Goal: Task Accomplishment & Management: Use online tool/utility

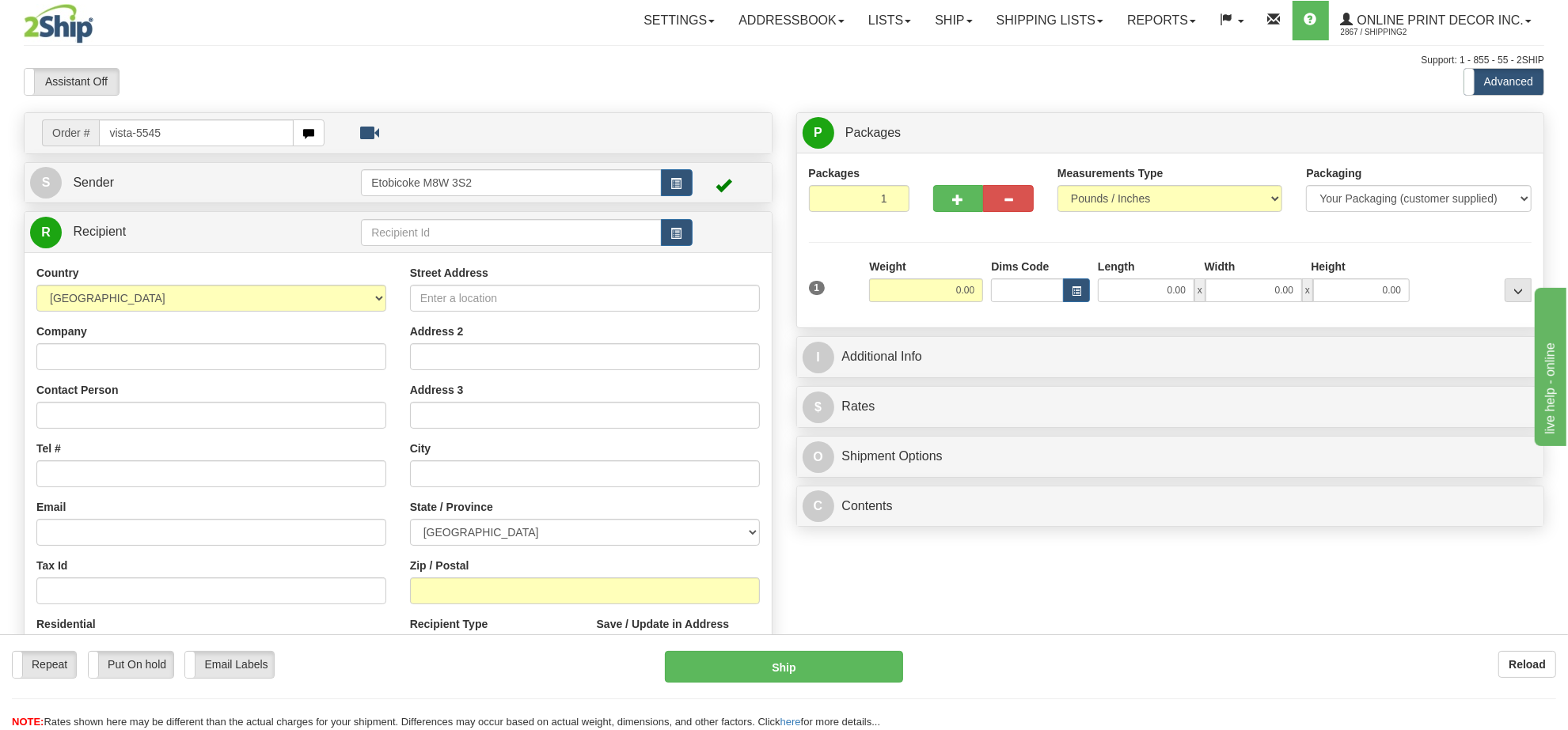
type input "vista-5545"
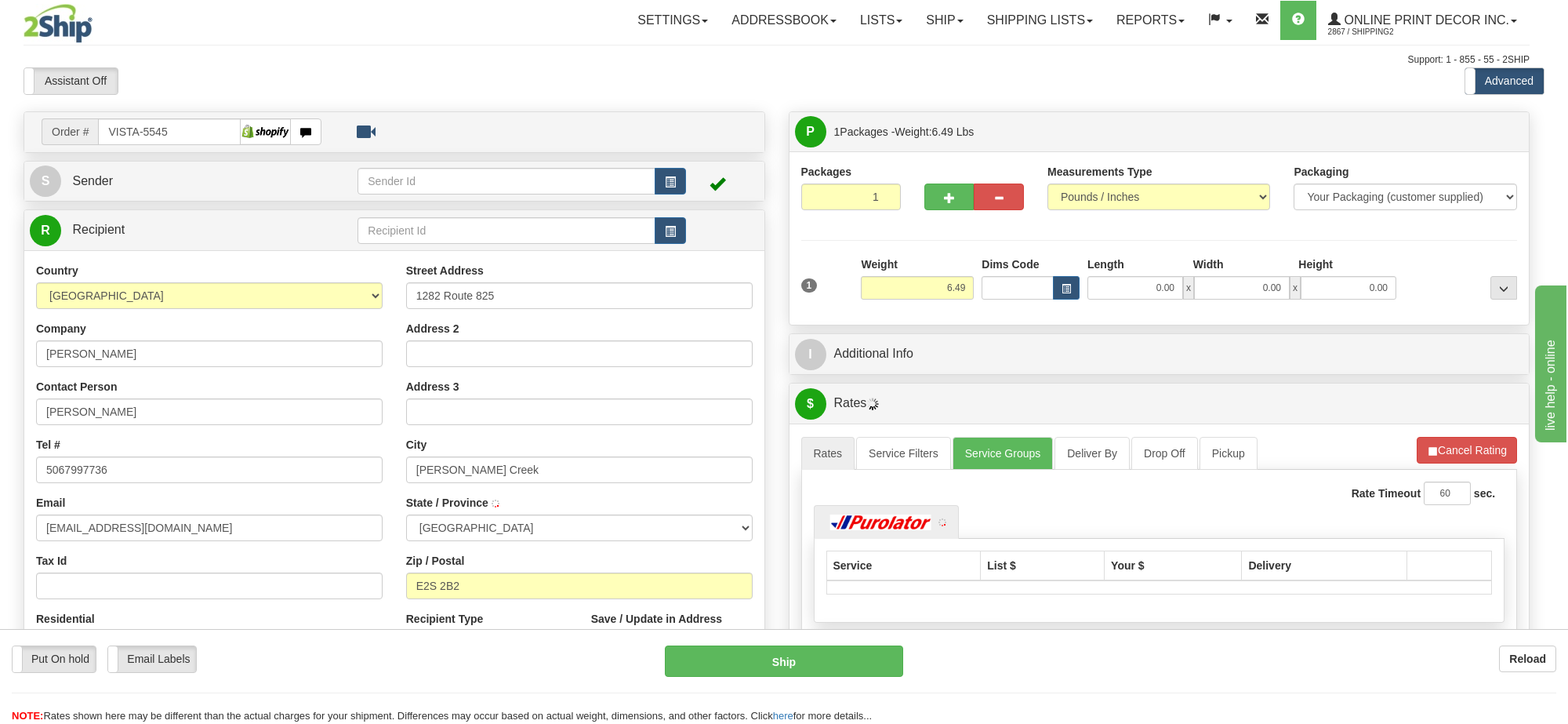
type input "GARDNER CREEK"
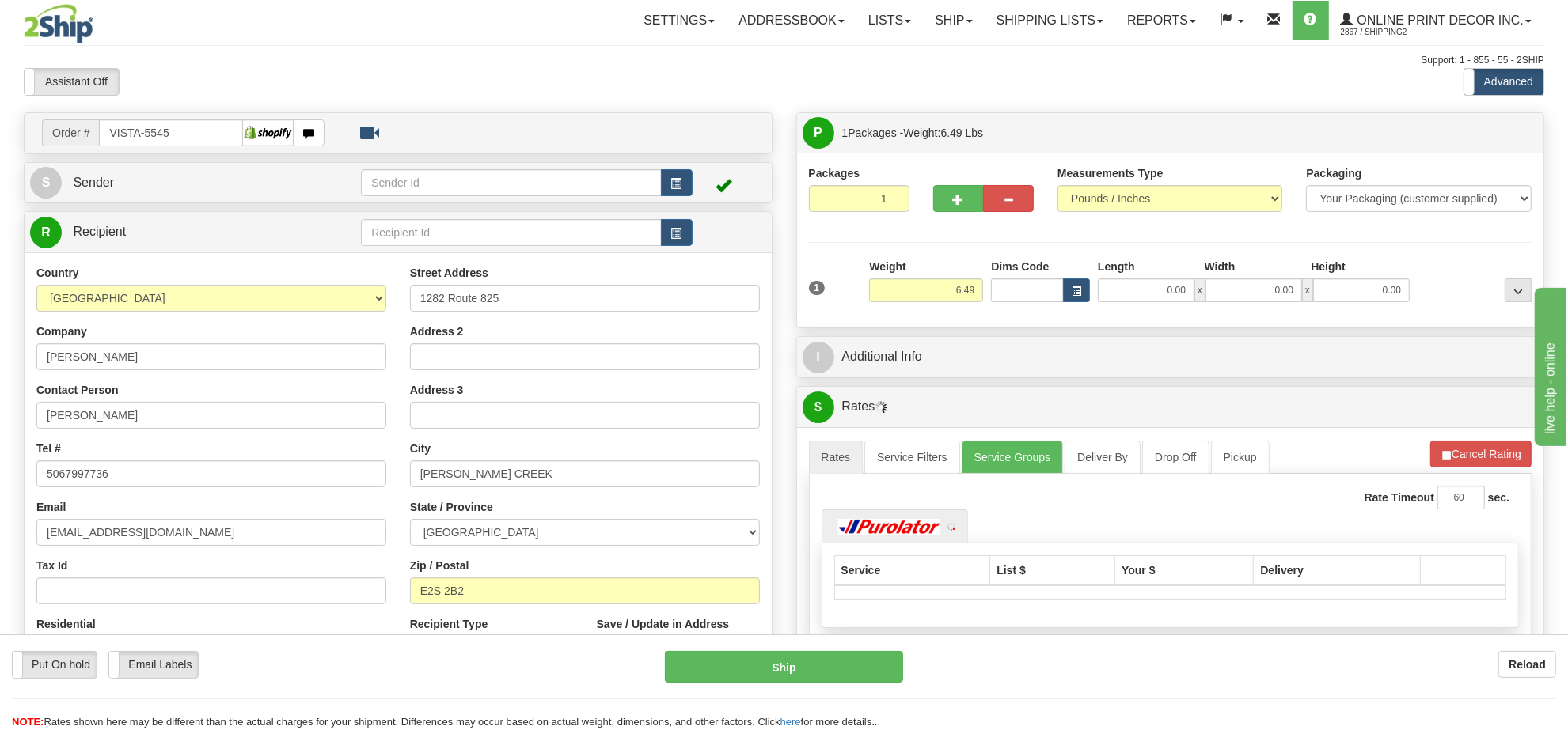
click at [918, 275] on div "Weight 6.49" at bounding box center [926, 280] width 114 height 44
click at [930, 287] on input "6.49" at bounding box center [926, 290] width 114 height 24
click at [931, 286] on input "6.49" at bounding box center [926, 290] width 114 height 24
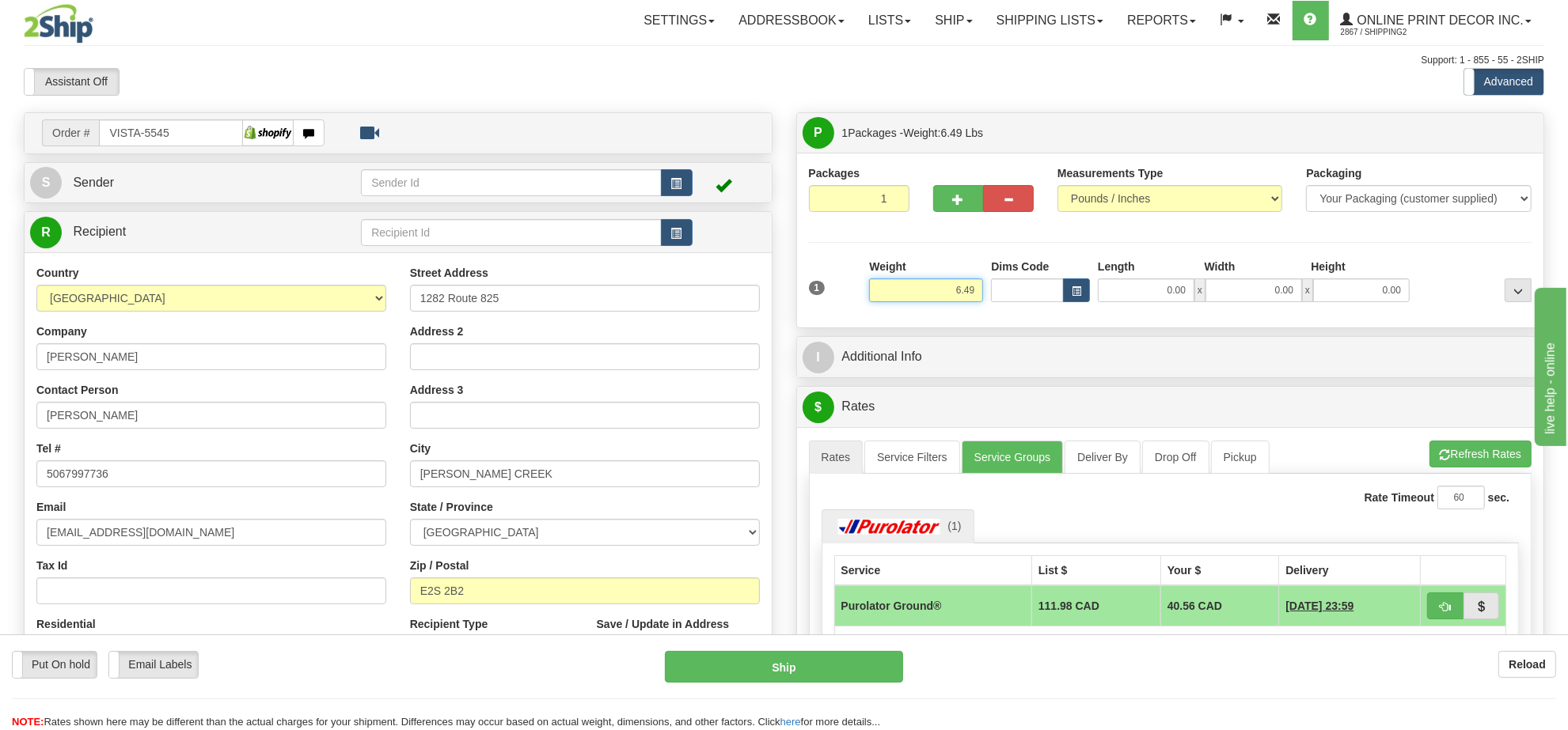
click at [931, 285] on input "6.49" at bounding box center [926, 290] width 114 height 24
click at [647, 174] on input "text" at bounding box center [511, 182] width 300 height 27
type input "8.00"
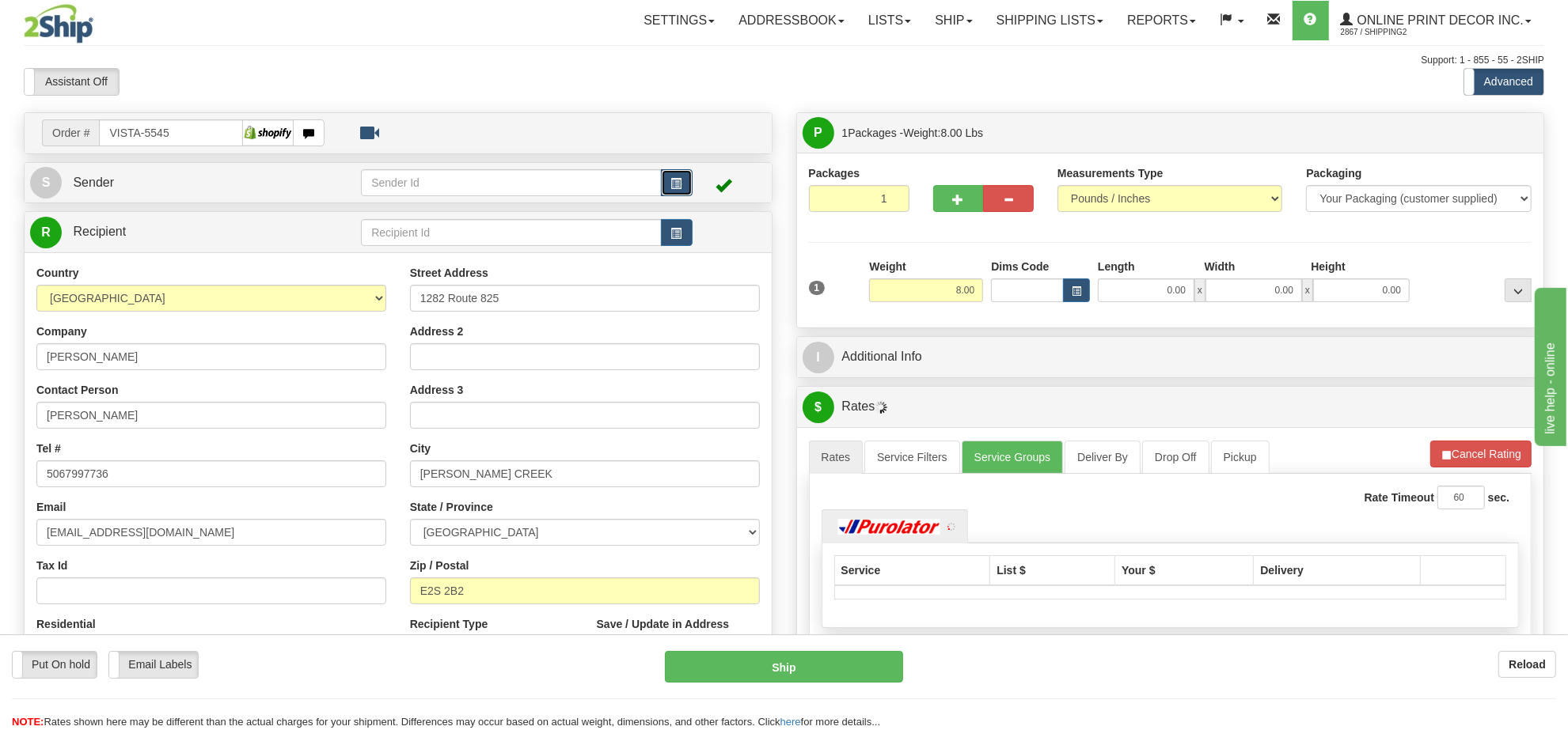
click at [671, 186] on span "button" at bounding box center [677, 183] width 11 height 10
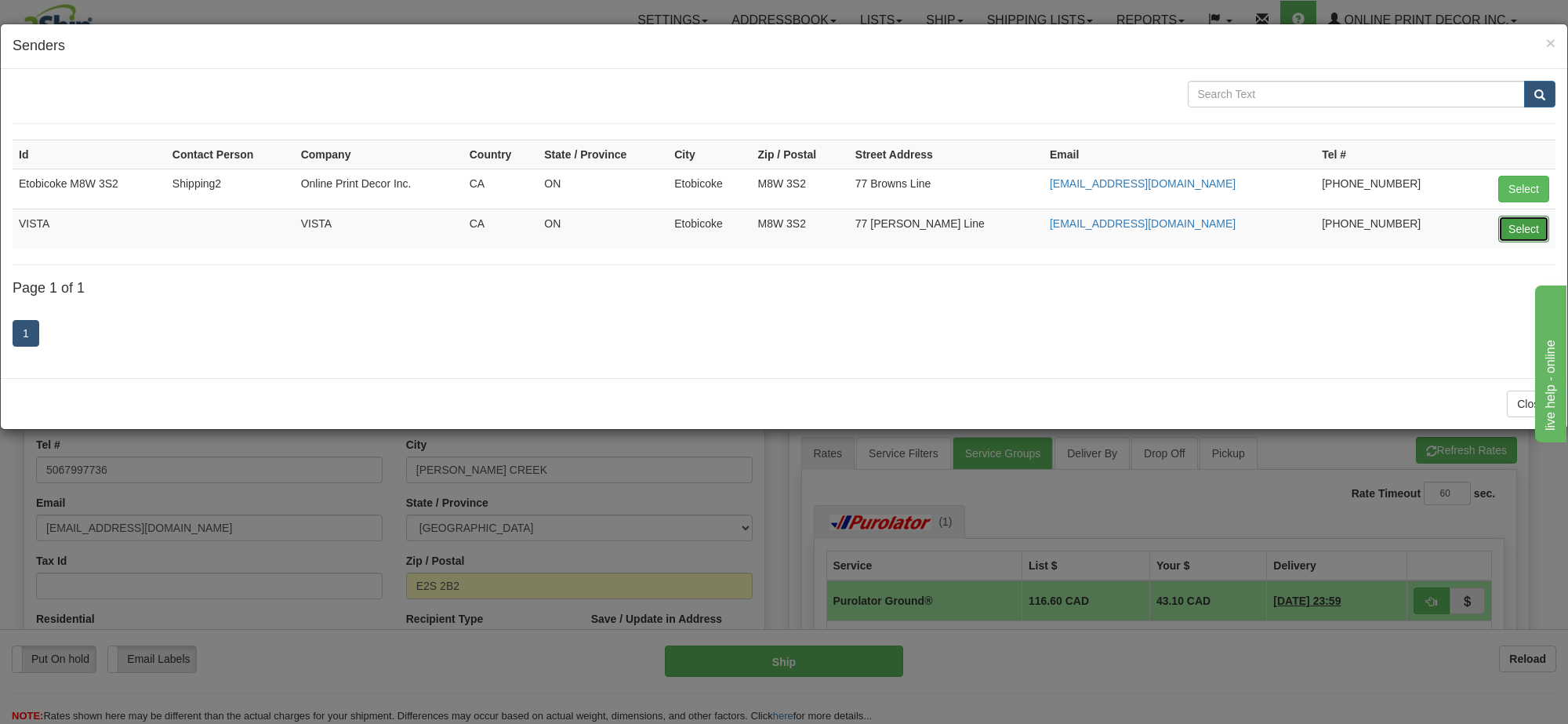
click at [1533, 240] on button "Select" at bounding box center [1523, 229] width 51 height 27
type input "VISTA"
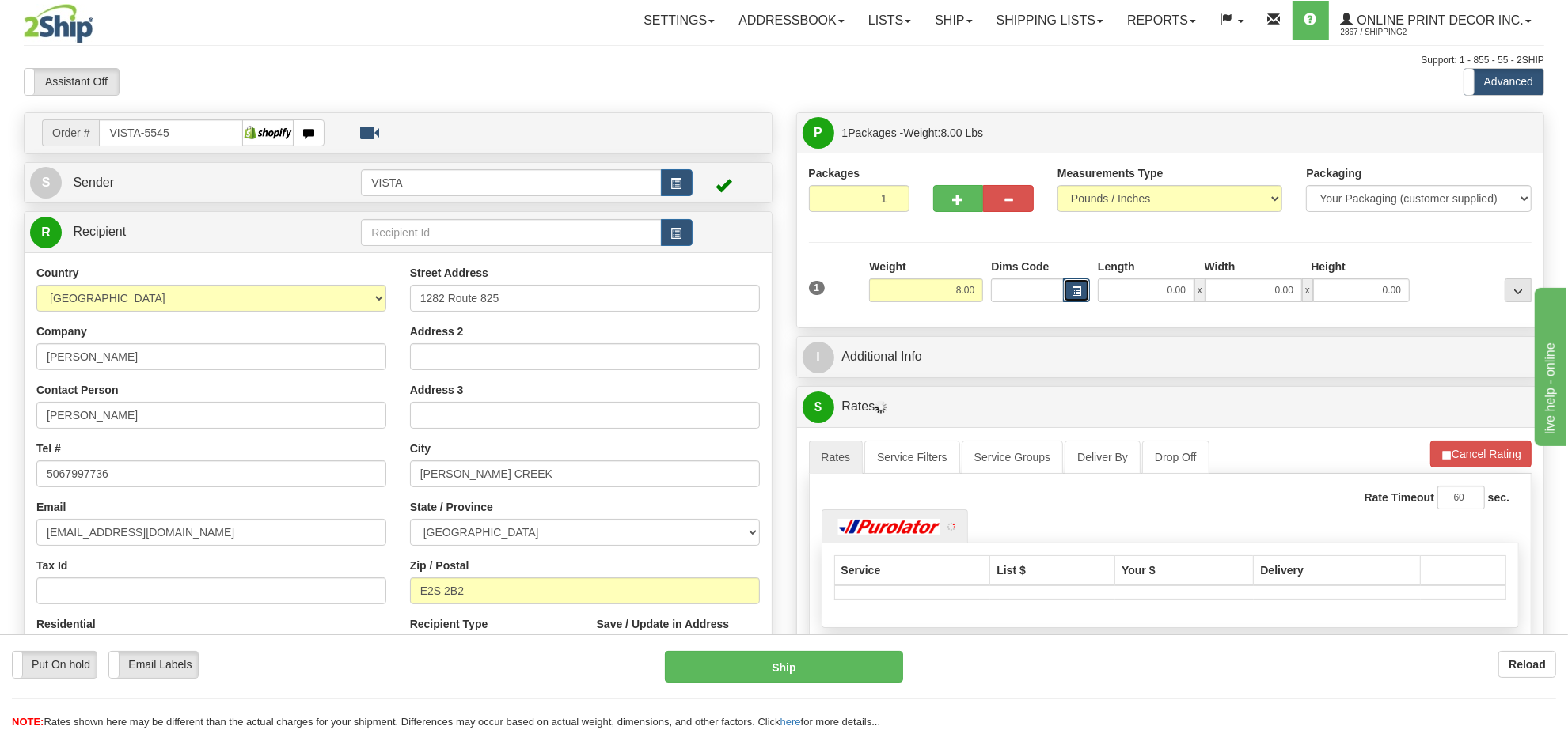
click at [1074, 294] on span "button" at bounding box center [1076, 291] width 9 height 8
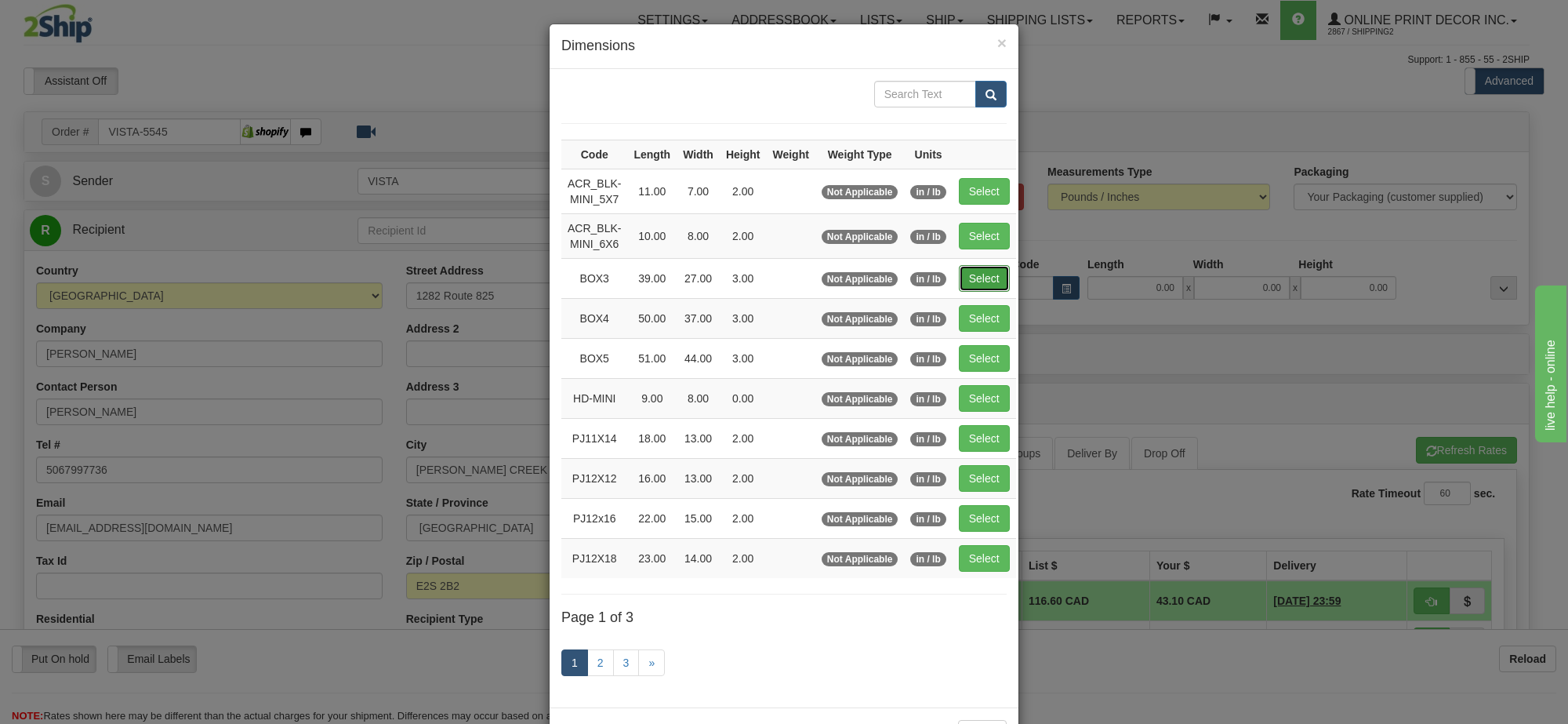
click at [980, 287] on button "Select" at bounding box center [984, 278] width 51 height 27
type input "BOX3"
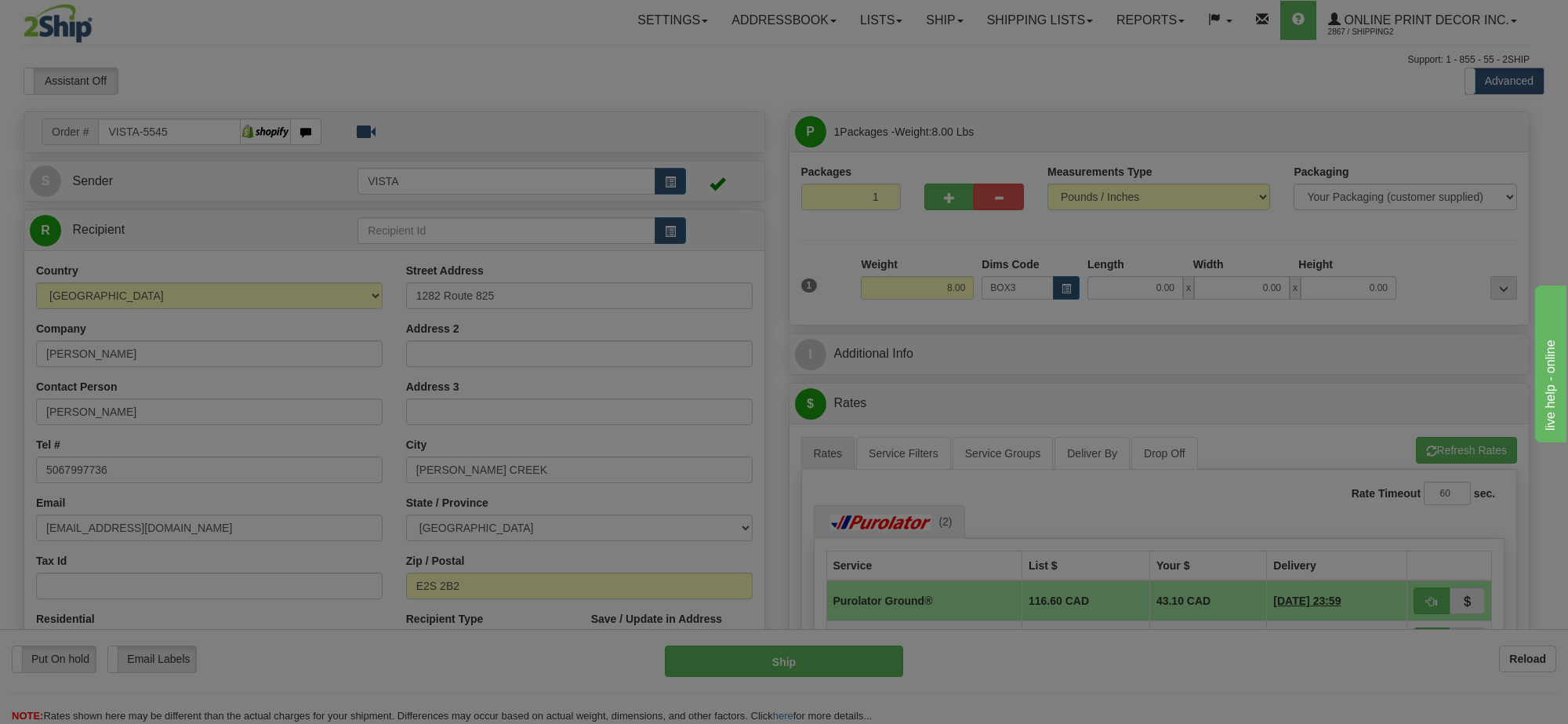
type input "39.00"
type input "27.00"
type input "3.00"
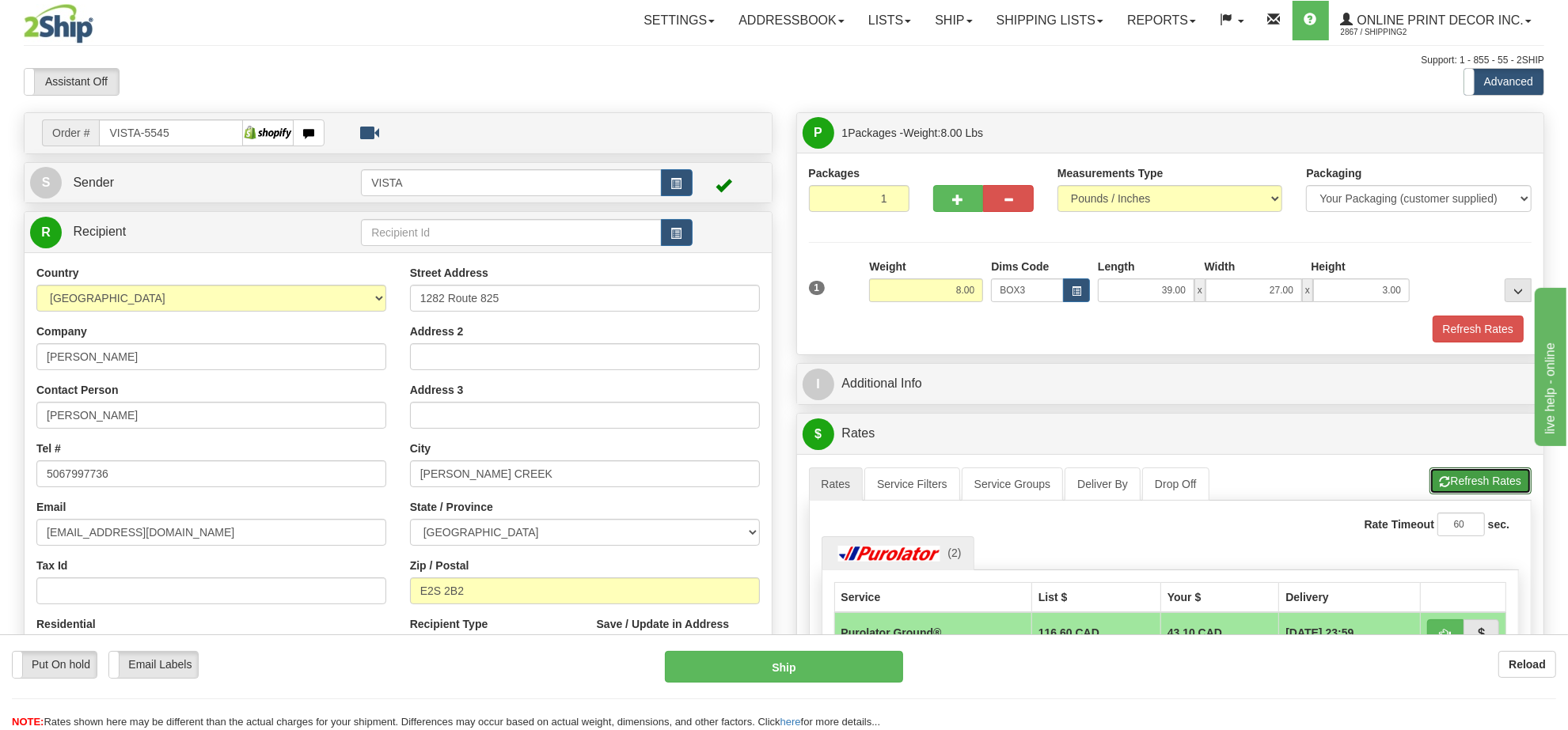
drag, startPoint x: 1470, startPoint y: 490, endPoint x: 1468, endPoint y: 479, distance: 11.2
click at [1470, 488] on button "Refresh Rates" at bounding box center [1481, 481] width 102 height 27
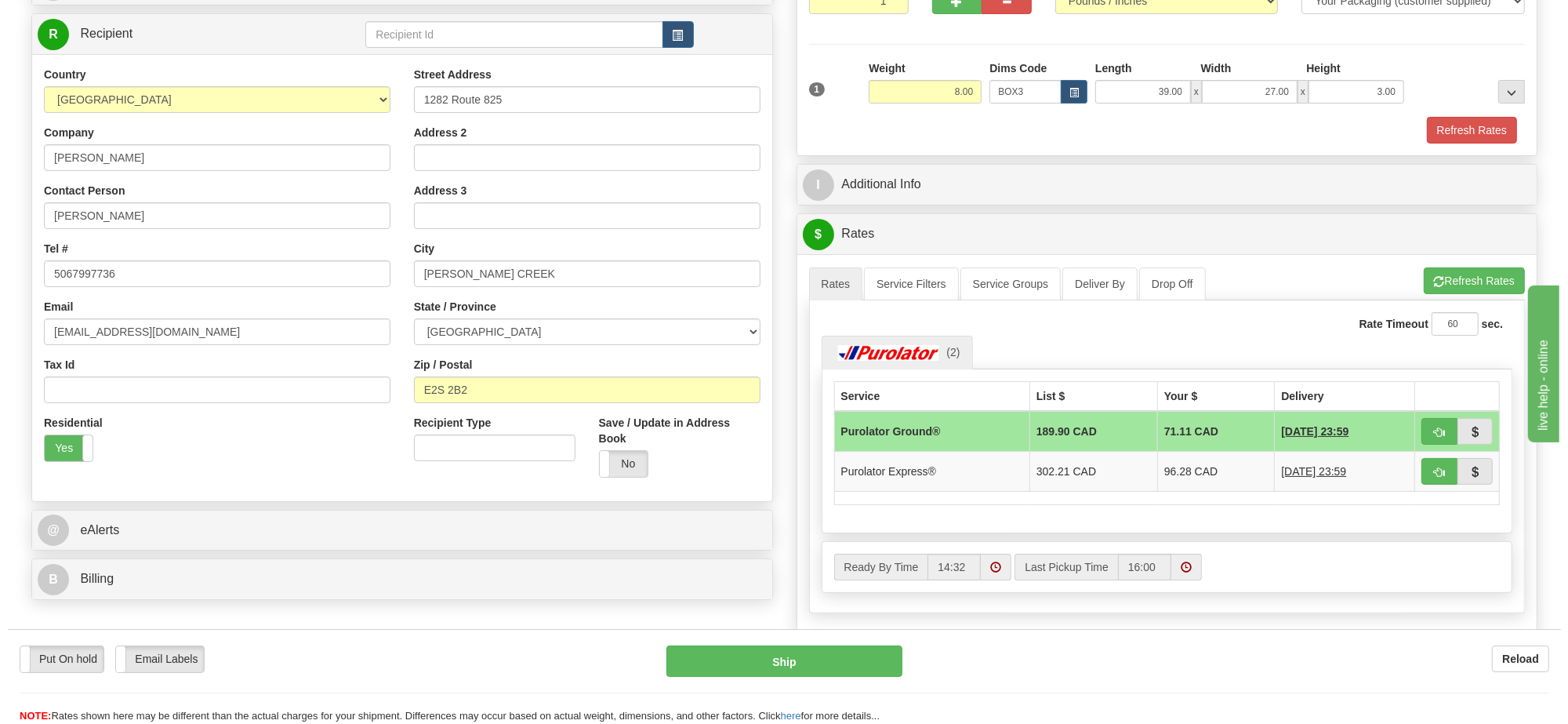
scroll to position [98, 0]
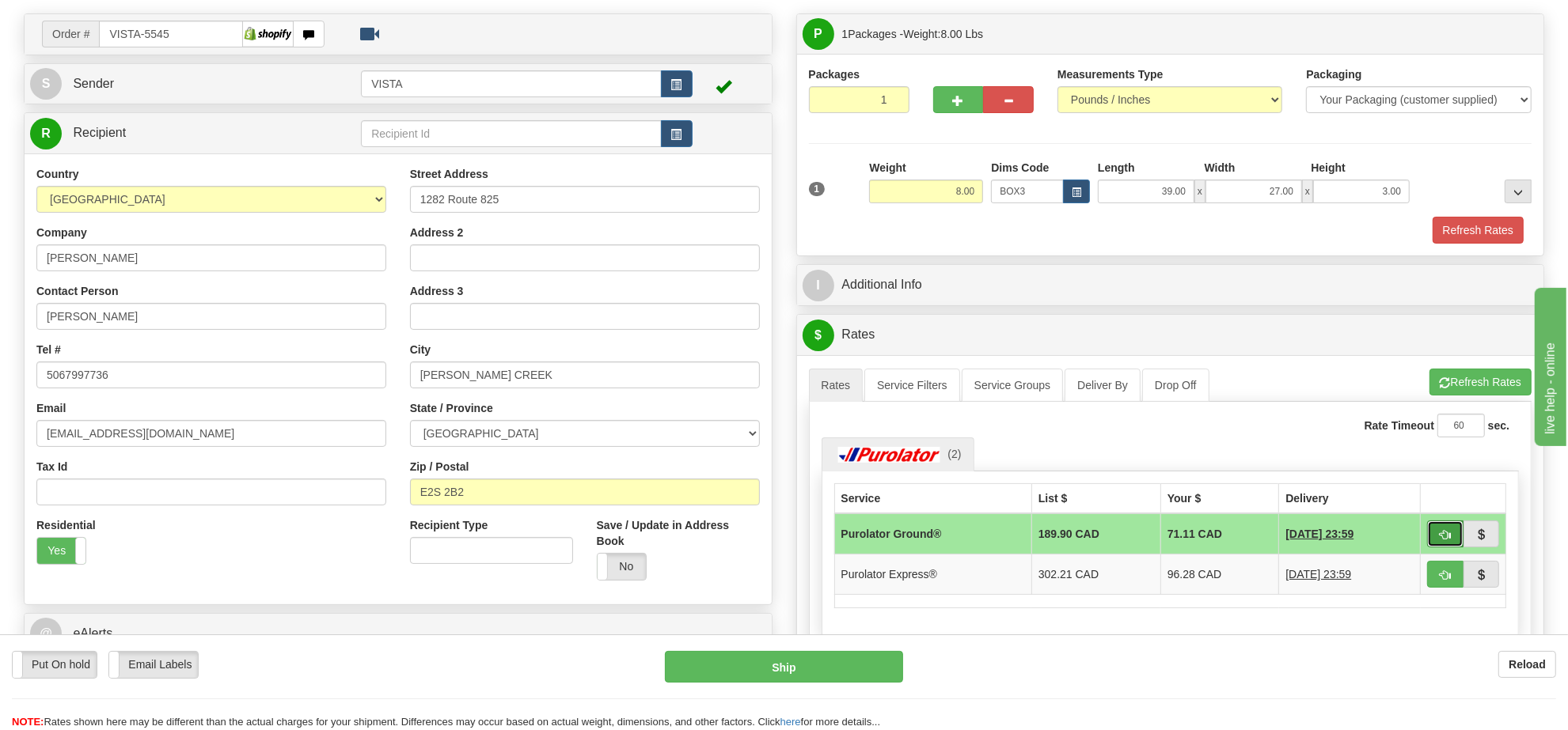
click at [1436, 534] on button "button" at bounding box center [1444, 534] width 36 height 27
type input "260"
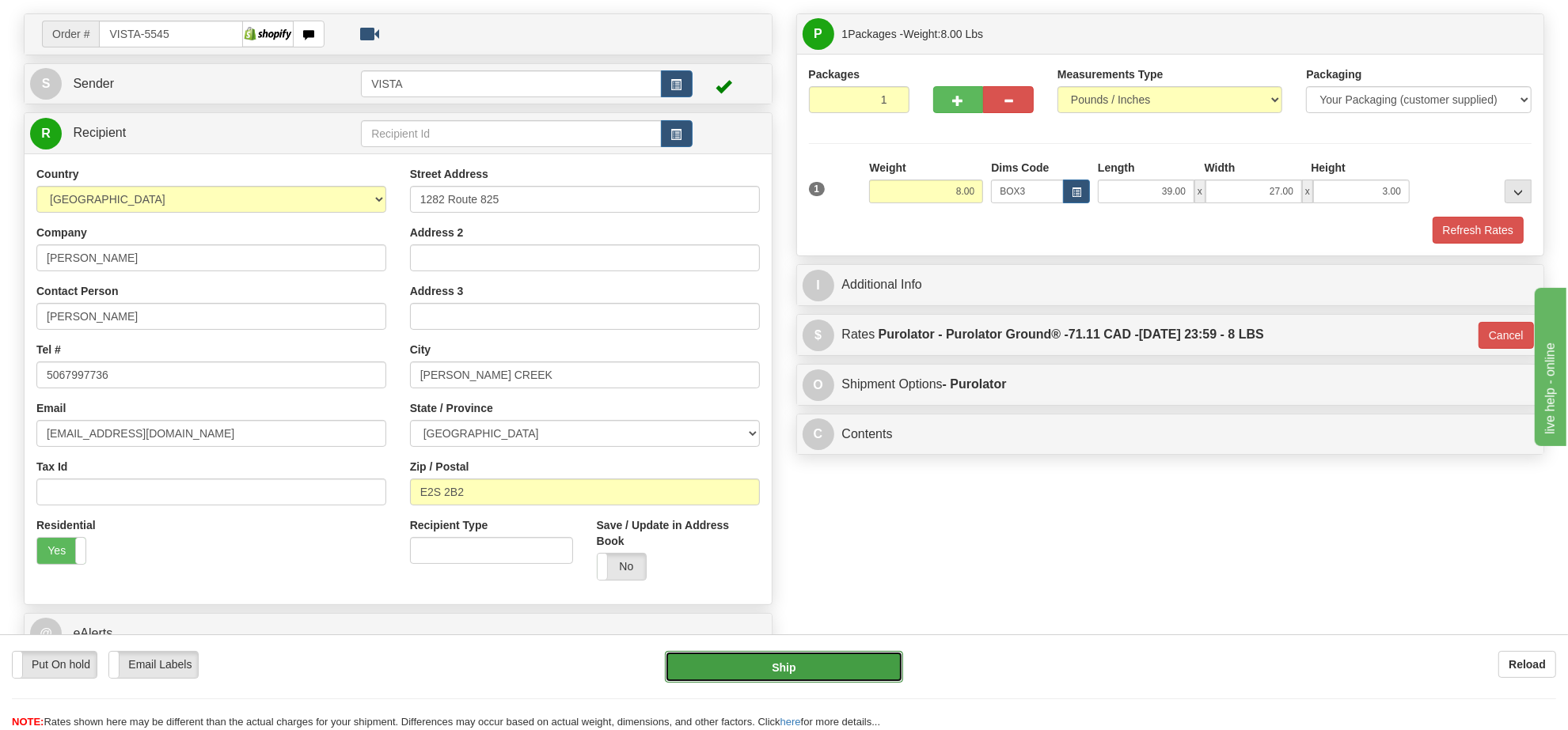
click at [838, 673] on button "Ship" at bounding box center [783, 667] width 237 height 32
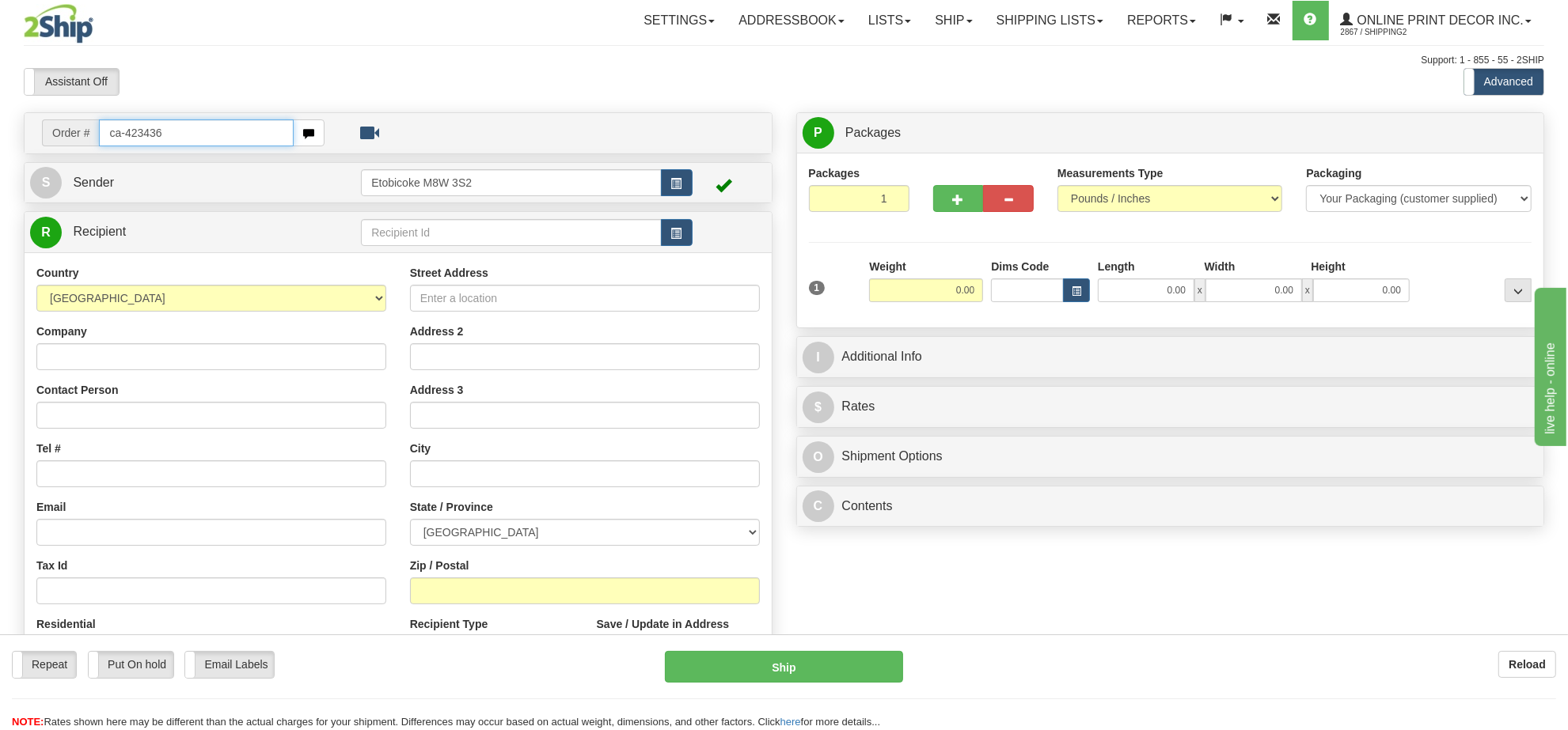
type input "ca-423436"
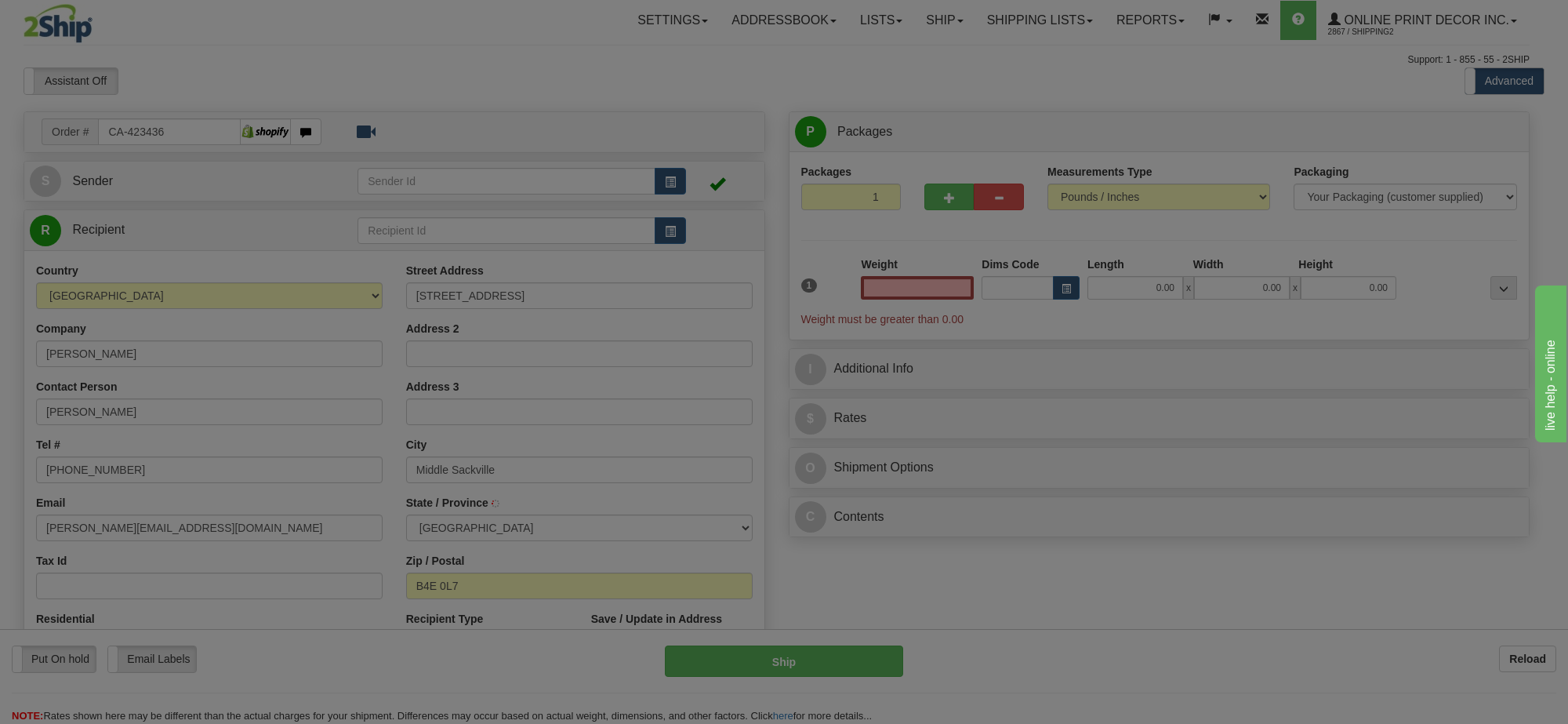
type input "MIDDLE SACKVILLE"
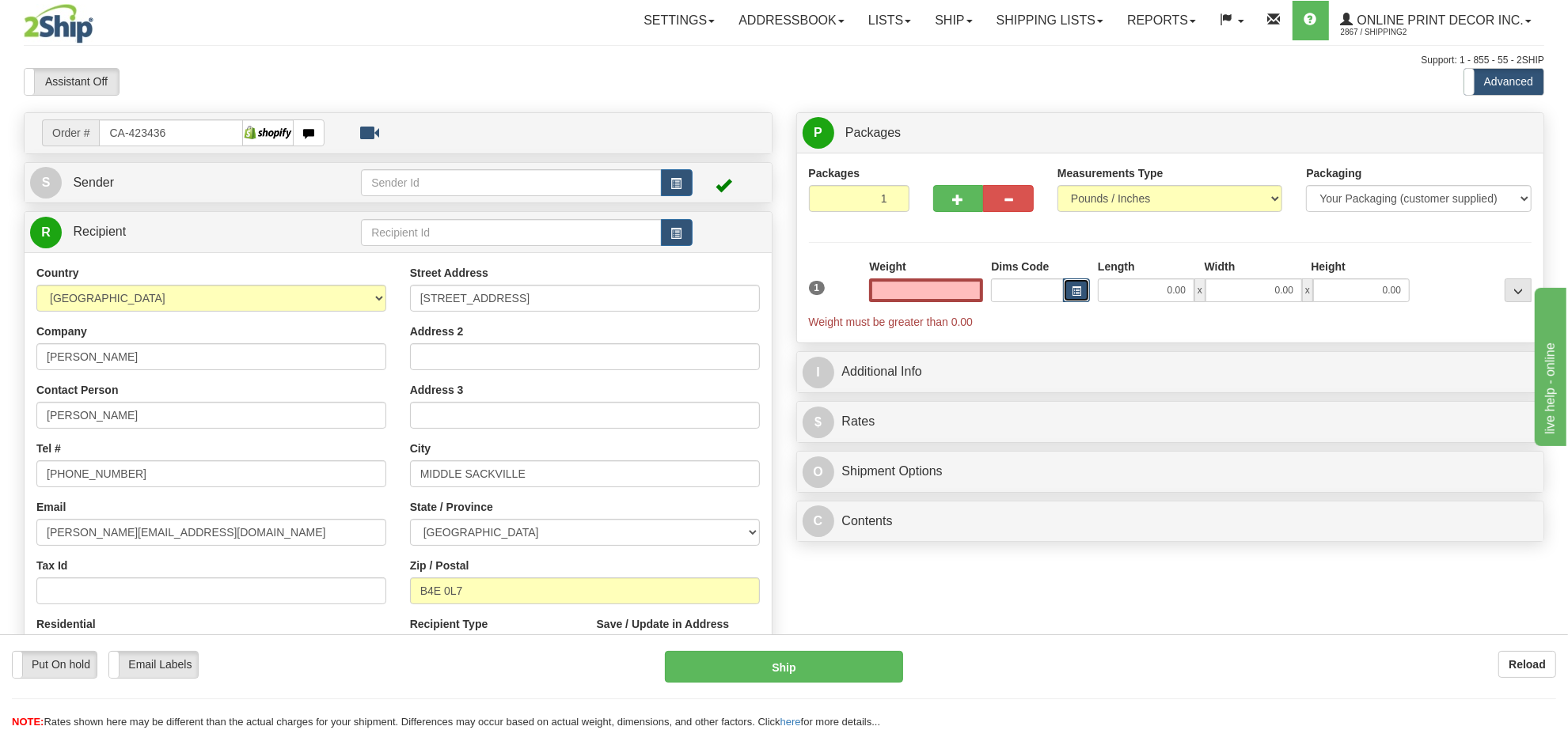
type input "0.00"
click at [1081, 288] on button "button" at bounding box center [1076, 290] width 27 height 24
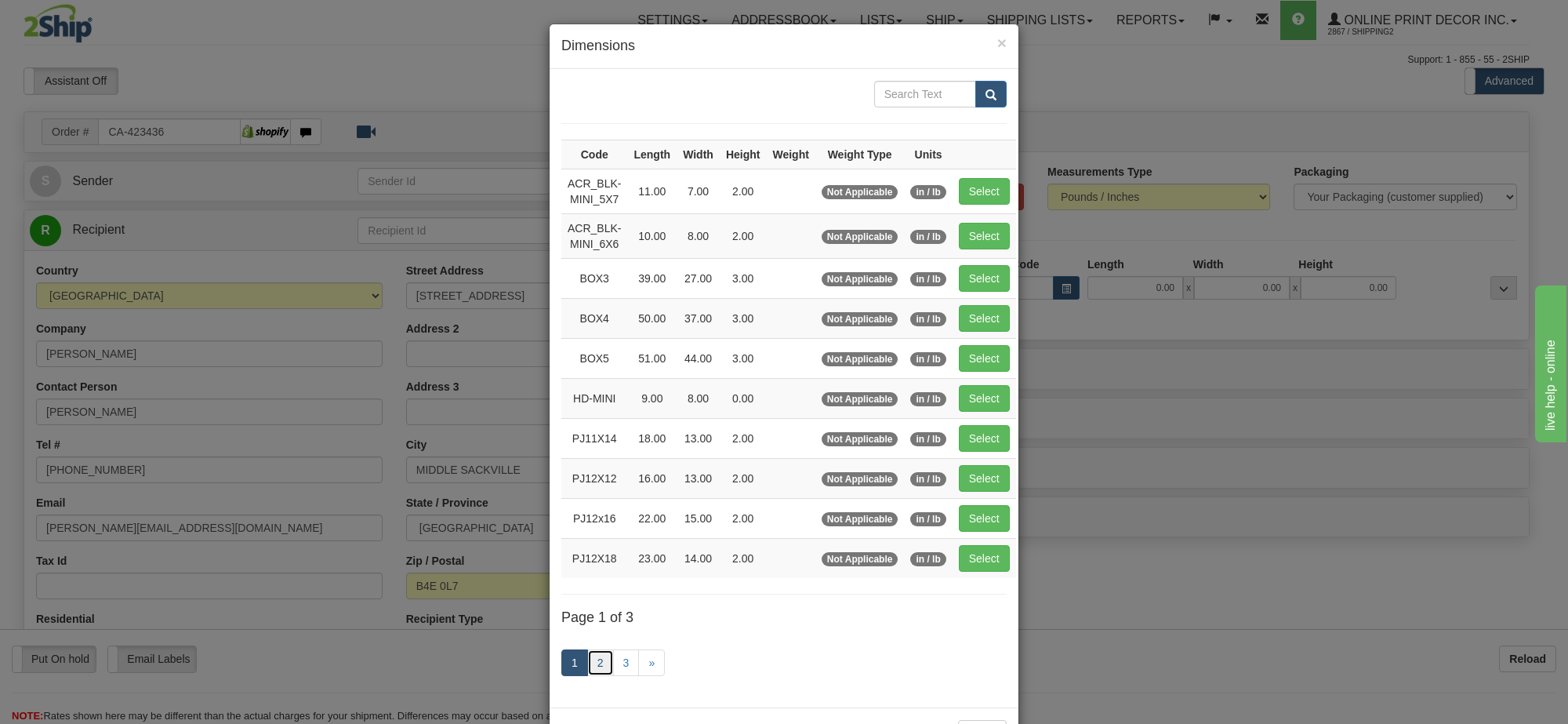
click at [600, 665] on link "2" at bounding box center [600, 662] width 27 height 27
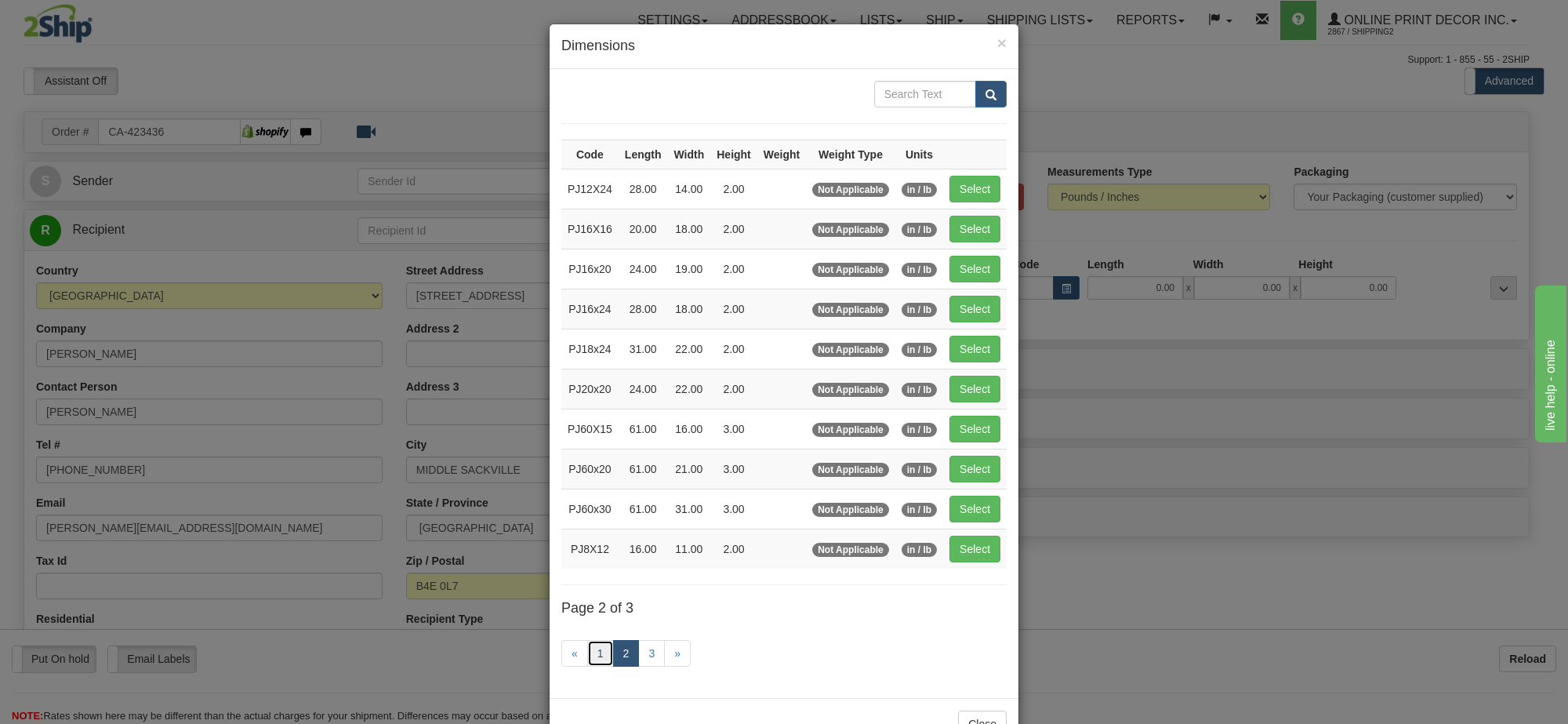
click at [595, 667] on link "1" at bounding box center [600, 653] width 27 height 27
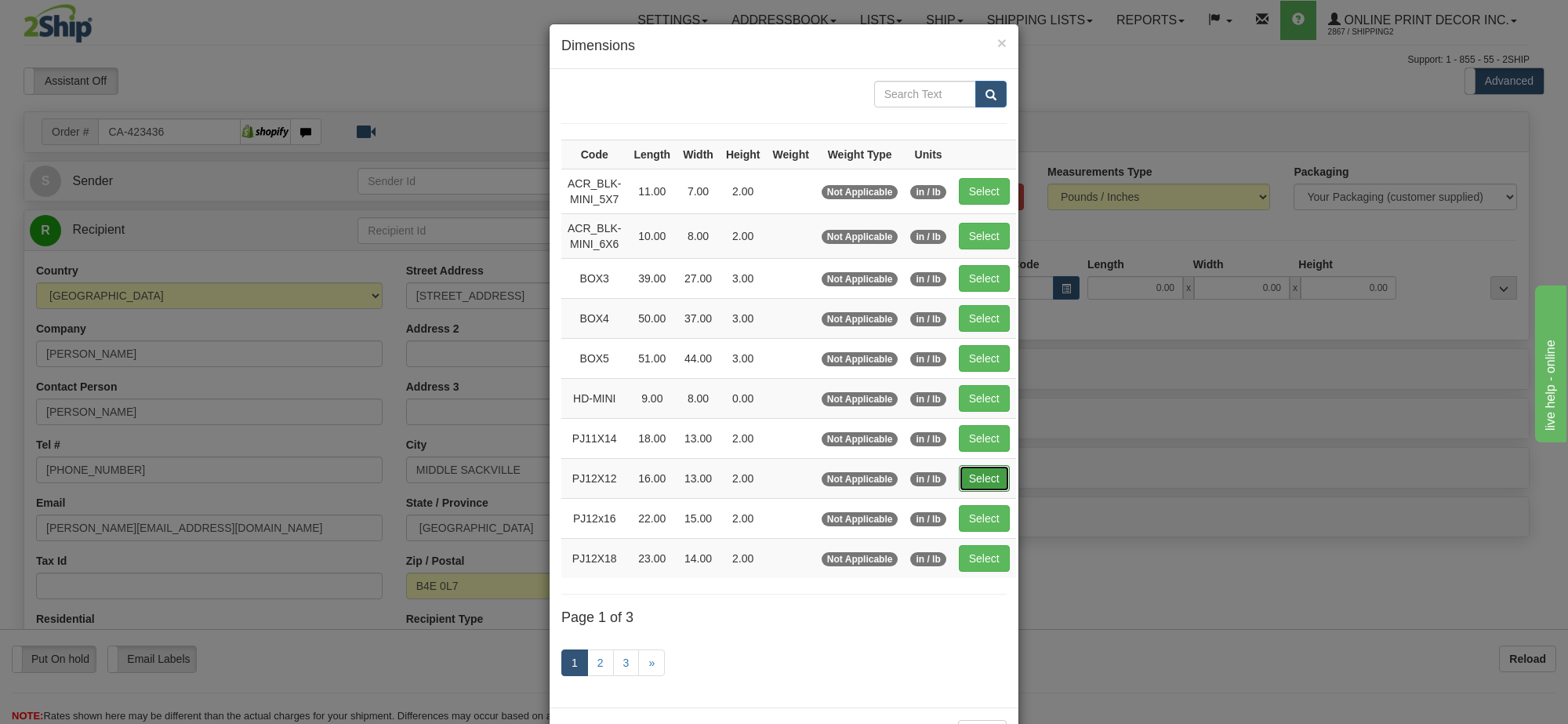
click at [973, 480] on button "Select" at bounding box center [984, 478] width 51 height 27
type input "PJ12X12"
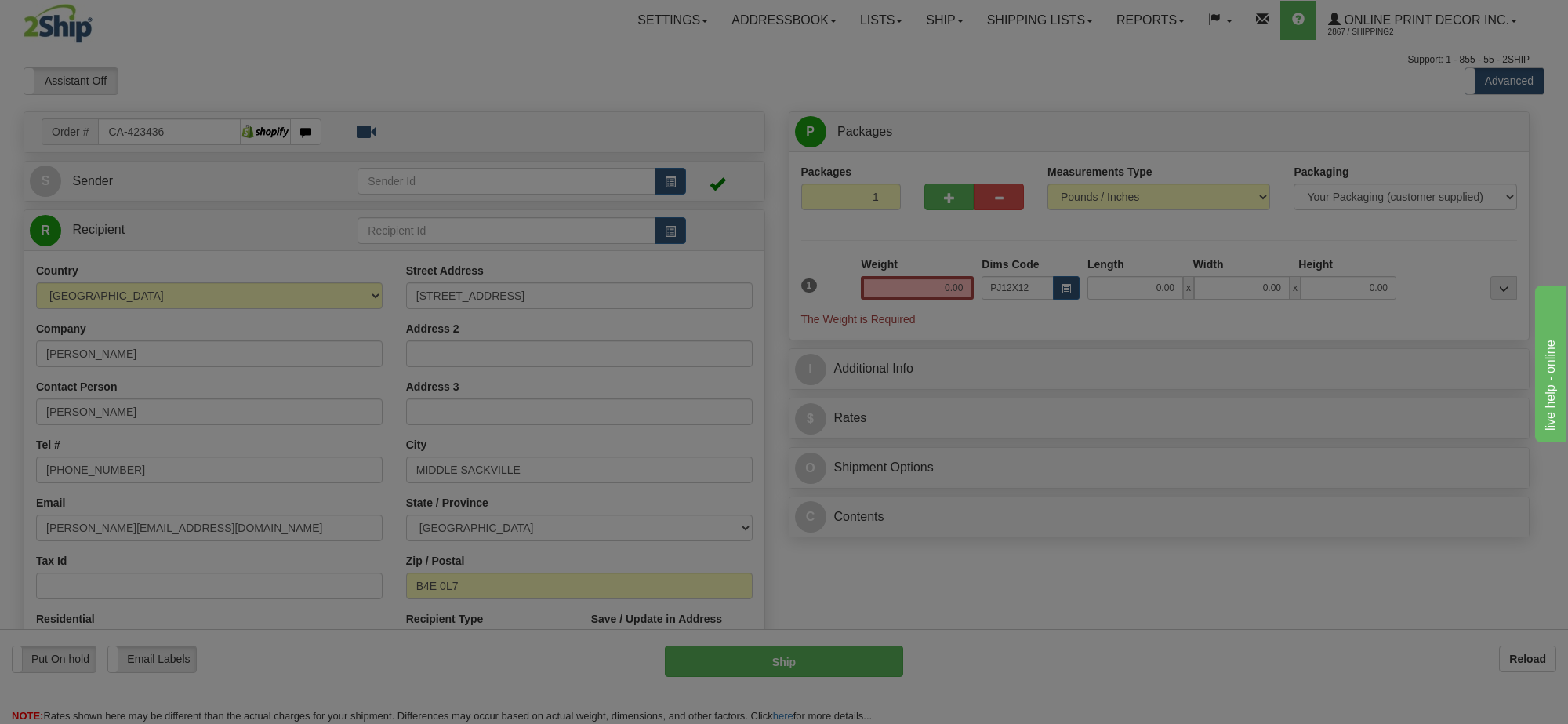
type input "16.00"
type input "13.00"
type input "2.00"
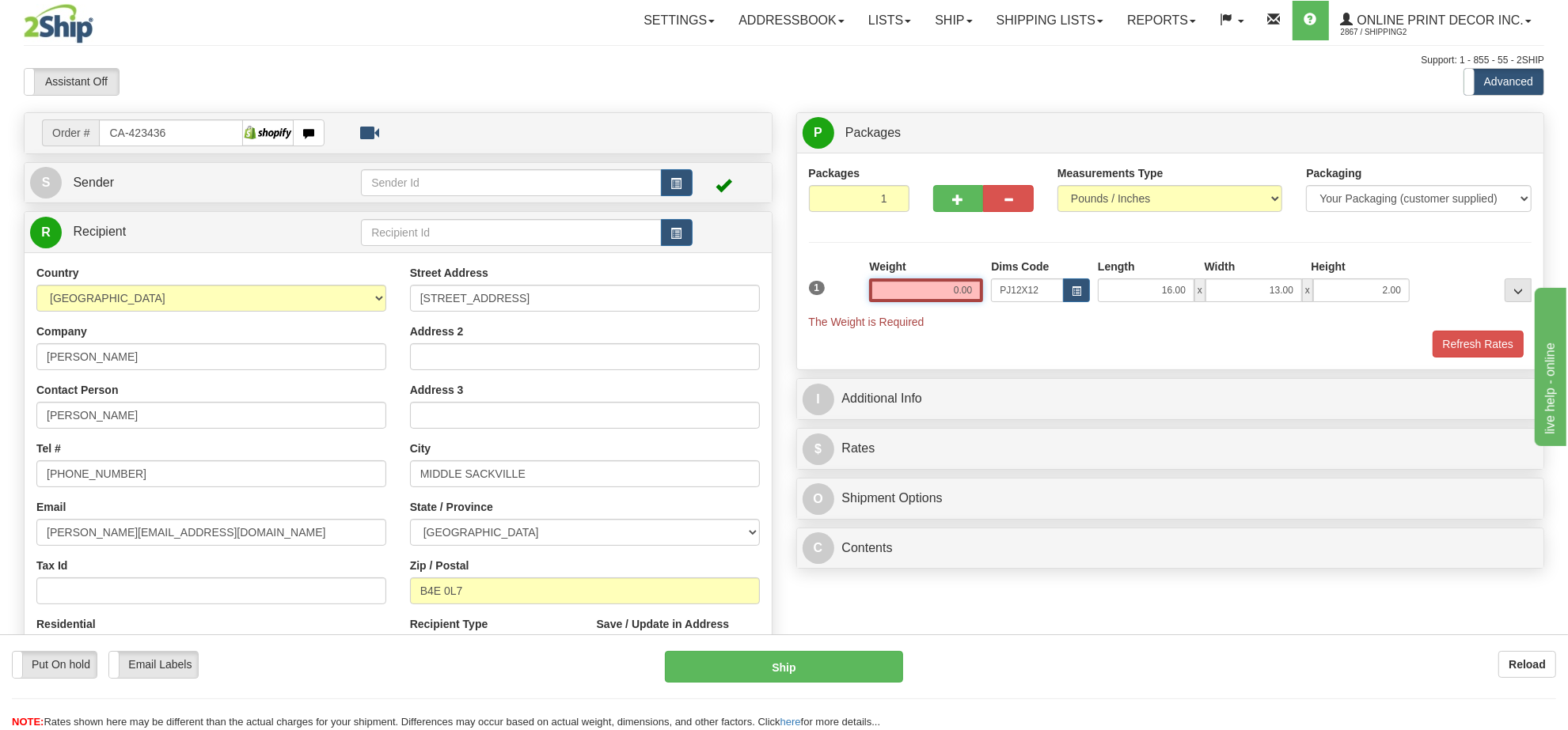
drag, startPoint x: 978, startPoint y: 293, endPoint x: 882, endPoint y: 285, distance: 96.3
click at [882, 285] on input "0.00" at bounding box center [926, 290] width 114 height 24
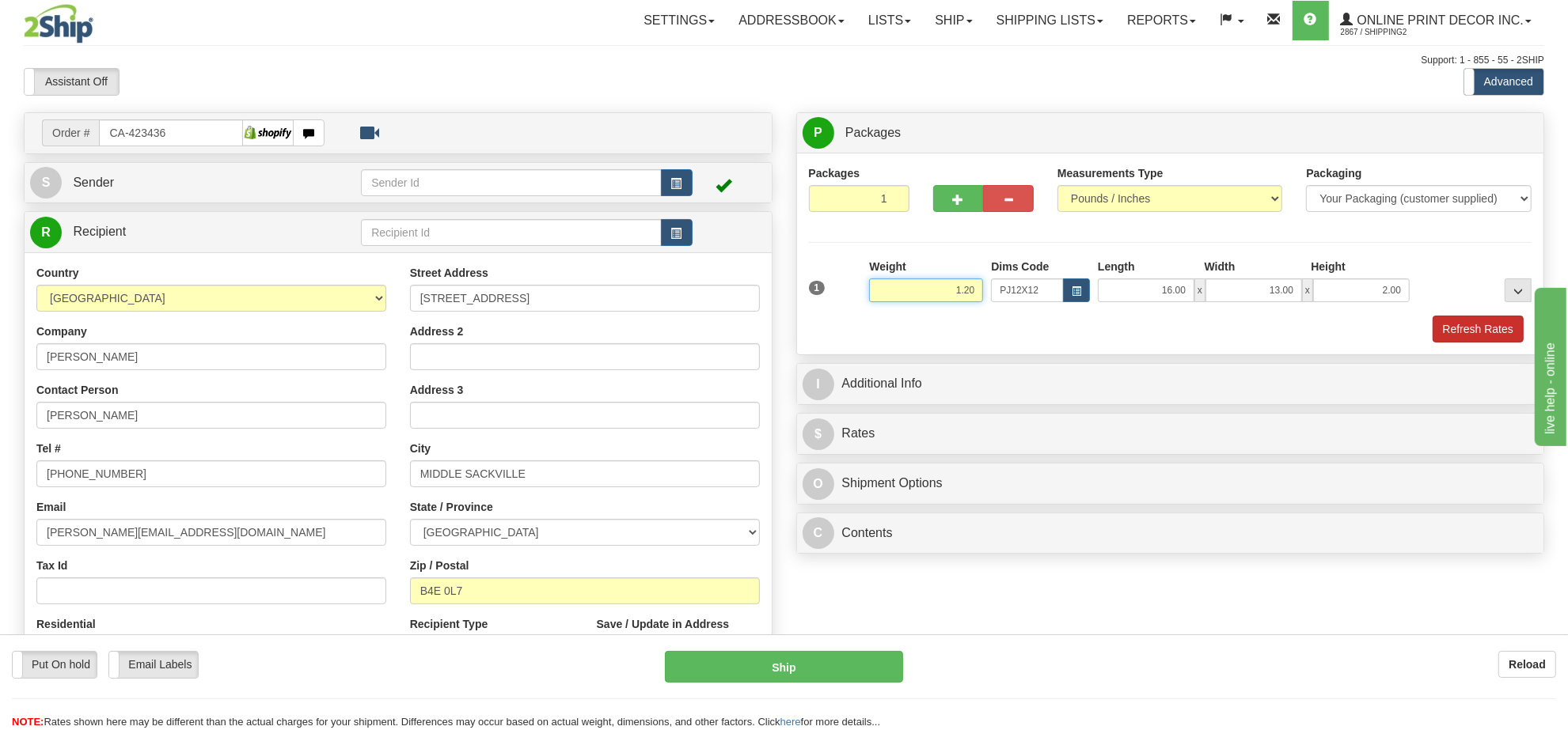
type input "1.20"
click at [1448, 336] on button "Refresh Rates" at bounding box center [1478, 328] width 91 height 27
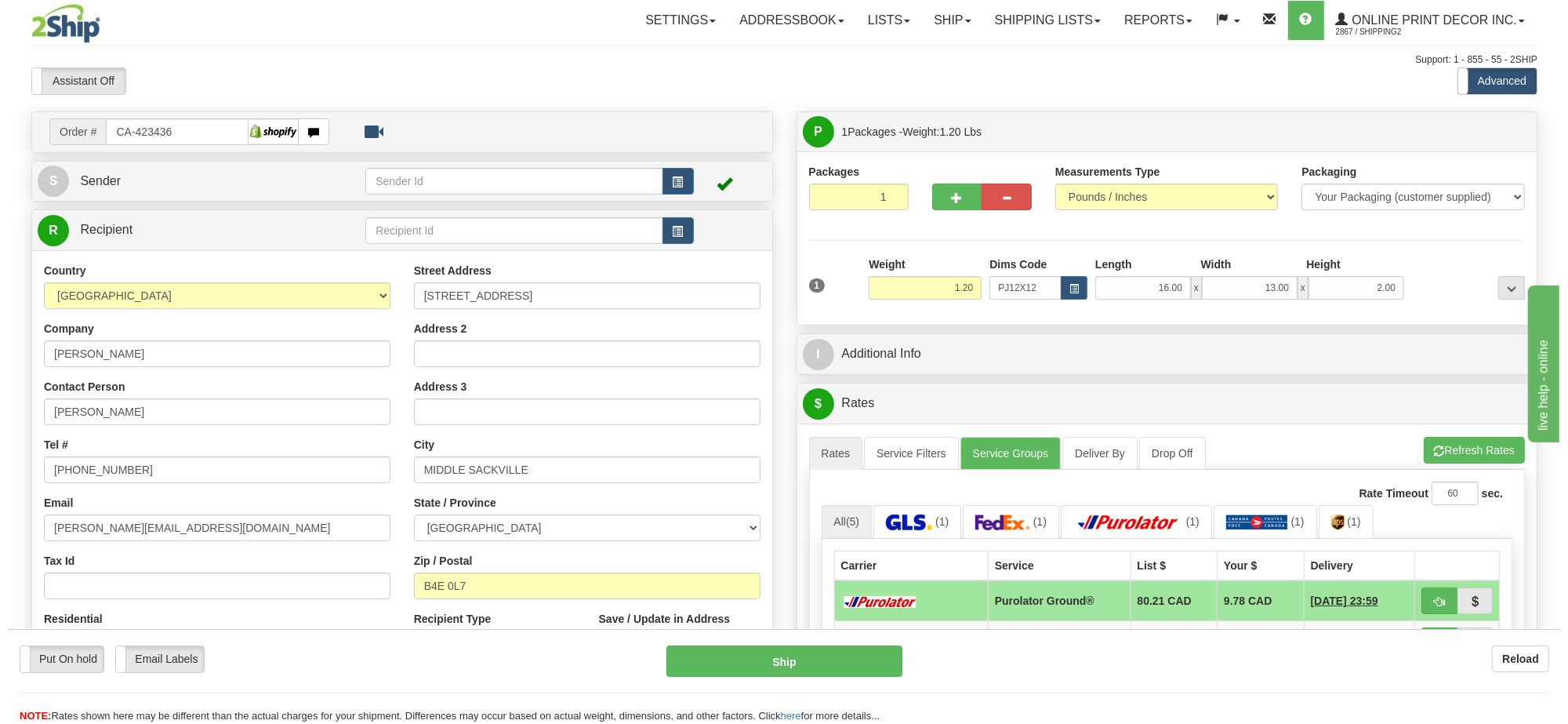
scroll to position [196, 0]
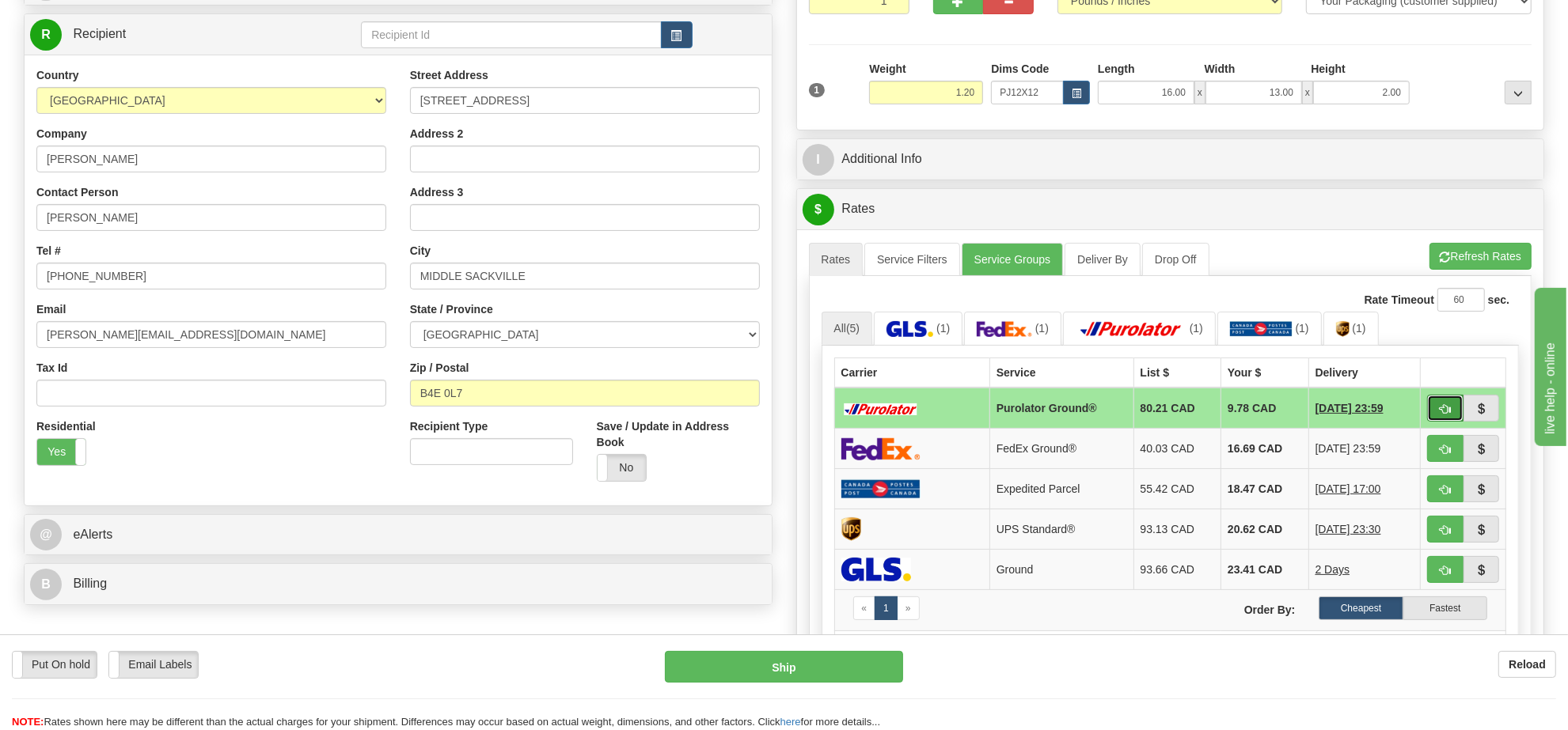
click at [1441, 415] on span "button" at bounding box center [1445, 409] width 11 height 10
type input "260"
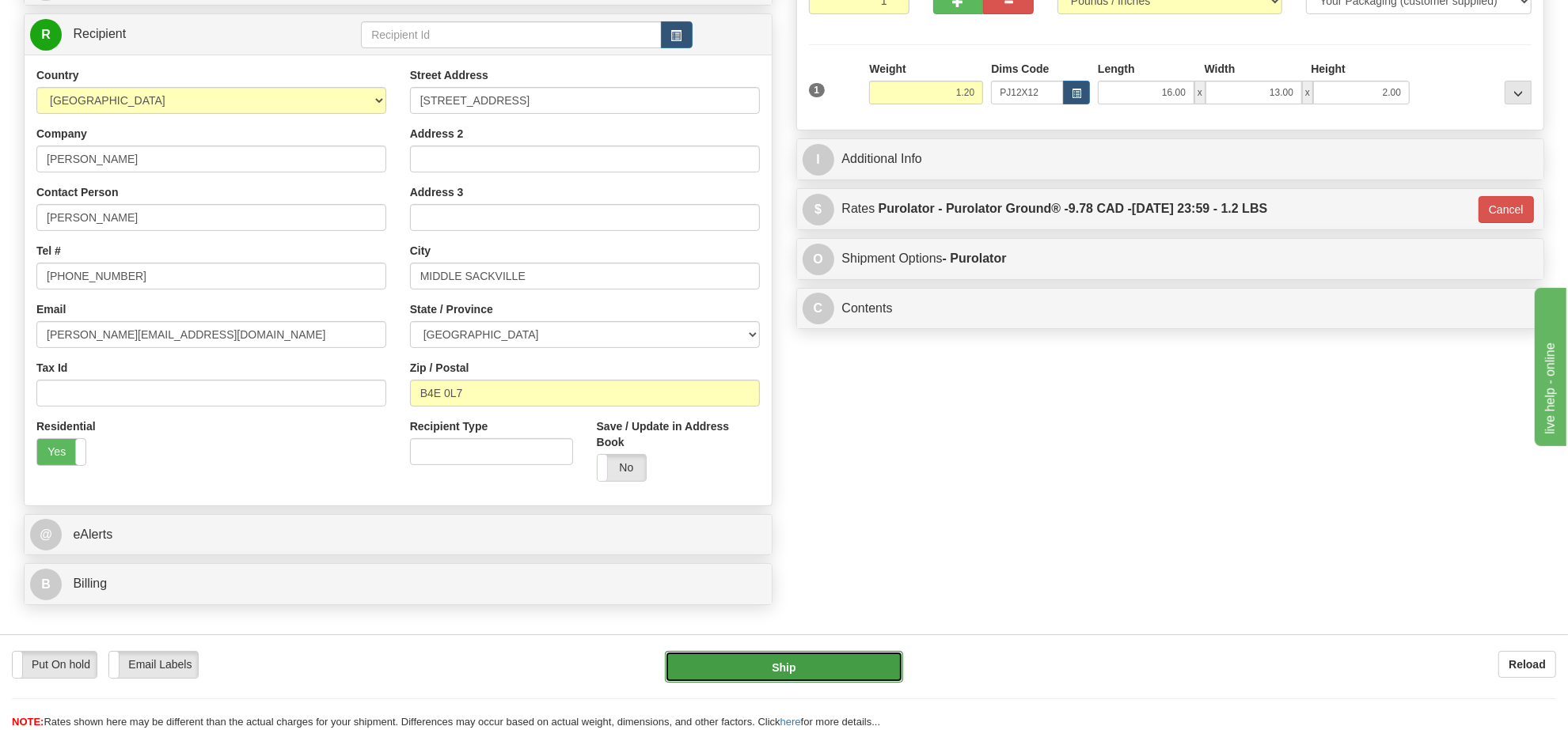
click at [820, 663] on button "Ship" at bounding box center [783, 667] width 237 height 32
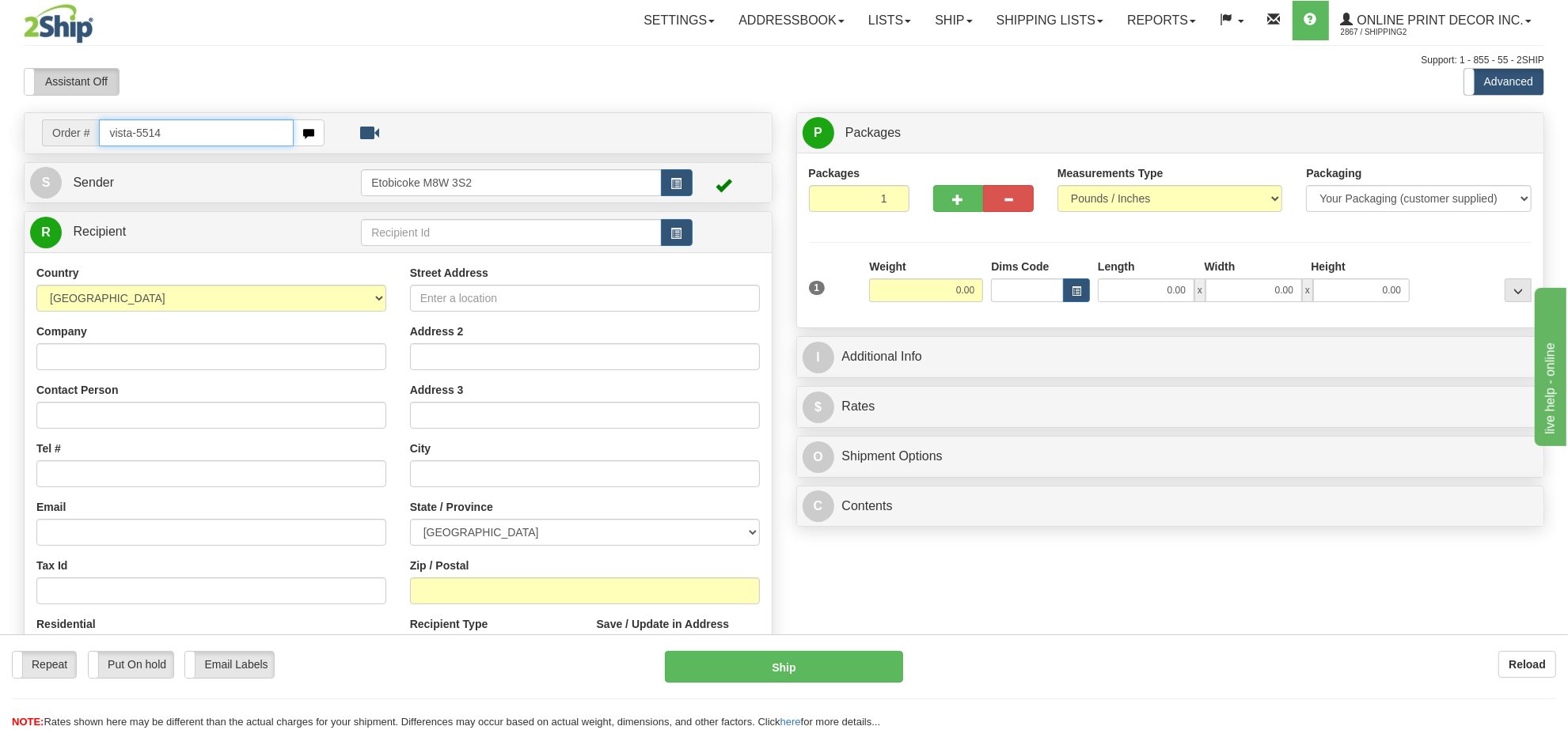
type input "vista-5514"
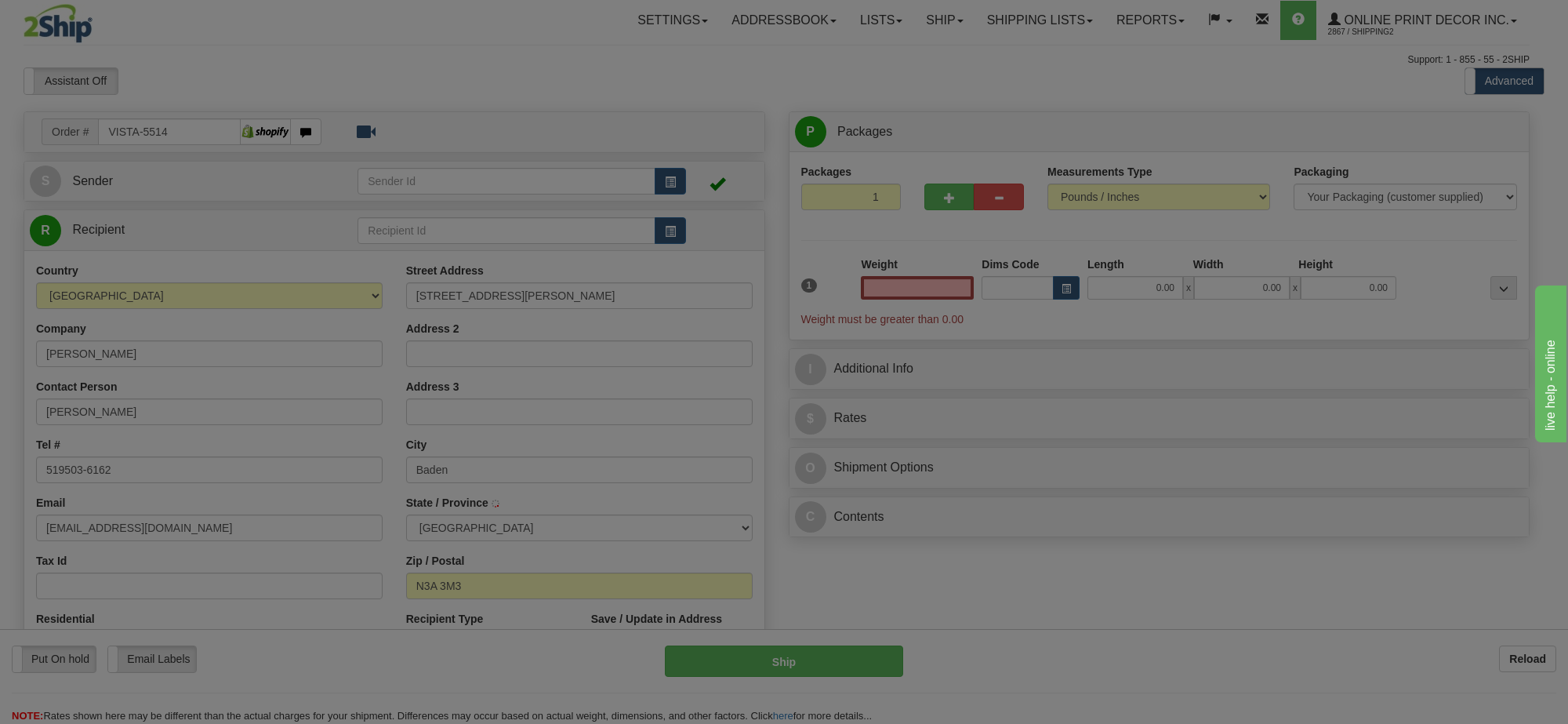
type input "[GEOGRAPHIC_DATA]"
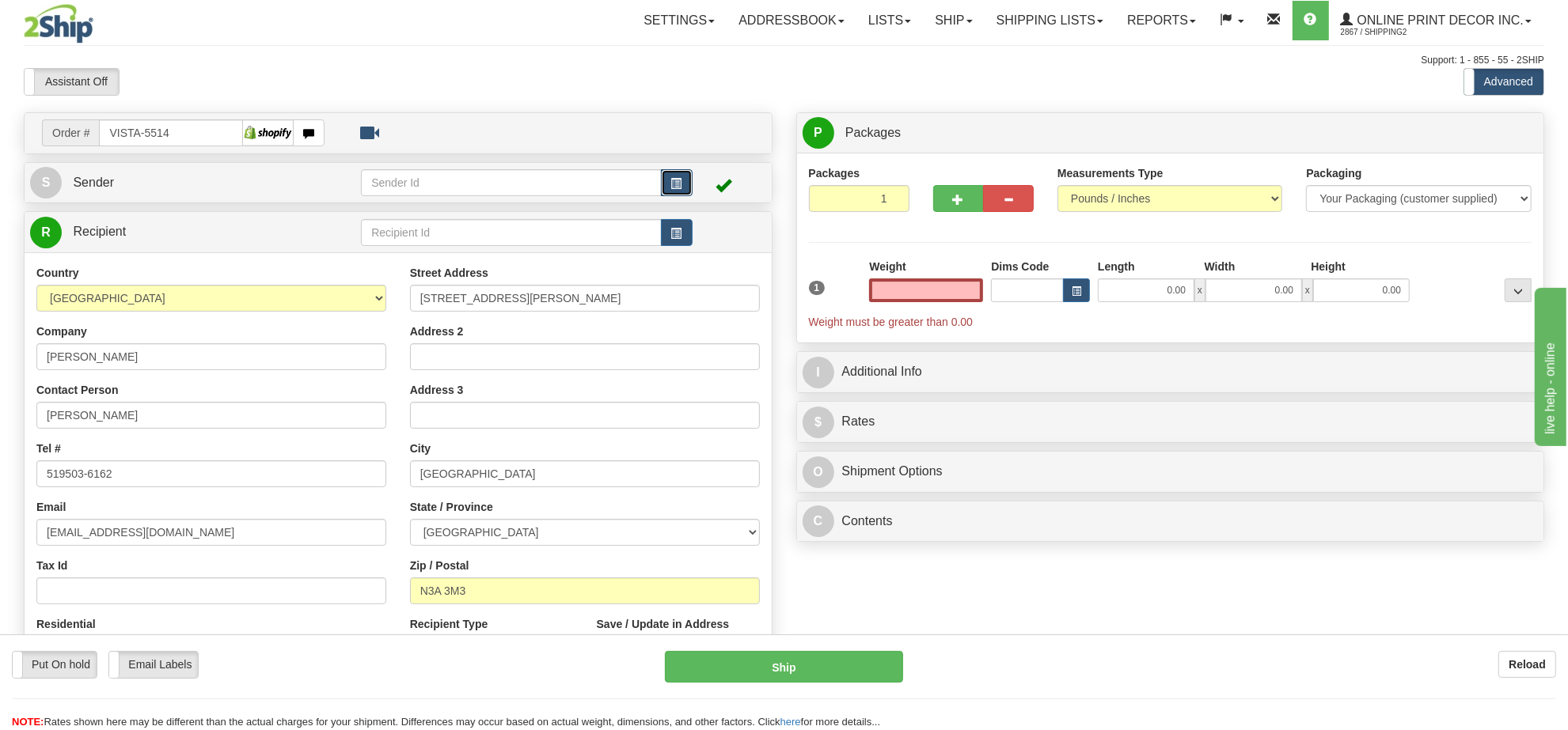
type input "0.00"
click at [686, 182] on button "button" at bounding box center [677, 182] width 32 height 27
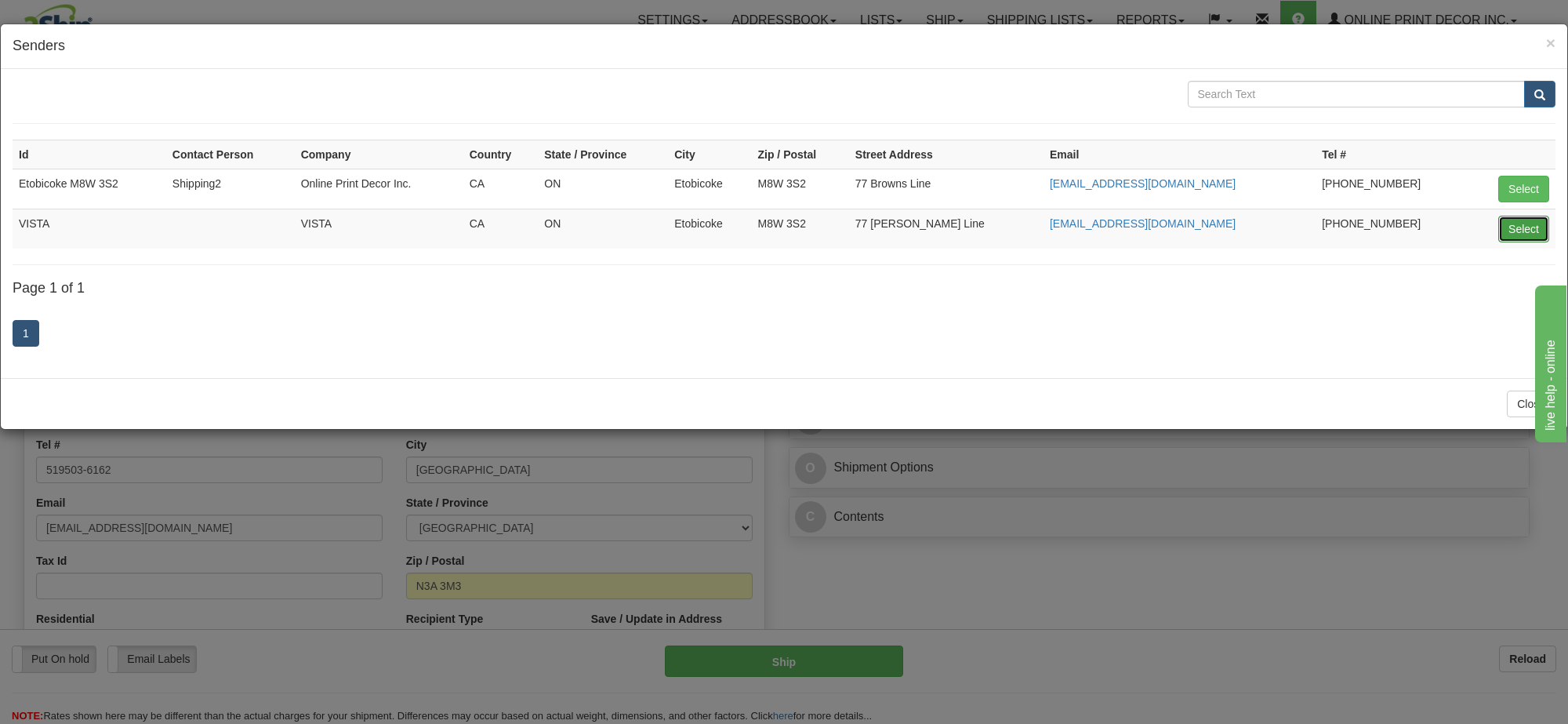
click at [1525, 226] on button "Select" at bounding box center [1523, 229] width 51 height 27
type input "VISTA"
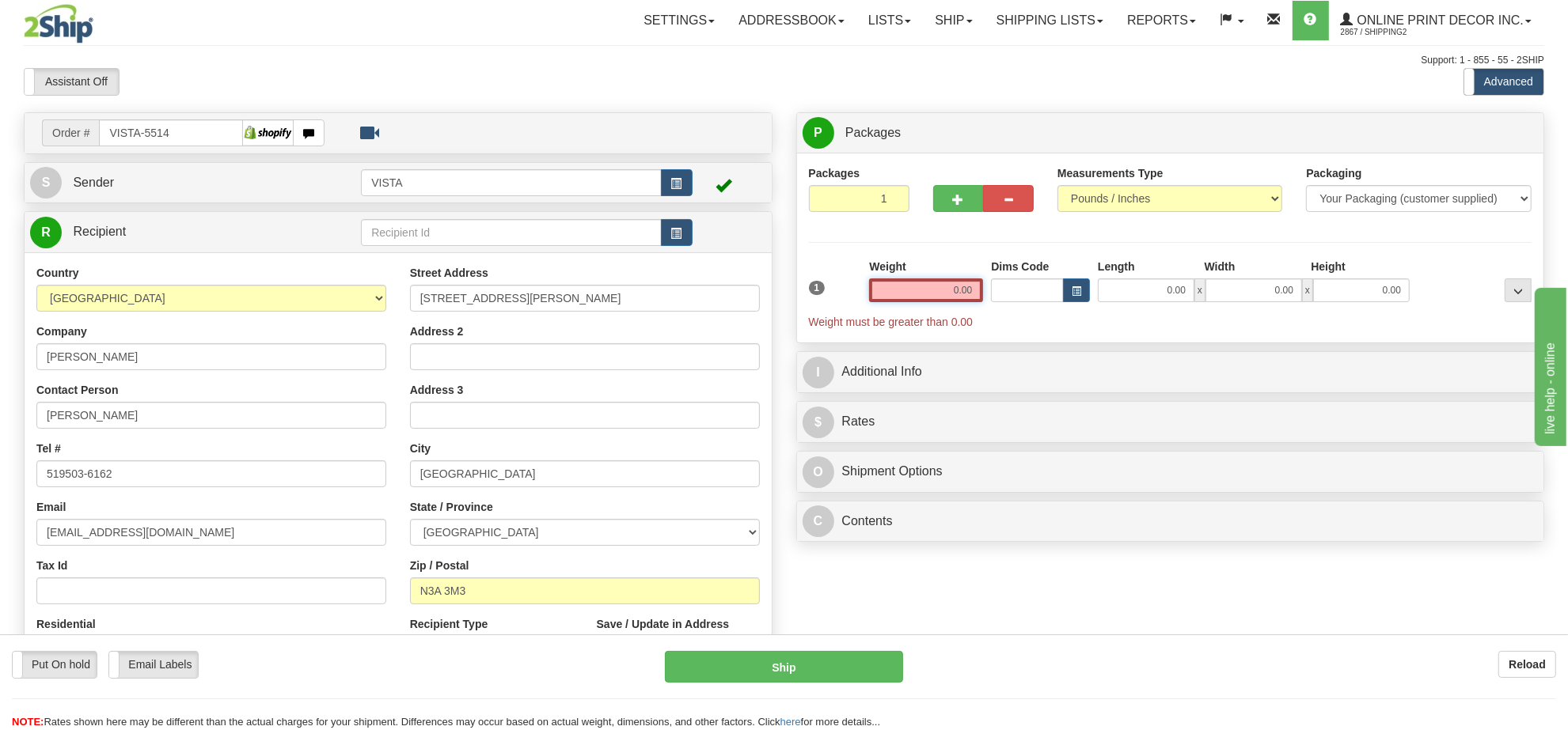
click at [952, 287] on input "0.00" at bounding box center [926, 290] width 114 height 24
click at [952, 287] on input "text" at bounding box center [926, 290] width 114 height 24
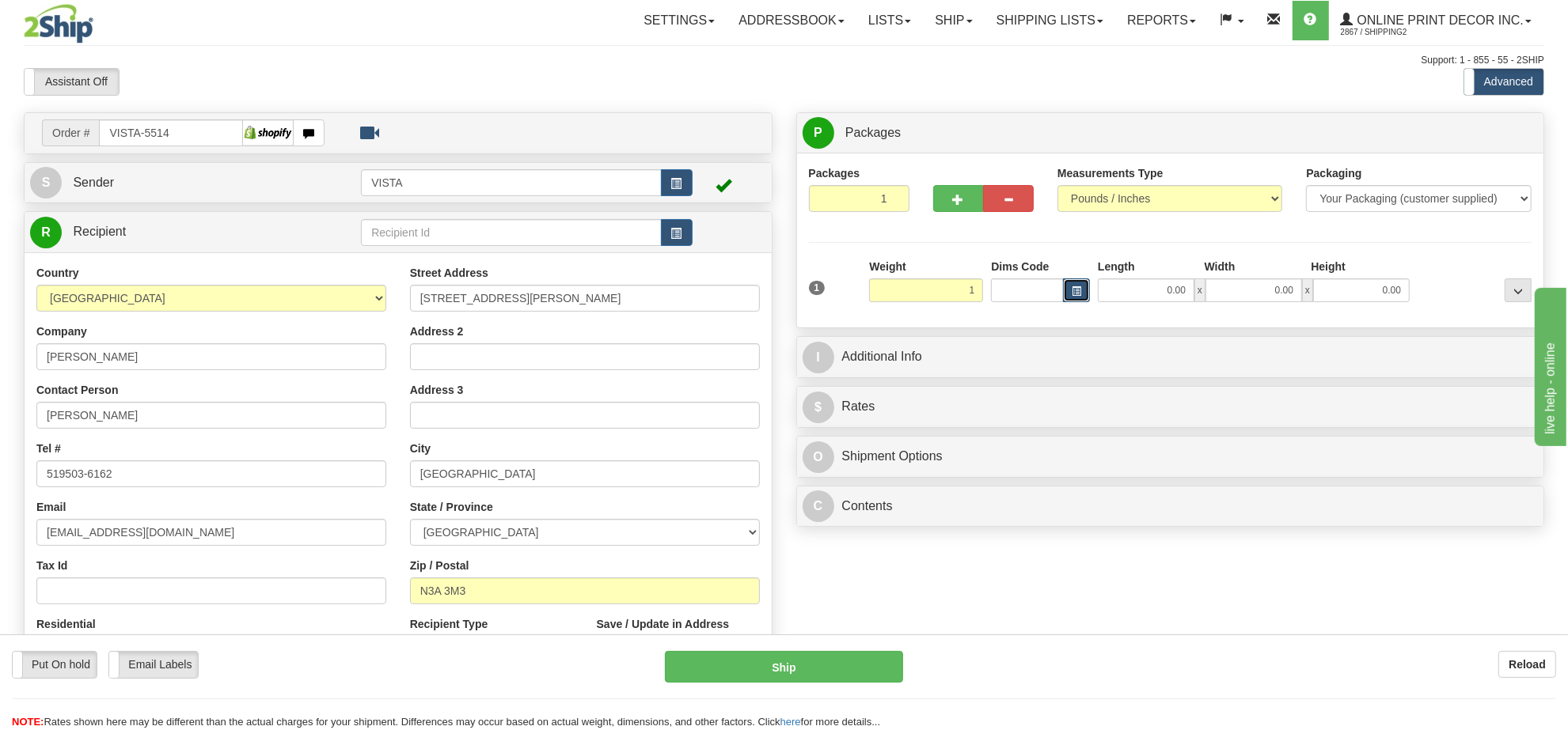
type input "1.00"
click at [1079, 287] on span "button" at bounding box center [1076, 291] width 9 height 8
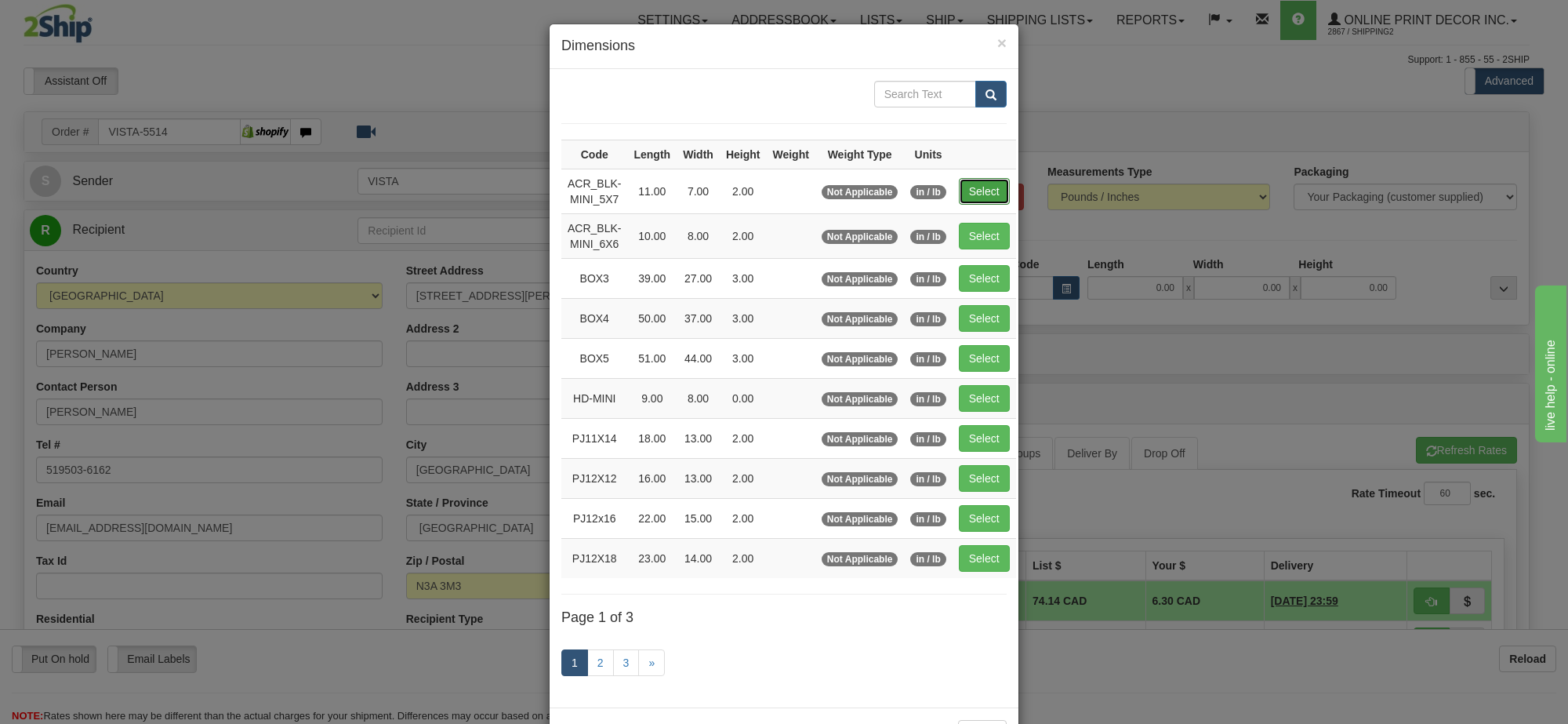
click at [983, 189] on button "Select" at bounding box center [984, 191] width 51 height 27
type input "ACR_BLK-MINI_5X7"
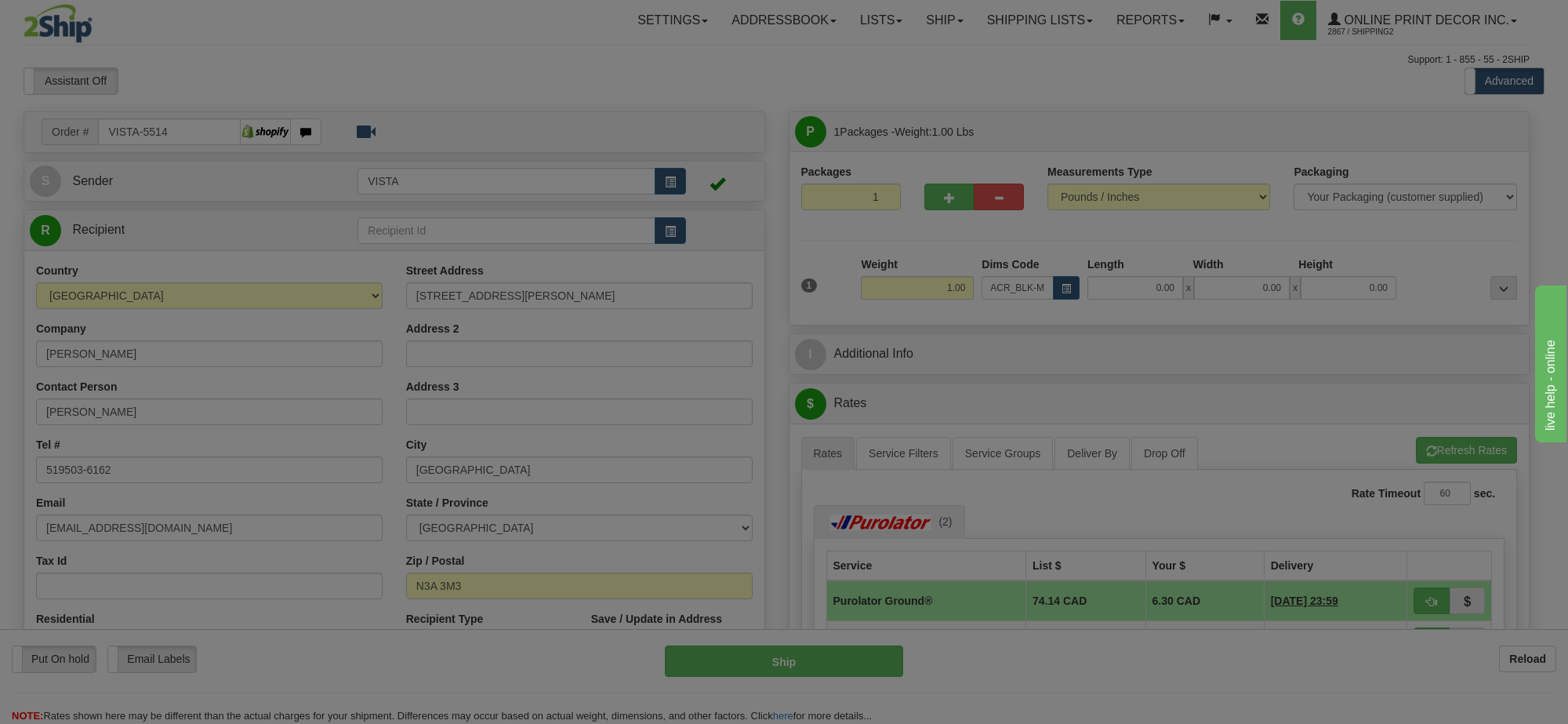
type input "11.00"
type input "7.00"
type input "2.00"
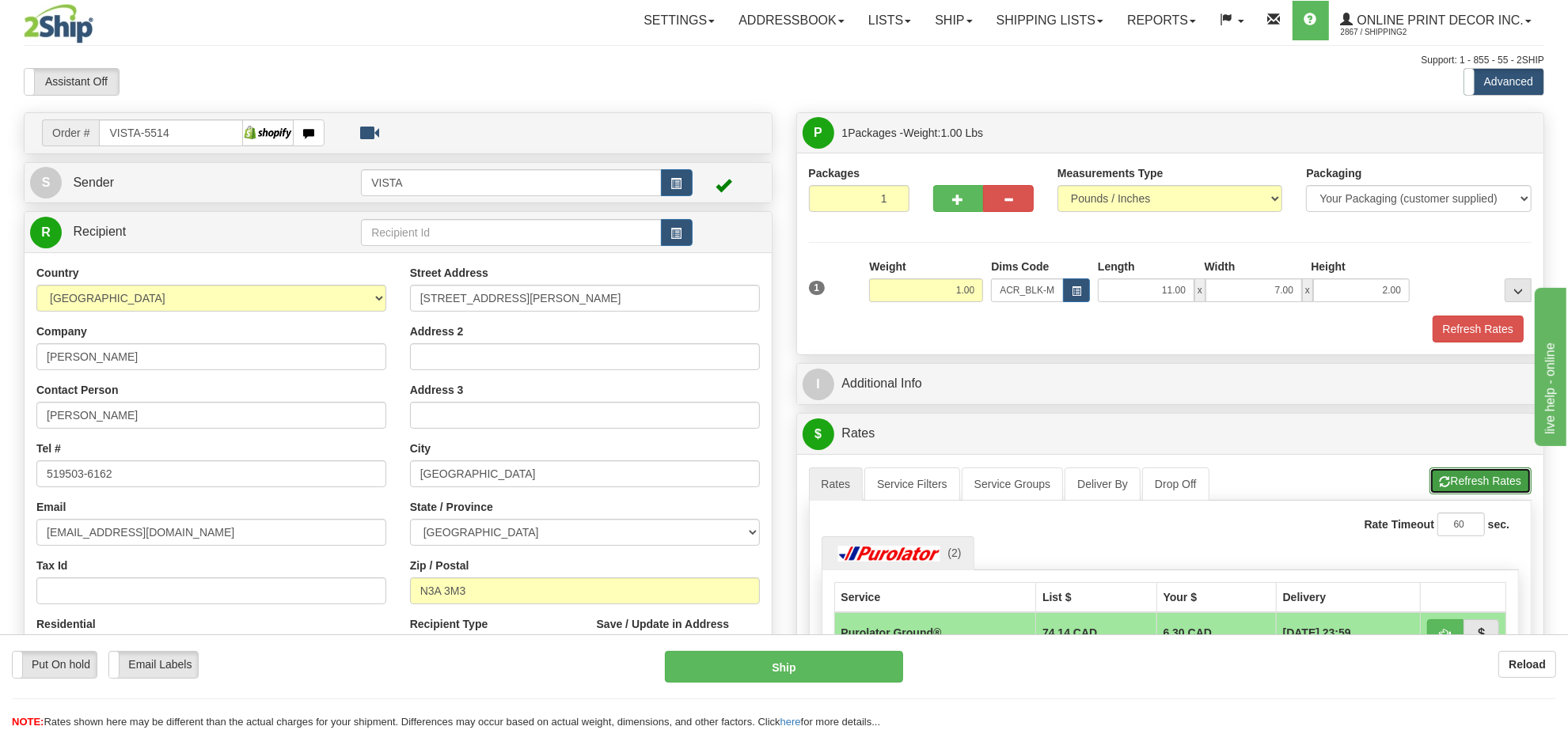
click at [1452, 484] on button "Refresh Rates" at bounding box center [1481, 481] width 102 height 27
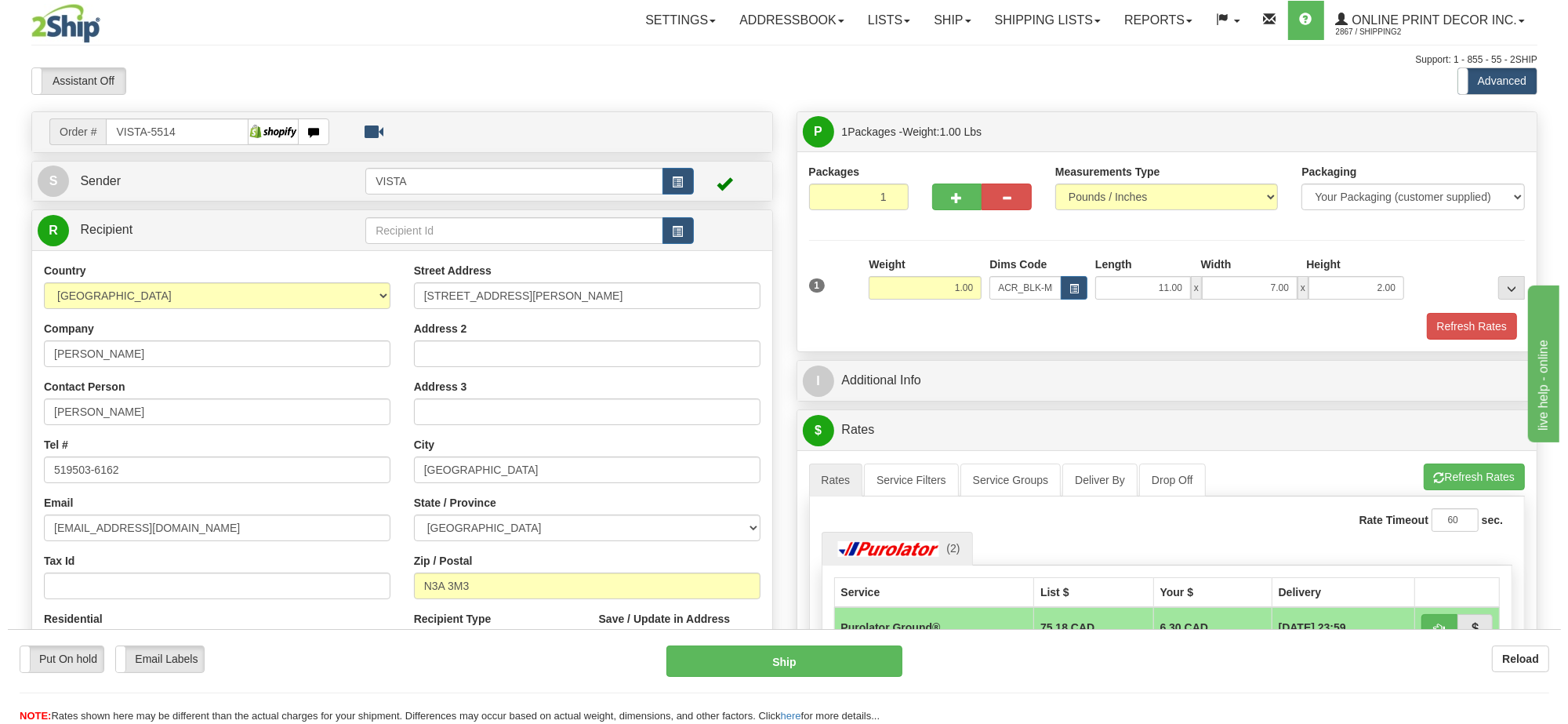
scroll to position [196, 0]
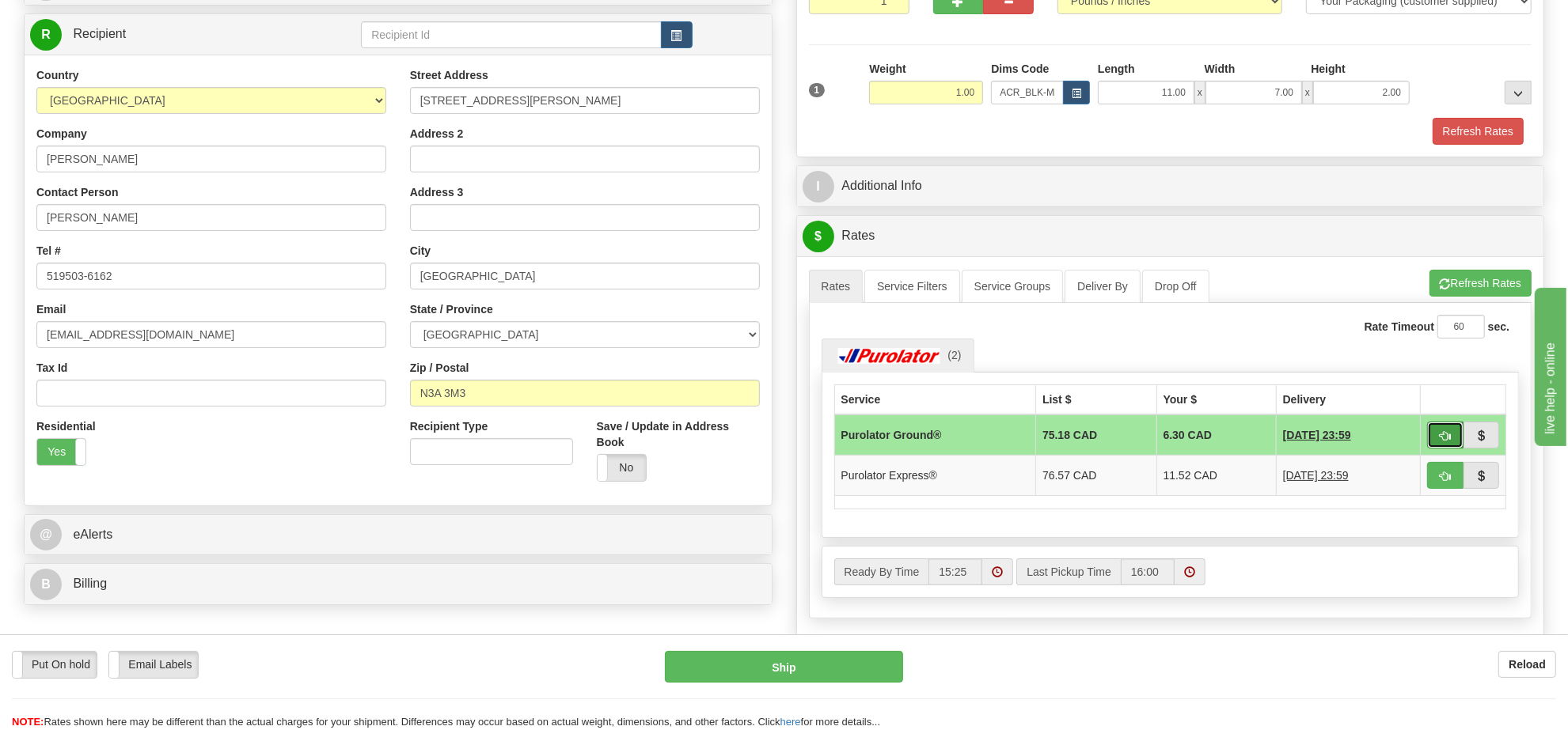
click at [1440, 436] on span "button" at bounding box center [1445, 435] width 11 height 10
type input "260"
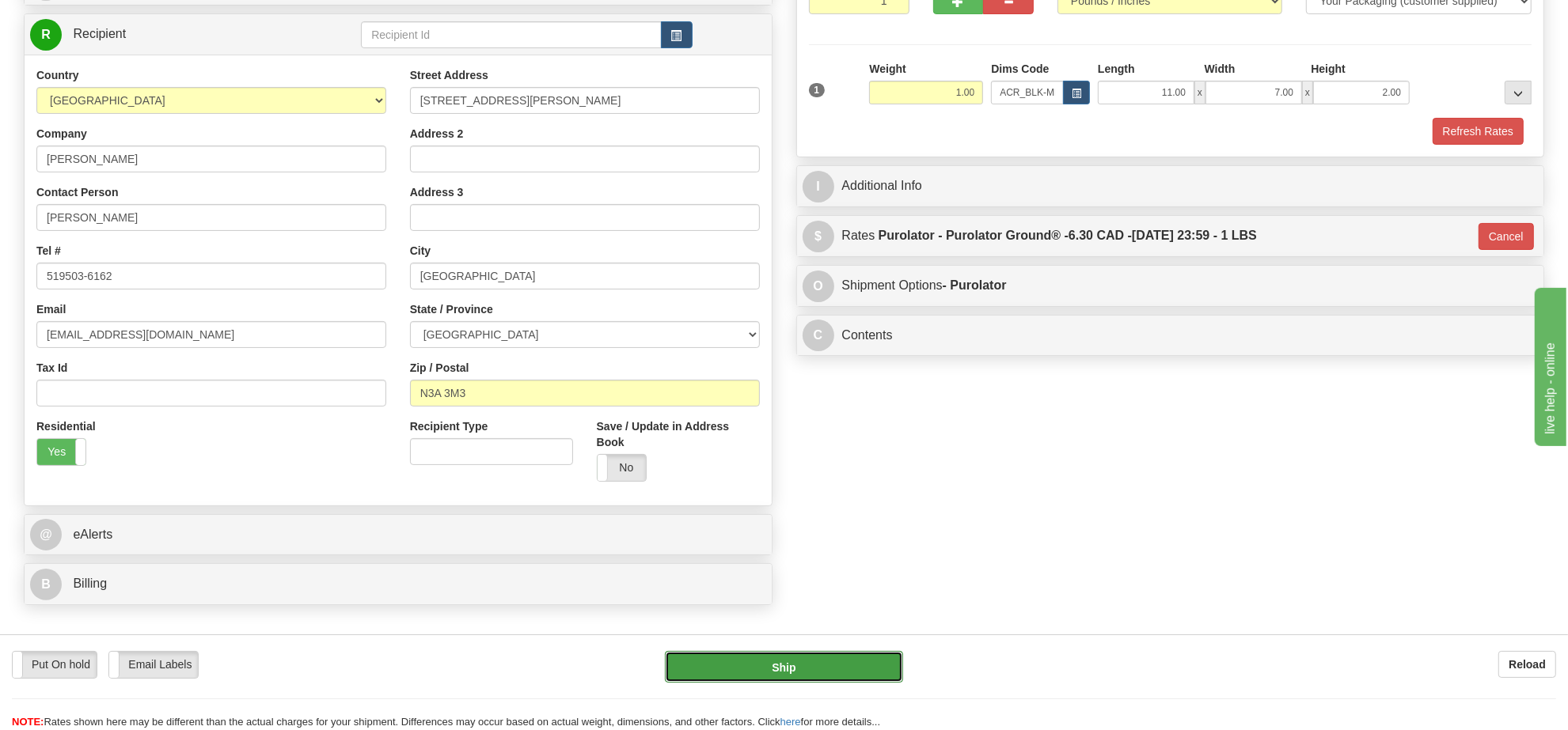
click at [791, 672] on button "Ship" at bounding box center [783, 667] width 237 height 32
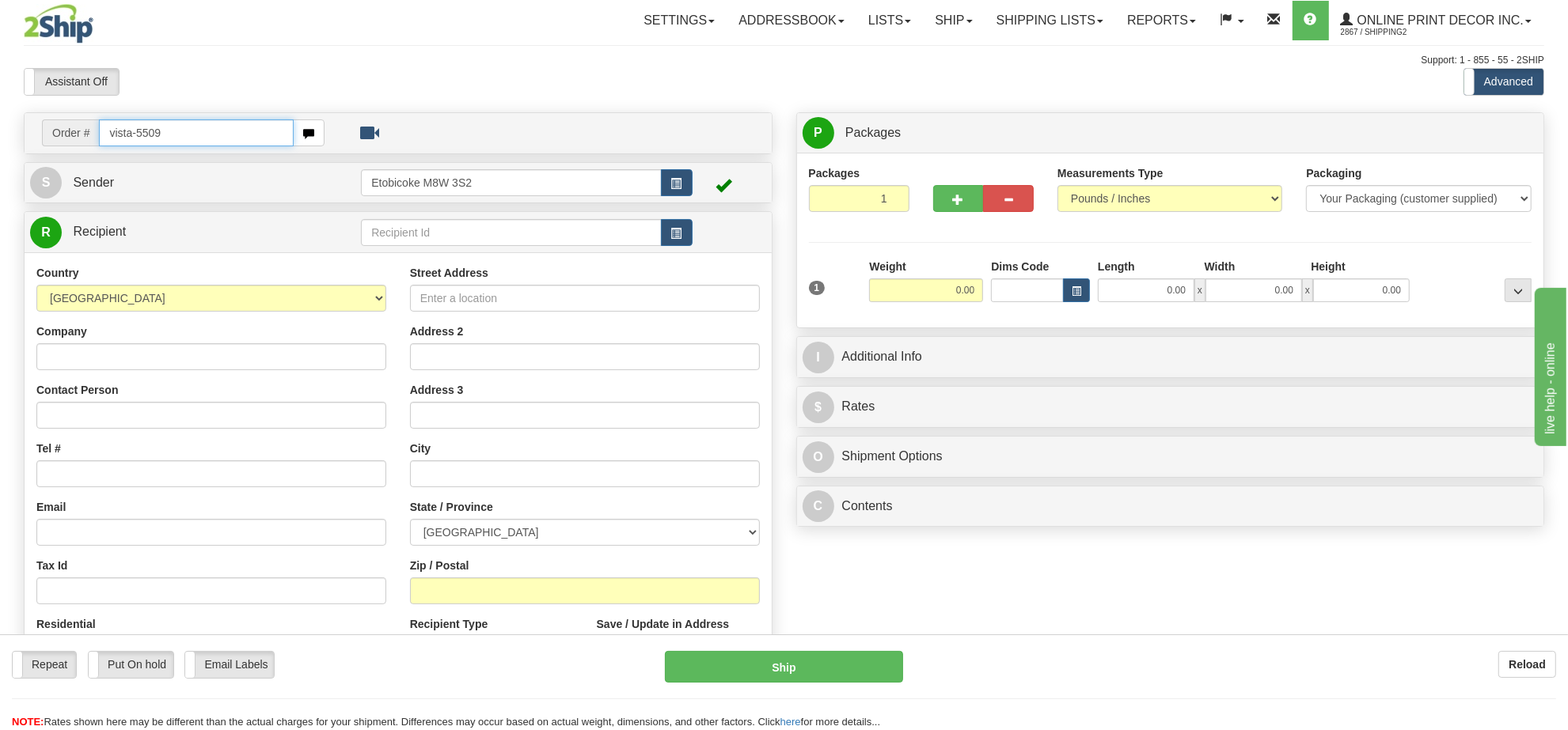
type input "vista-5509"
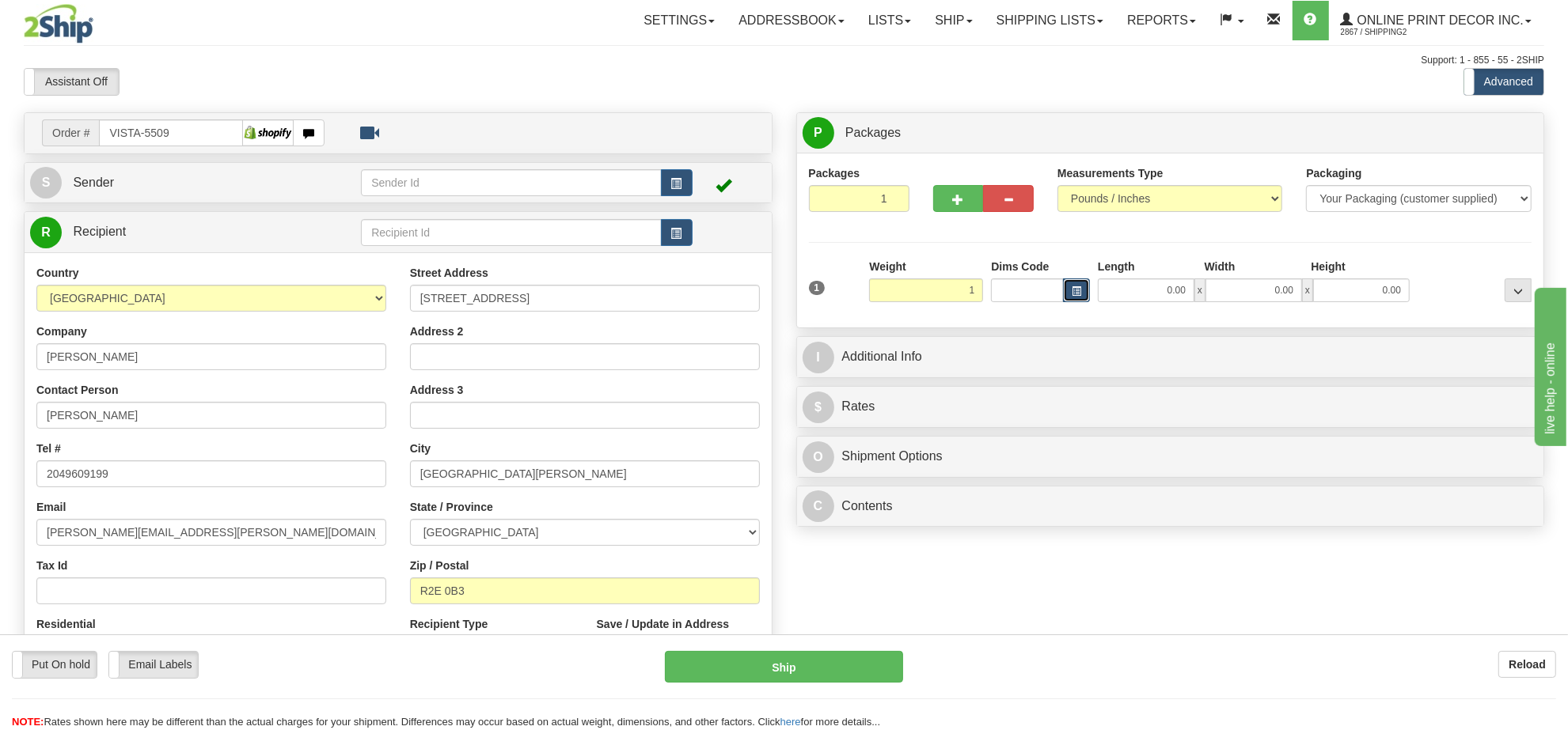
type input "1.00"
click at [1086, 298] on button "button" at bounding box center [1076, 290] width 27 height 24
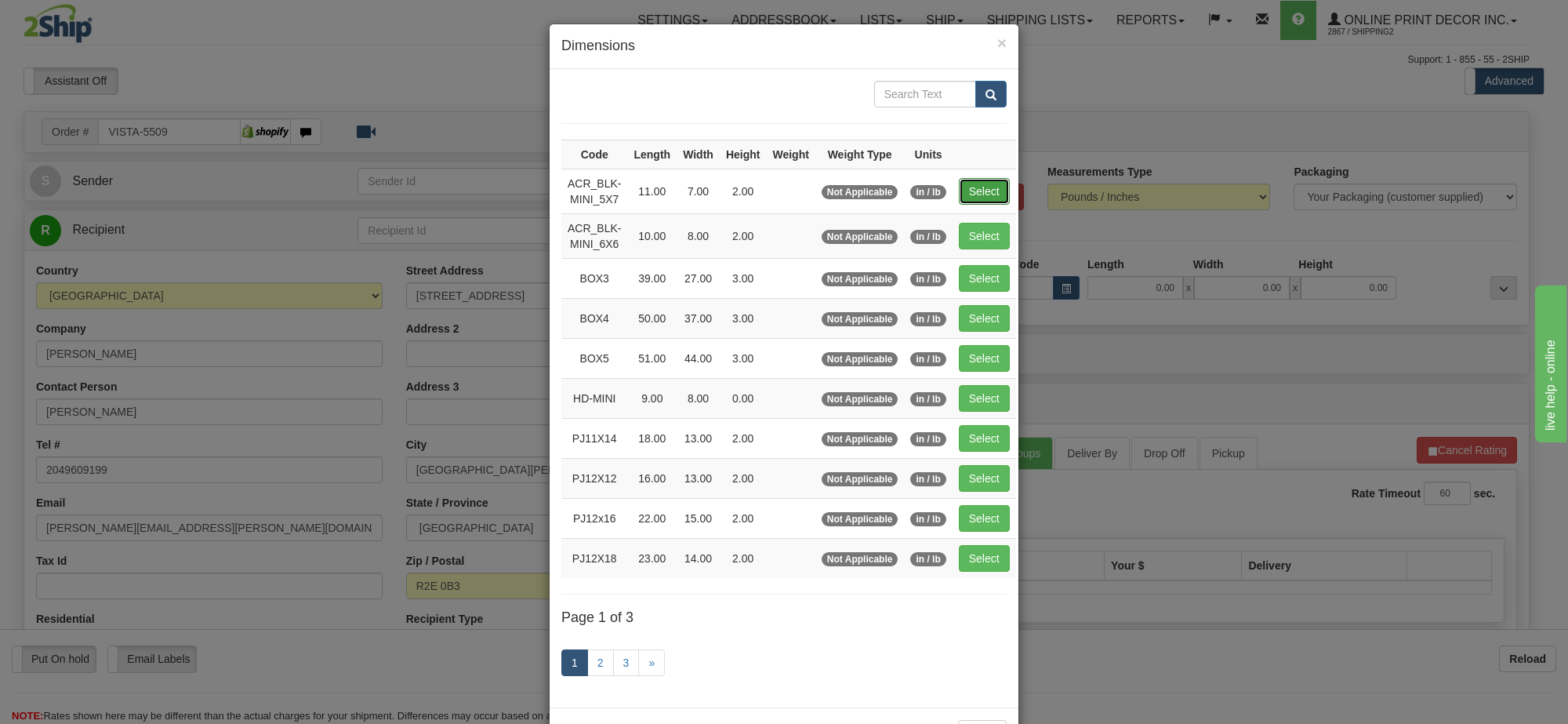
click at [985, 195] on button "Select" at bounding box center [984, 191] width 51 height 27
type input "ACR_BLK-MINI_5X7"
type input "11.00"
type input "7.00"
type input "2.00"
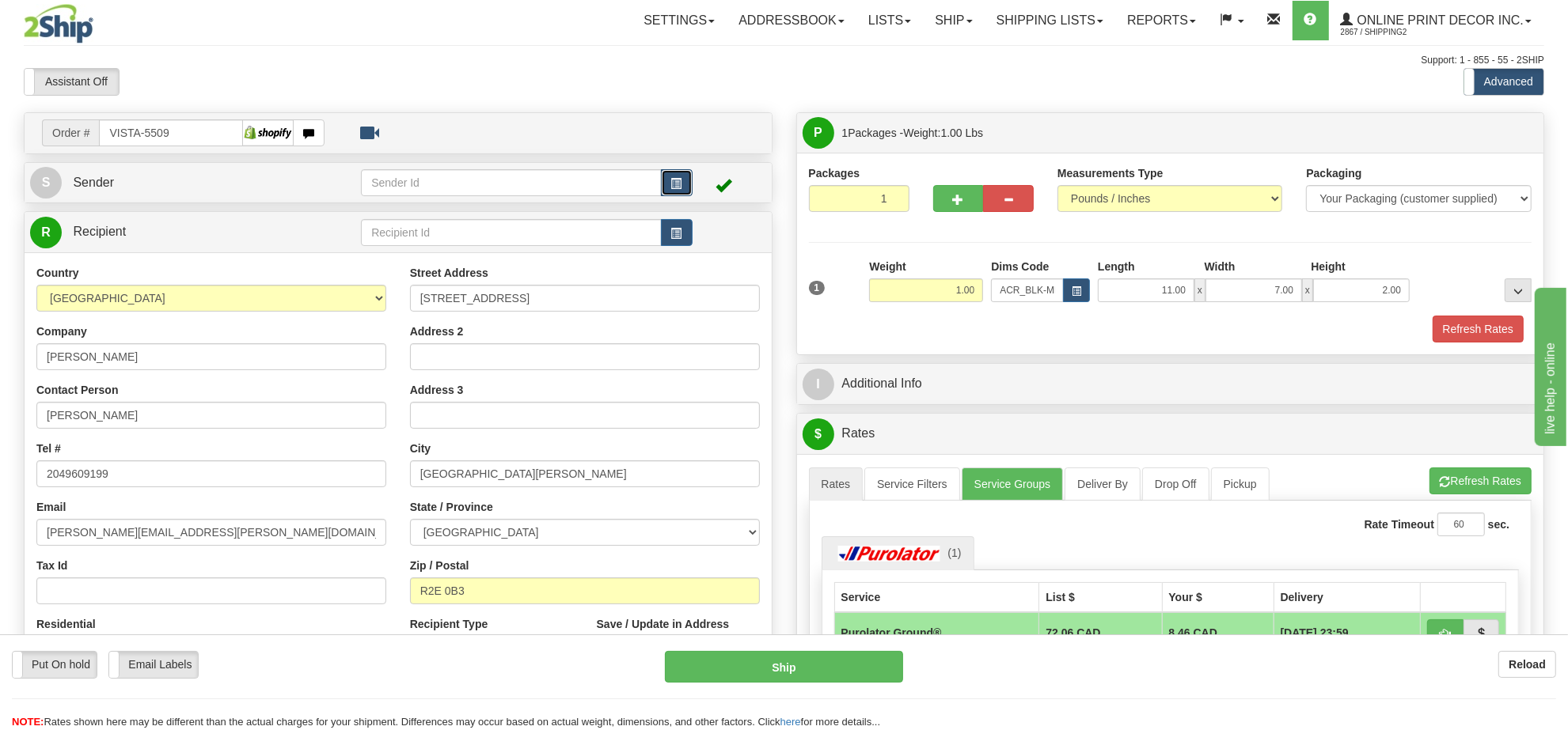
click at [682, 179] on button "button" at bounding box center [677, 182] width 32 height 27
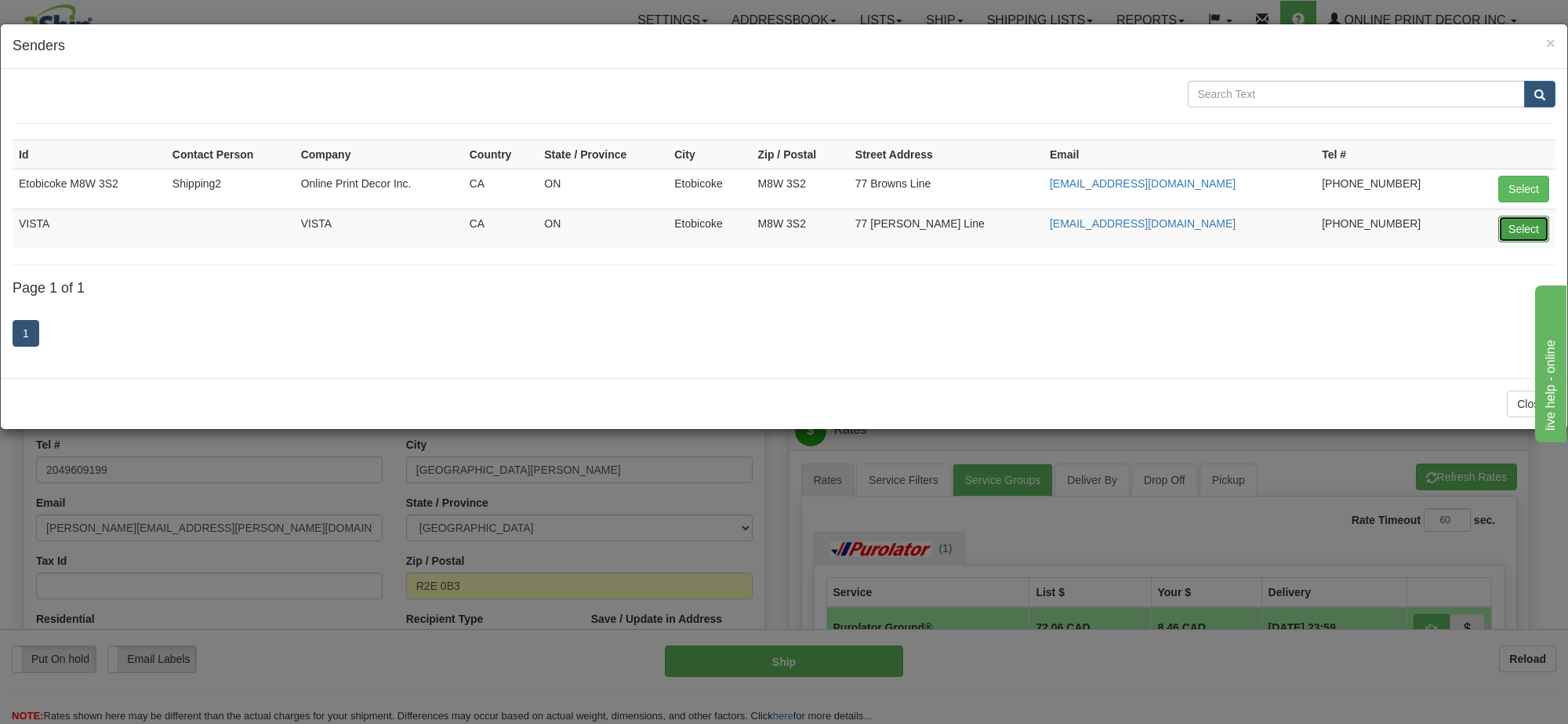
click at [1509, 222] on button "Select" at bounding box center [1523, 229] width 51 height 27
type input "VISTA"
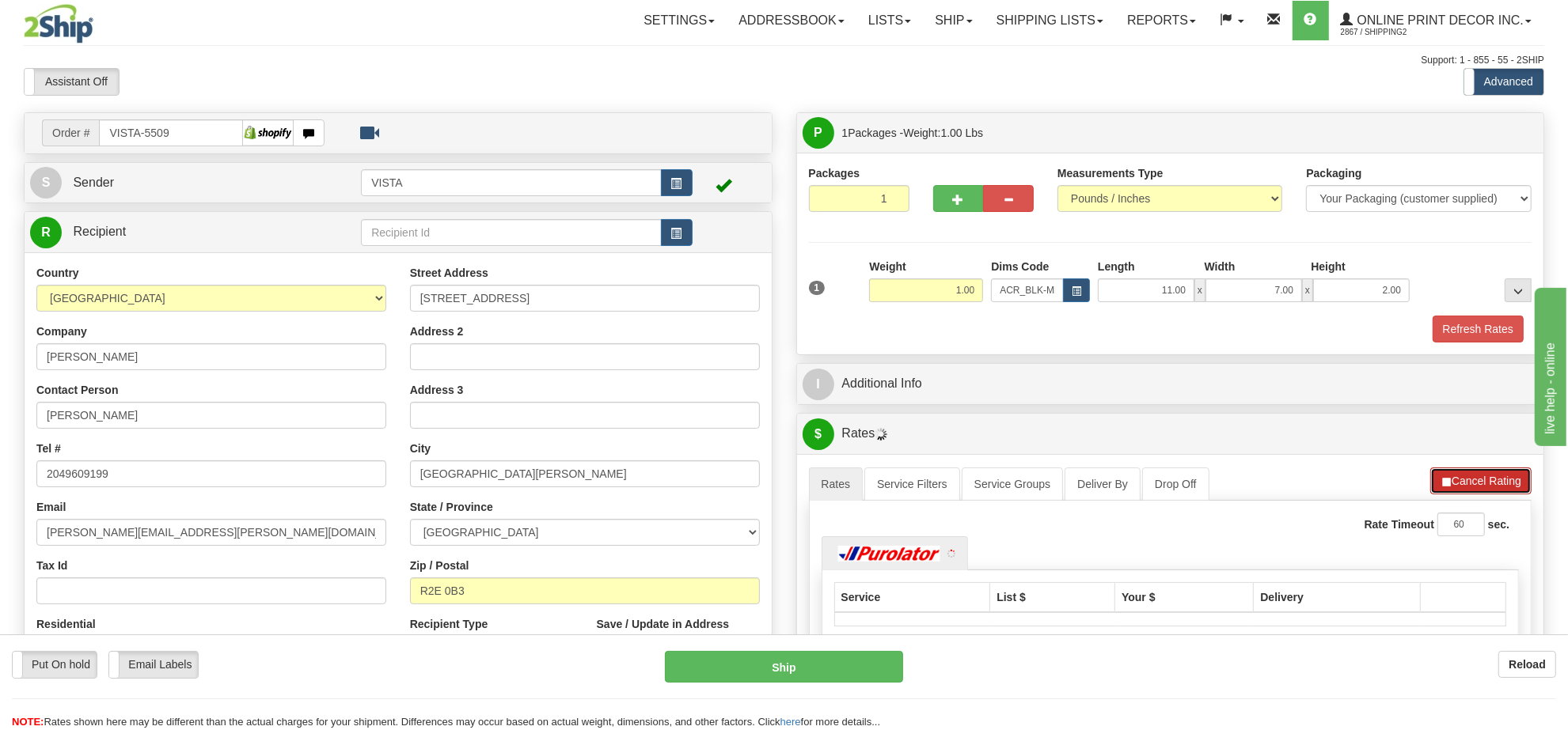
click at [1500, 484] on button "Cancel Rating" at bounding box center [1481, 481] width 101 height 27
click at [1500, 484] on button "Refresh Rates" at bounding box center [1481, 481] width 102 height 27
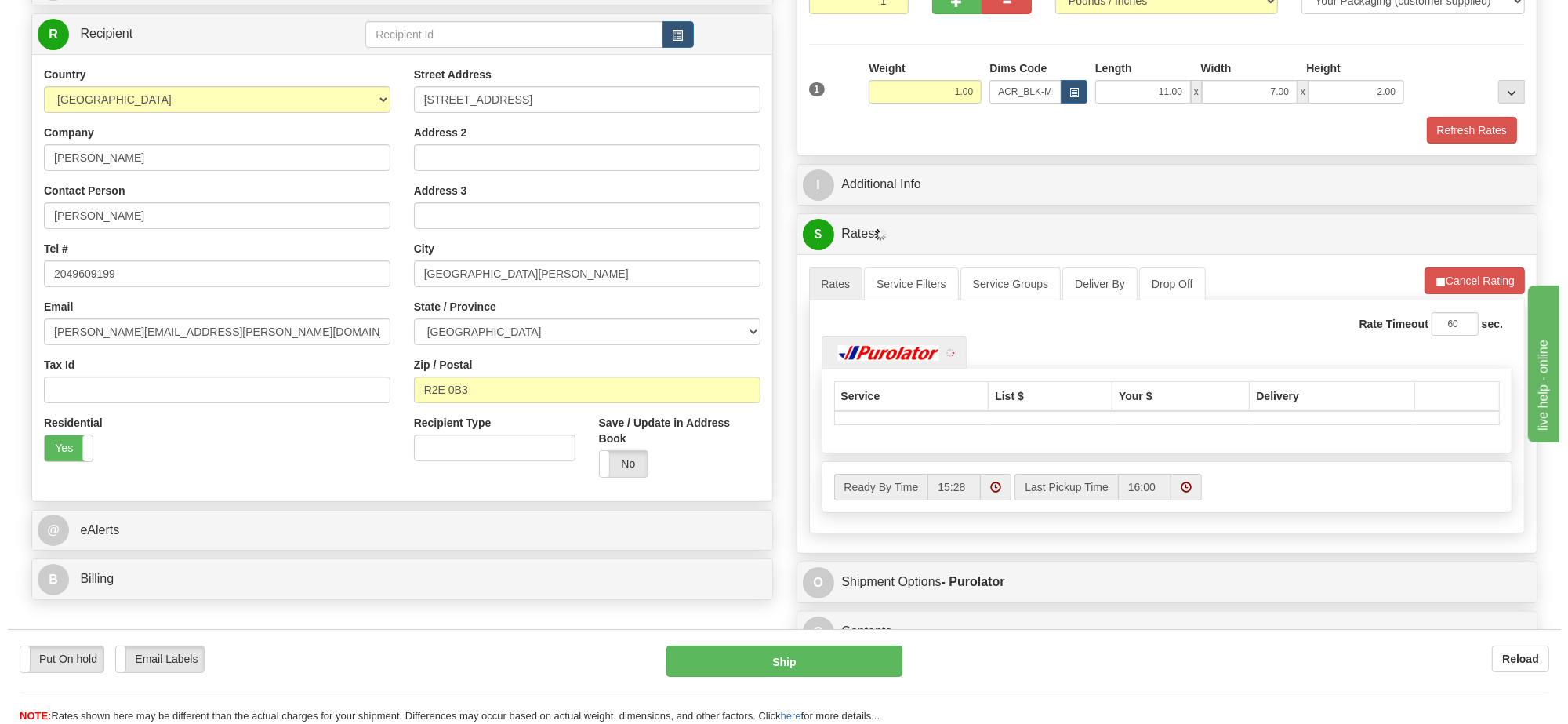
scroll to position [294, 0]
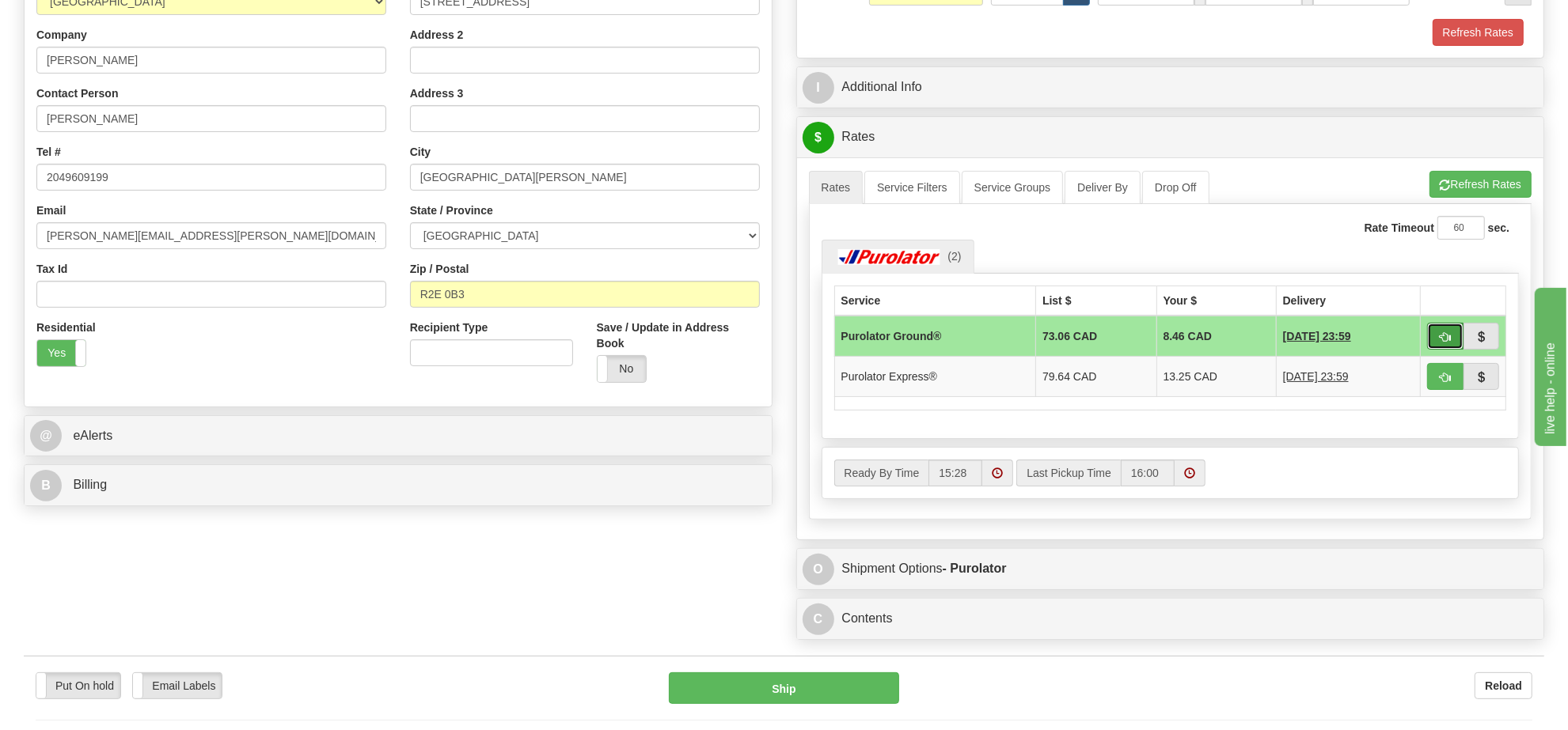
click at [1441, 342] on span "button" at bounding box center [1445, 337] width 11 height 10
type input "260"
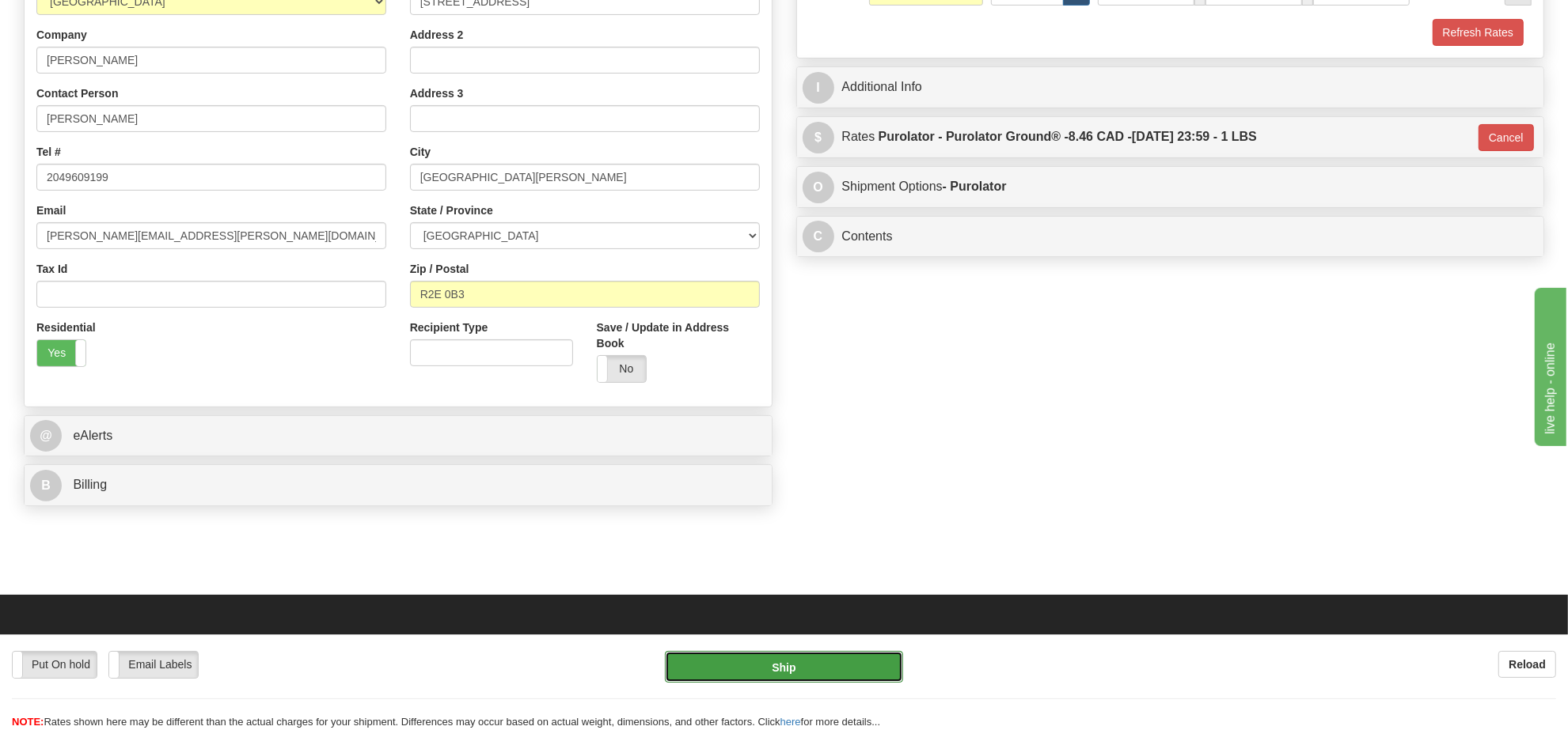
click at [857, 674] on button "Ship" at bounding box center [783, 667] width 237 height 32
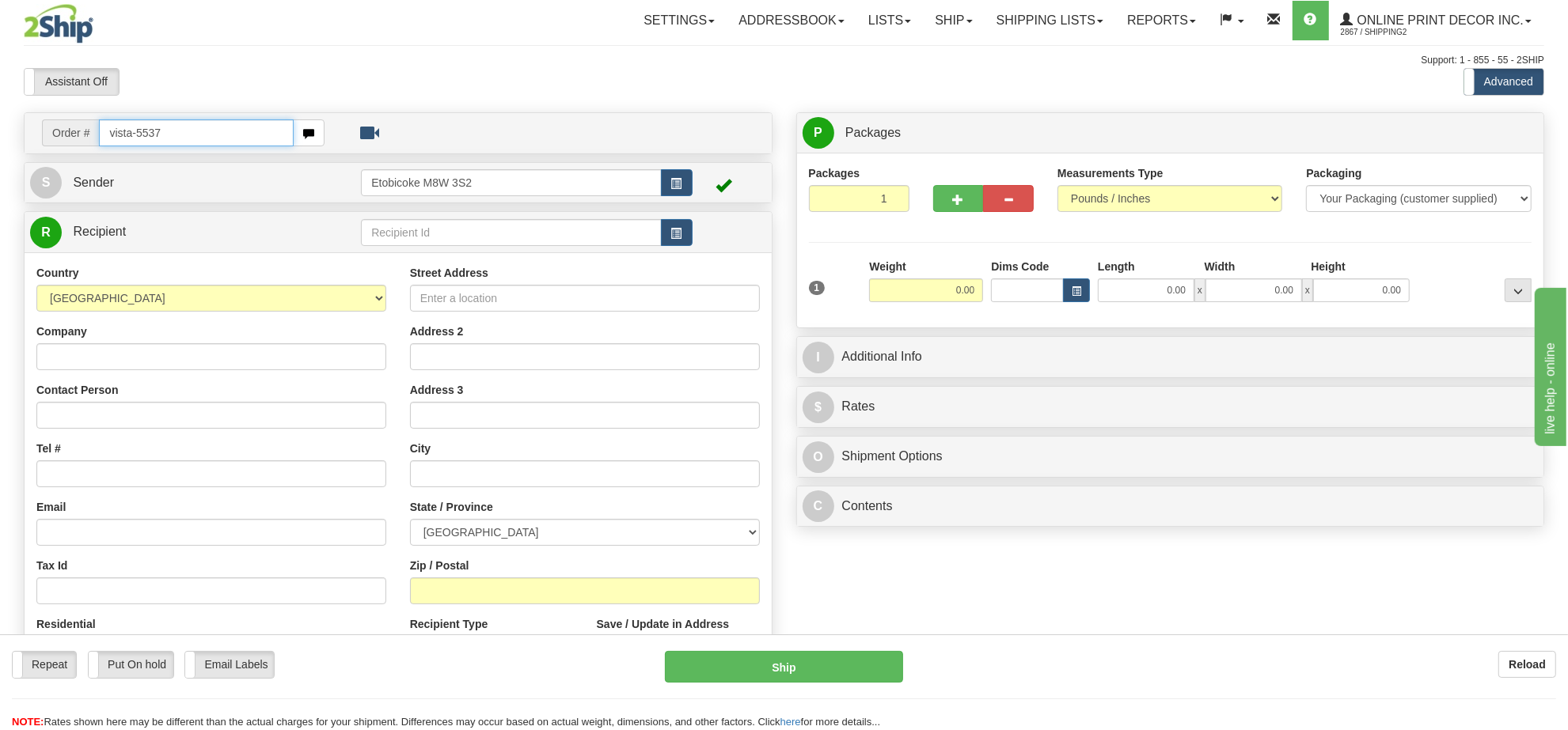
type input "vista-5537"
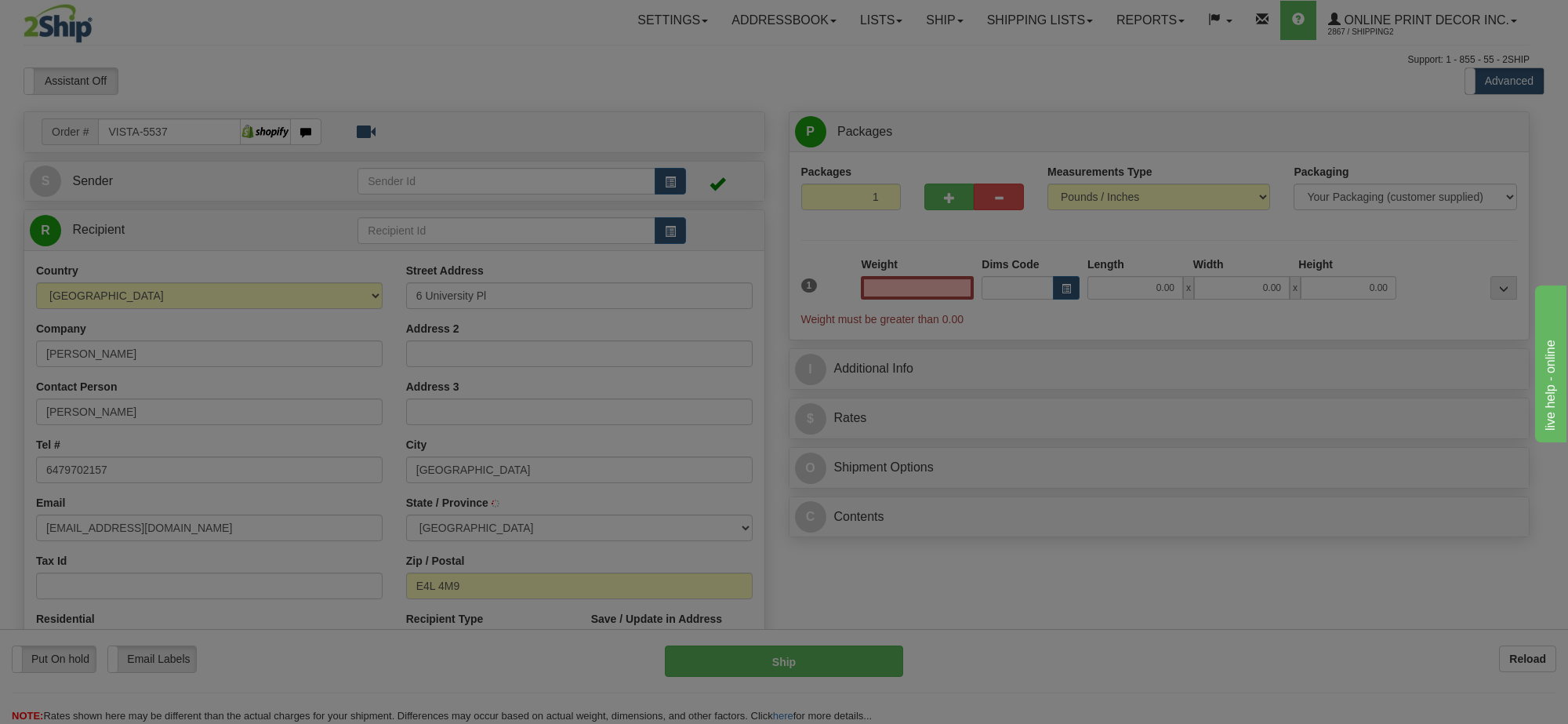
type input "SACKVILLE"
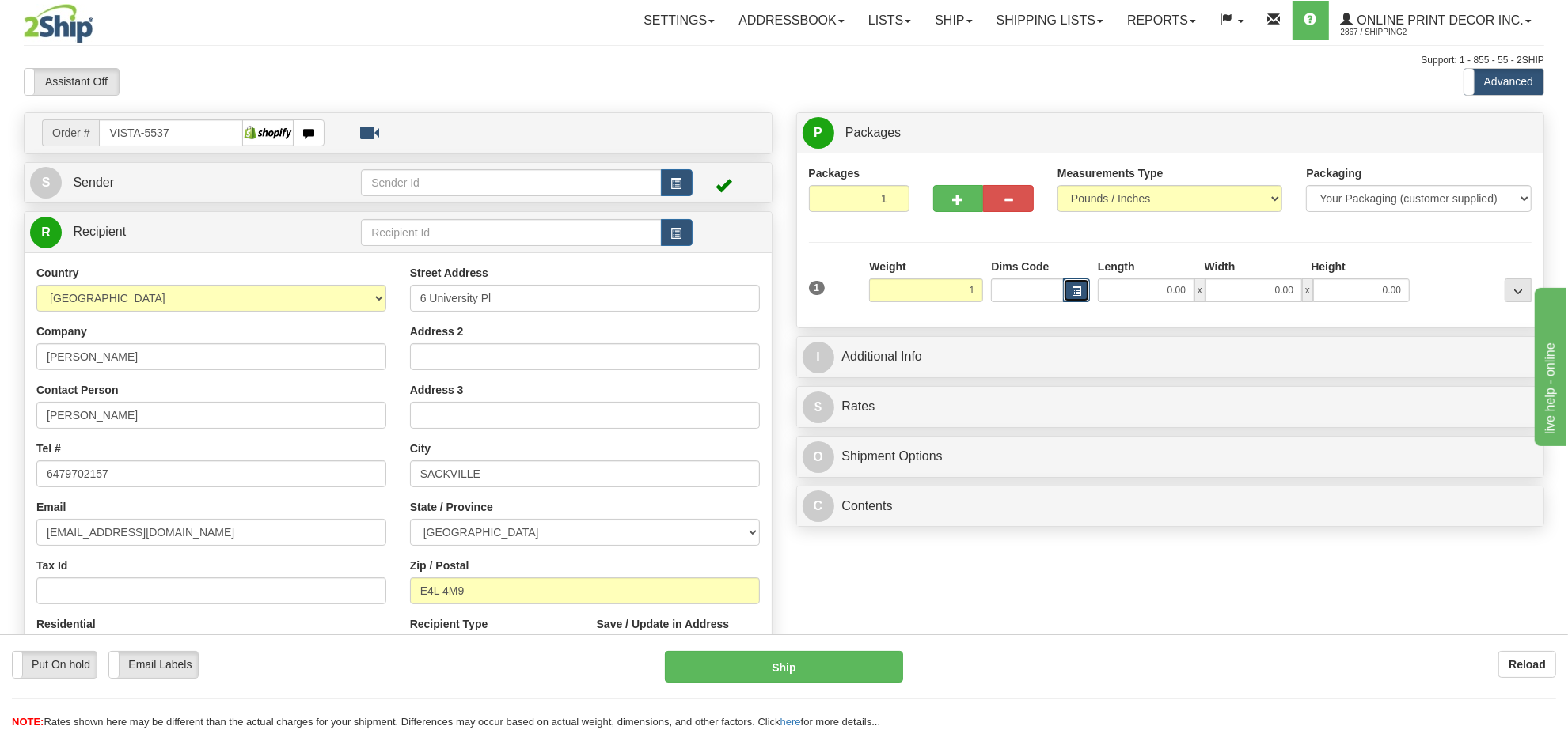
click at [1080, 286] on button "button" at bounding box center [1076, 290] width 27 height 24
type input "1.00"
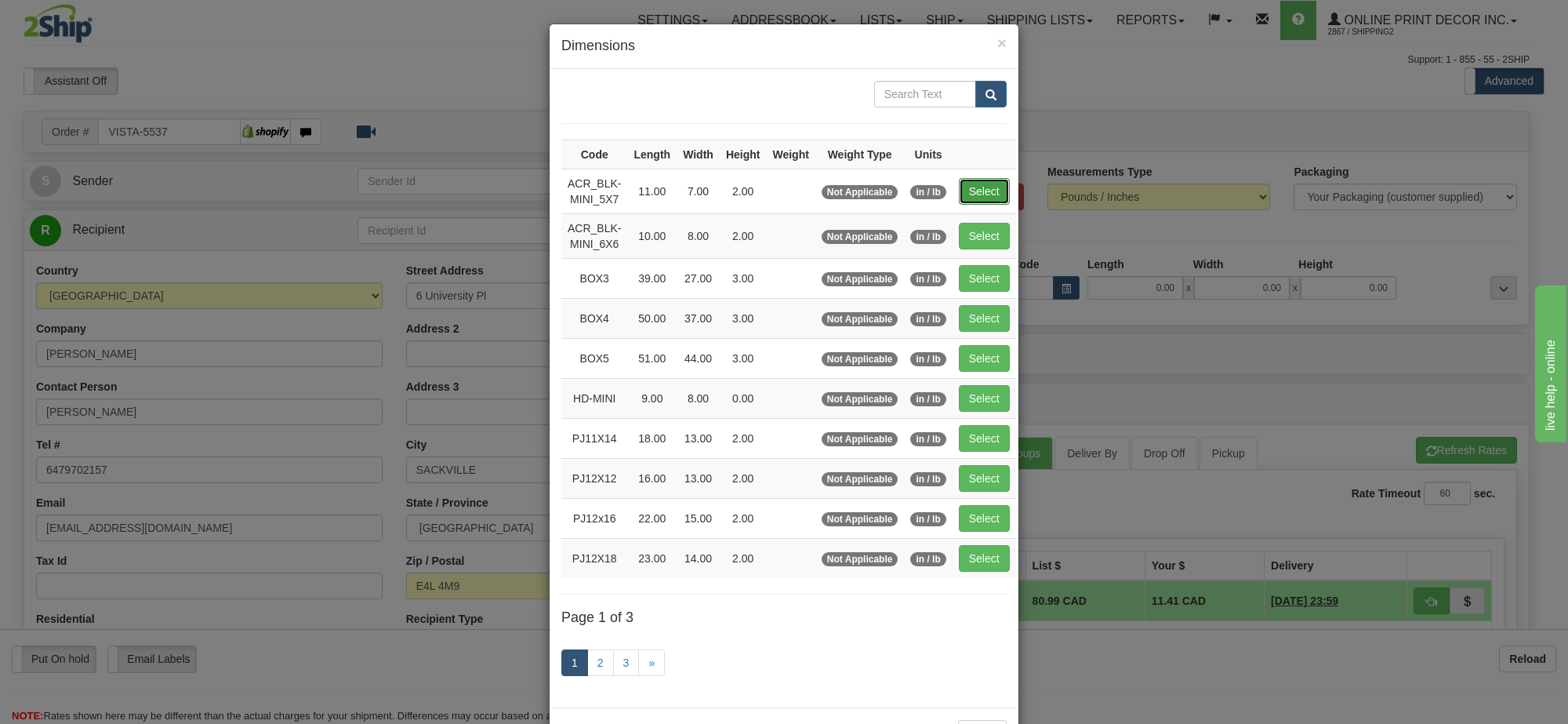
click at [962, 185] on button "Select" at bounding box center [984, 191] width 51 height 27
type input "ACR_BLK-MINI_5X7"
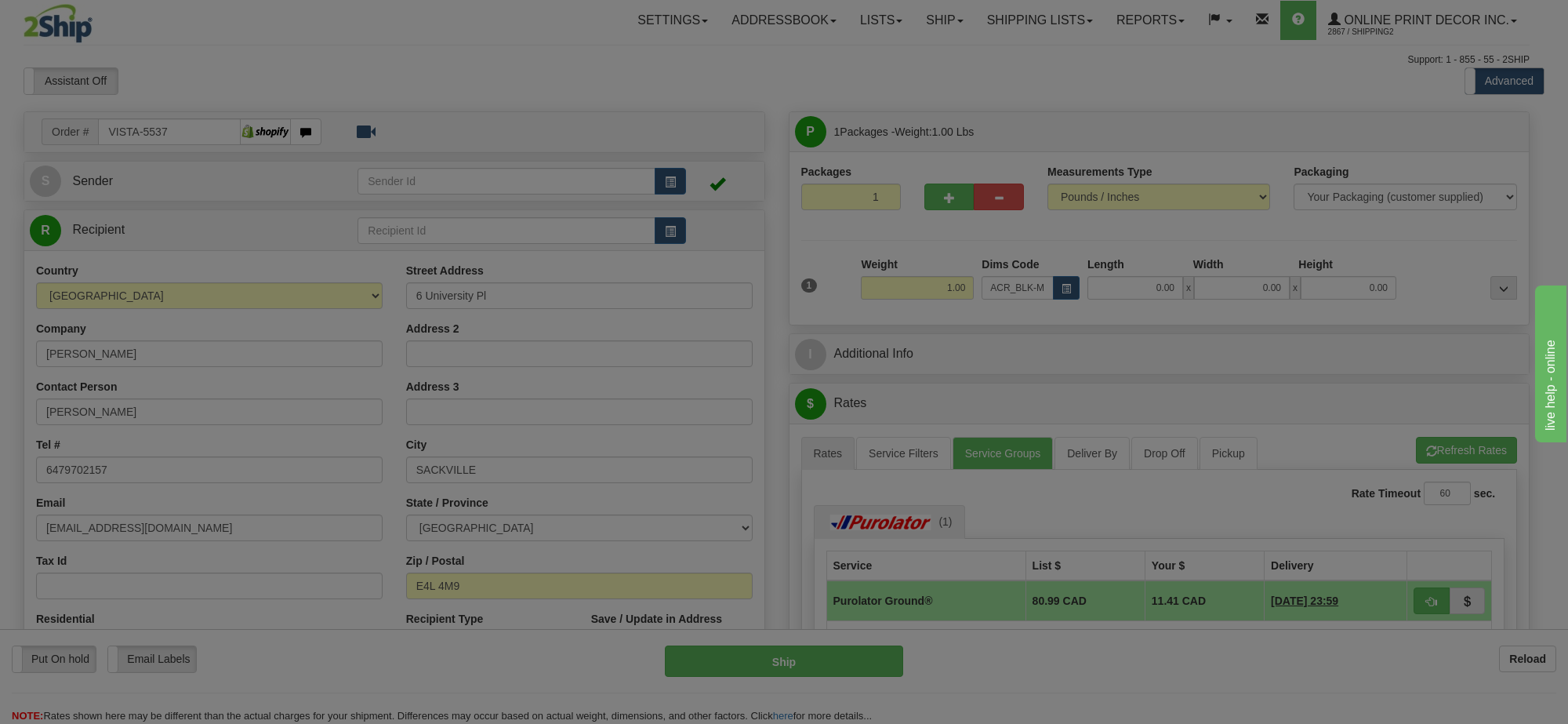
type input "11.00"
type input "7.00"
type input "2.00"
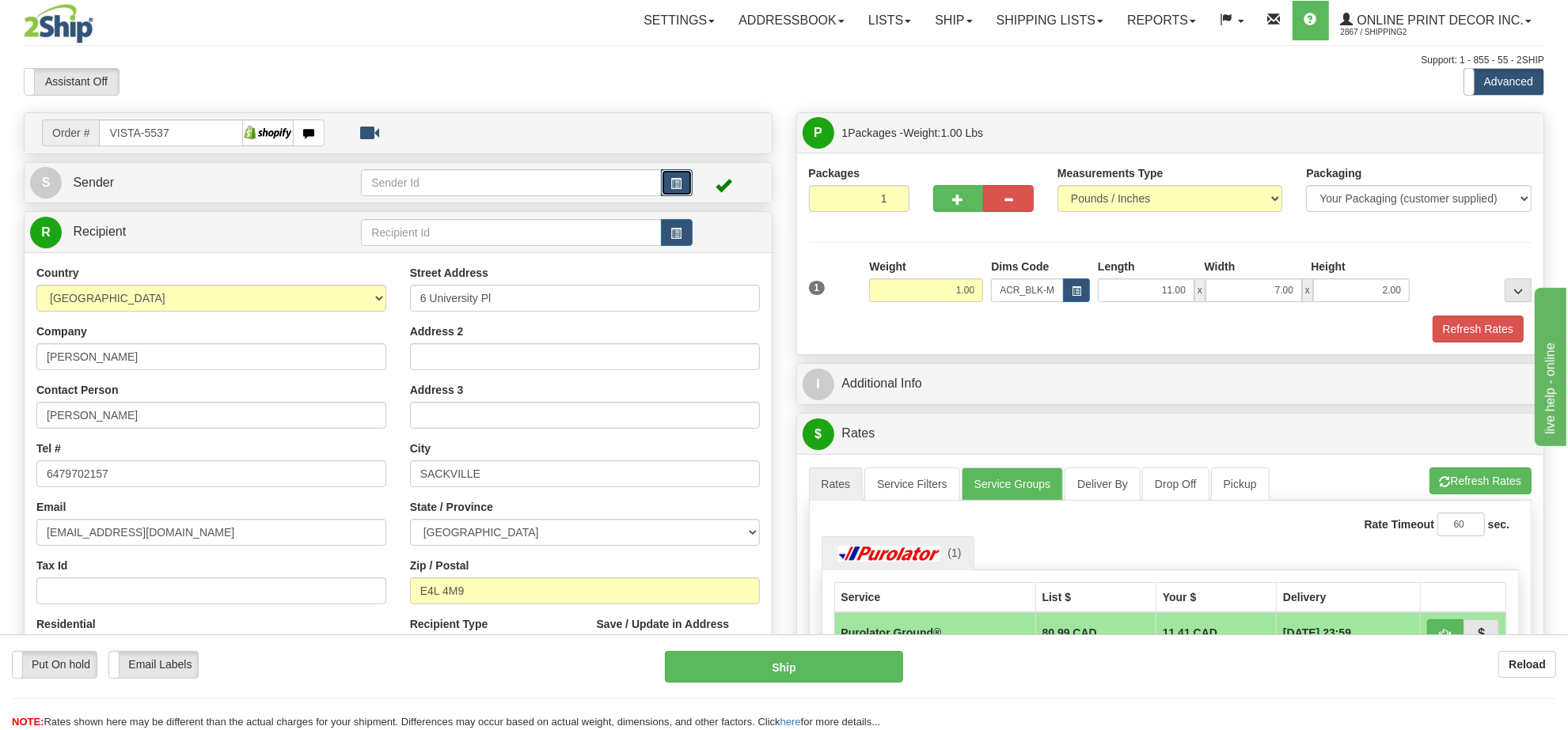
click at [666, 187] on button "button" at bounding box center [677, 182] width 32 height 27
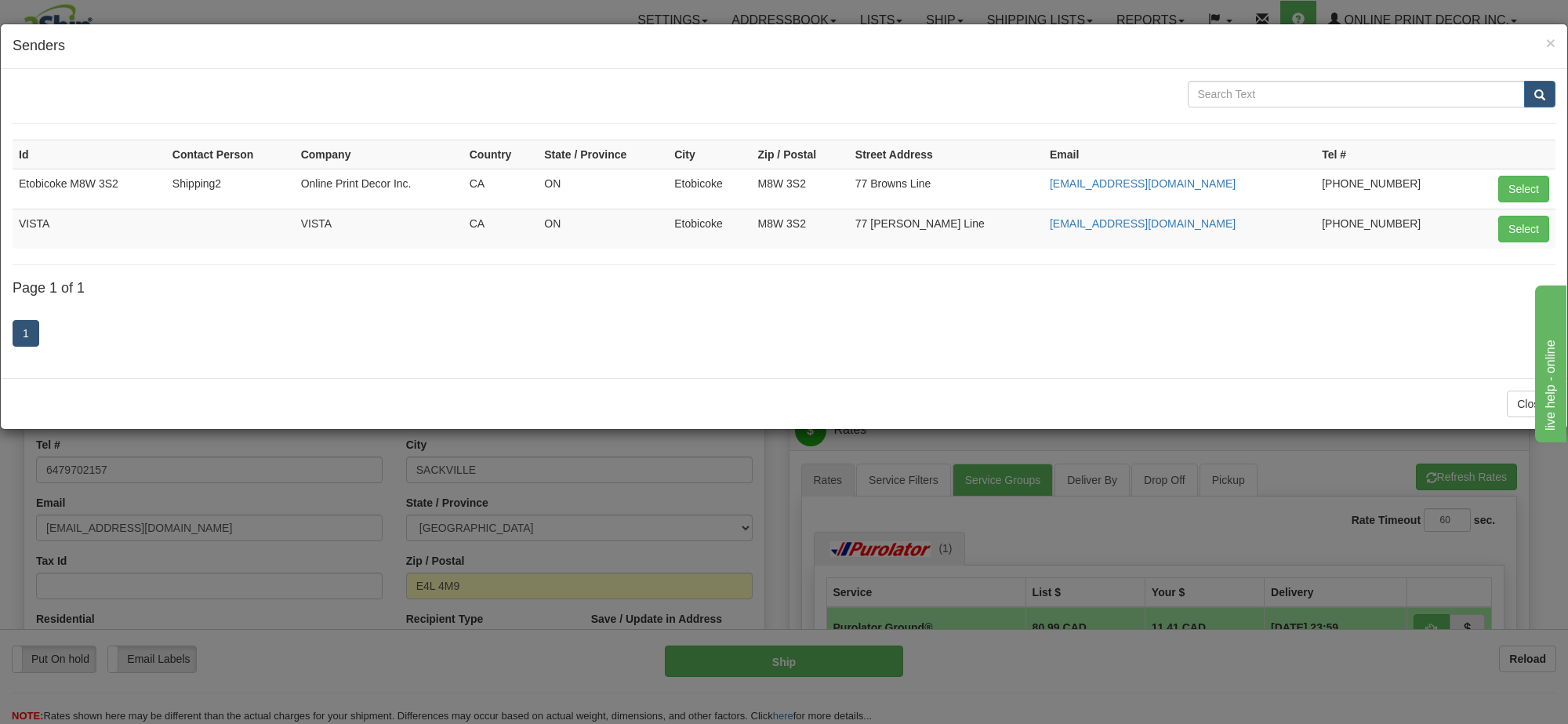
click at [1496, 231] on td "Select" at bounding box center [1512, 228] width 87 height 40
click at [1517, 235] on button "Select" at bounding box center [1523, 229] width 51 height 27
type input "VISTA"
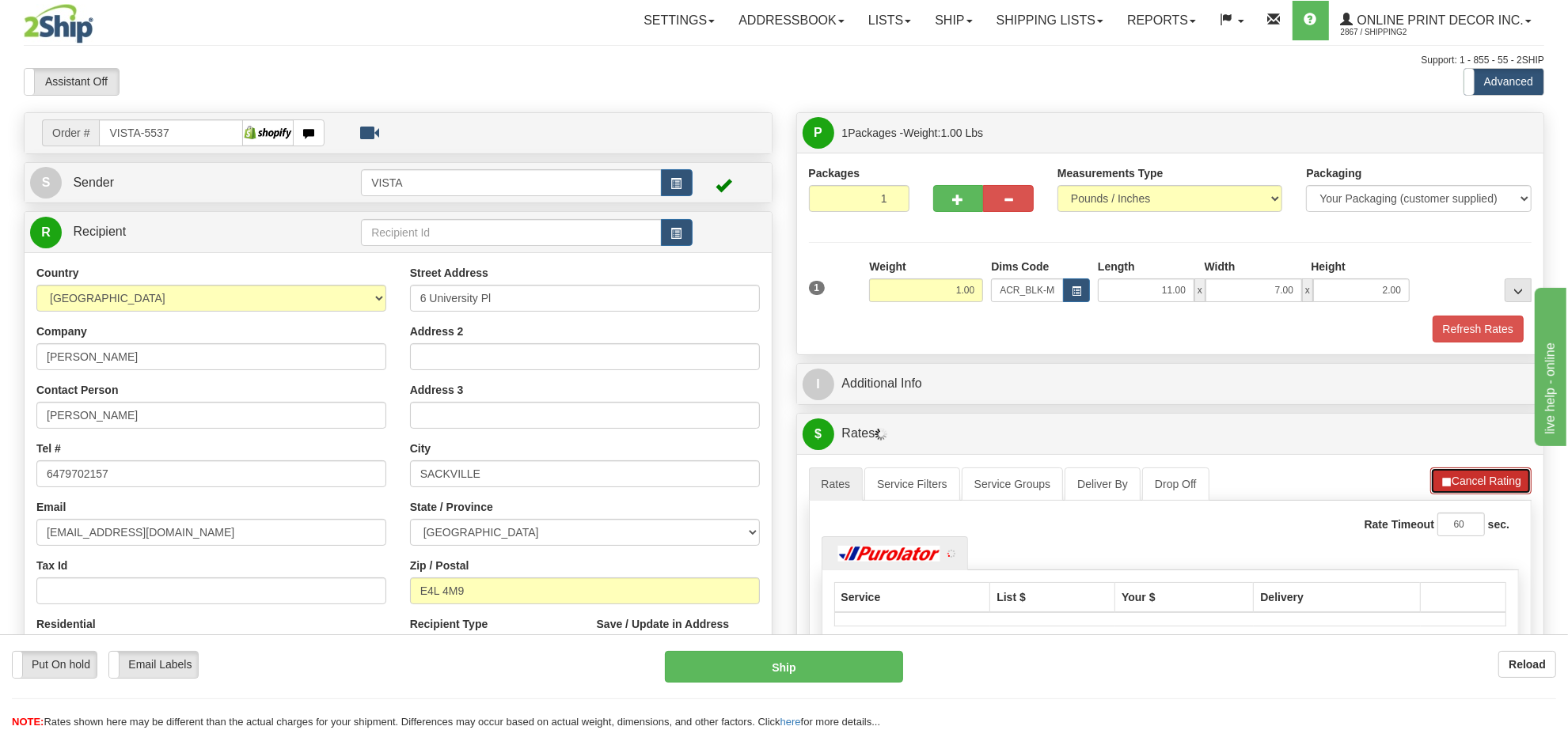
click at [1521, 481] on button "Cancel Rating" at bounding box center [1481, 481] width 101 height 27
click at [1521, 481] on button "Refresh Rates" at bounding box center [1481, 481] width 102 height 27
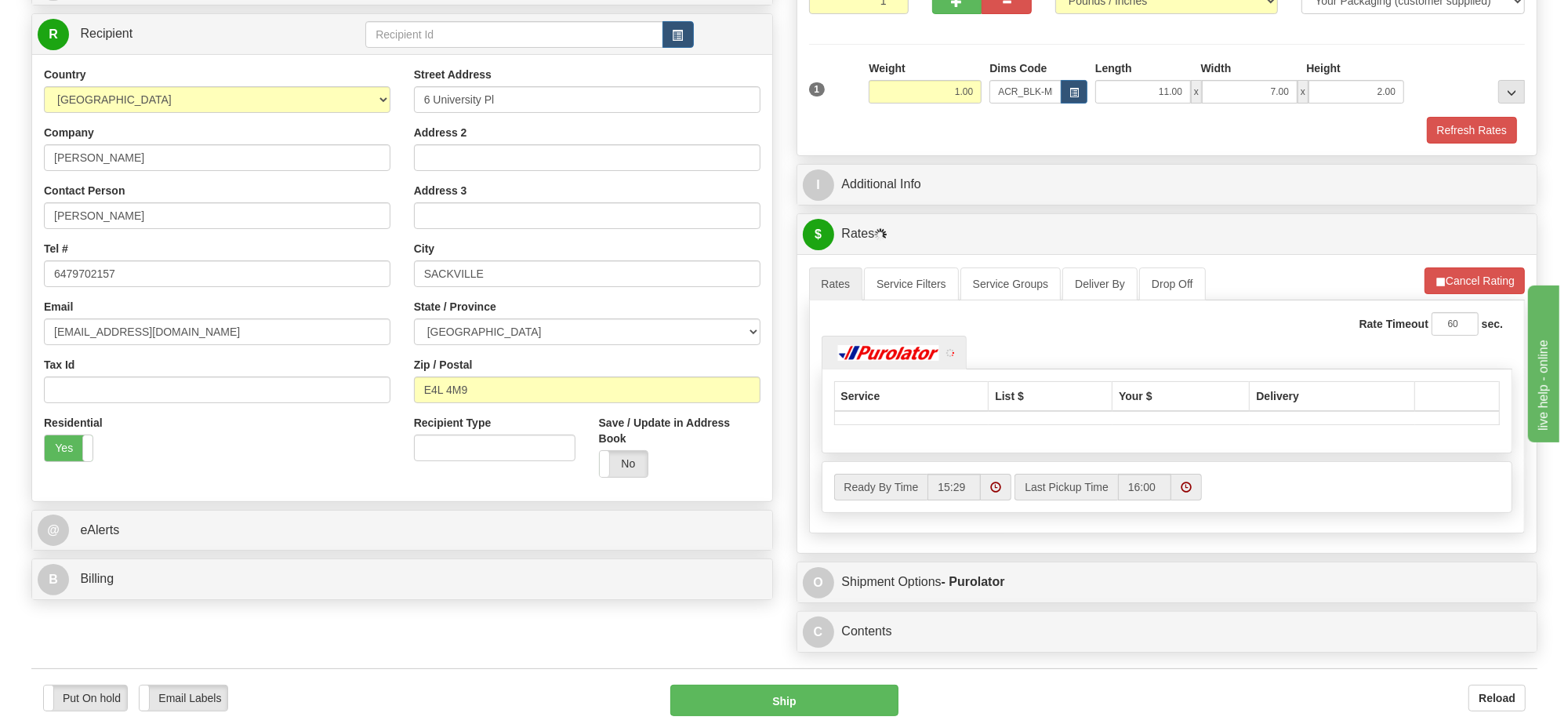
scroll to position [294, 0]
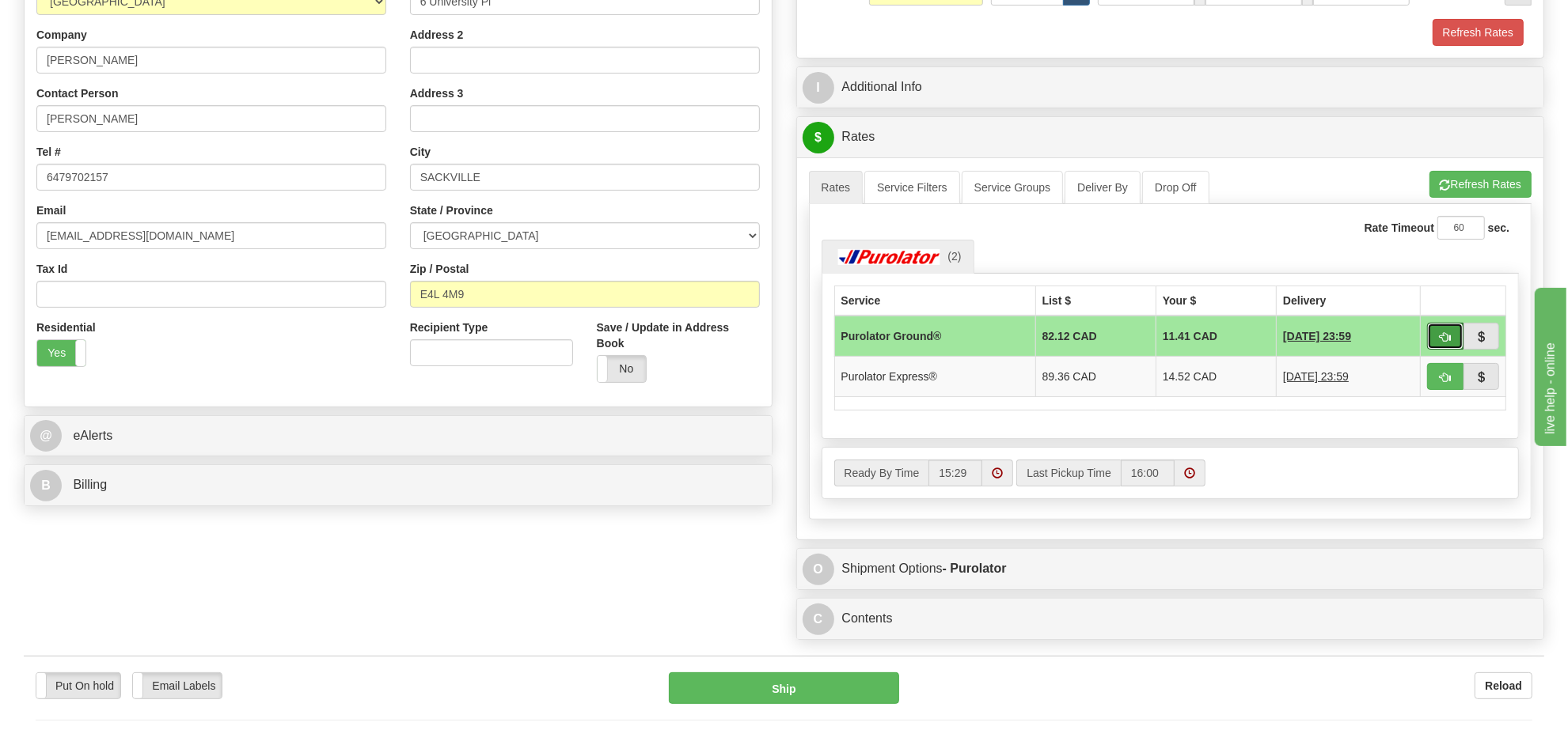
drag, startPoint x: 1450, startPoint y: 336, endPoint x: 1410, endPoint y: 336, distance: 40.0
click at [1449, 336] on button "button" at bounding box center [1444, 336] width 36 height 27
type input "260"
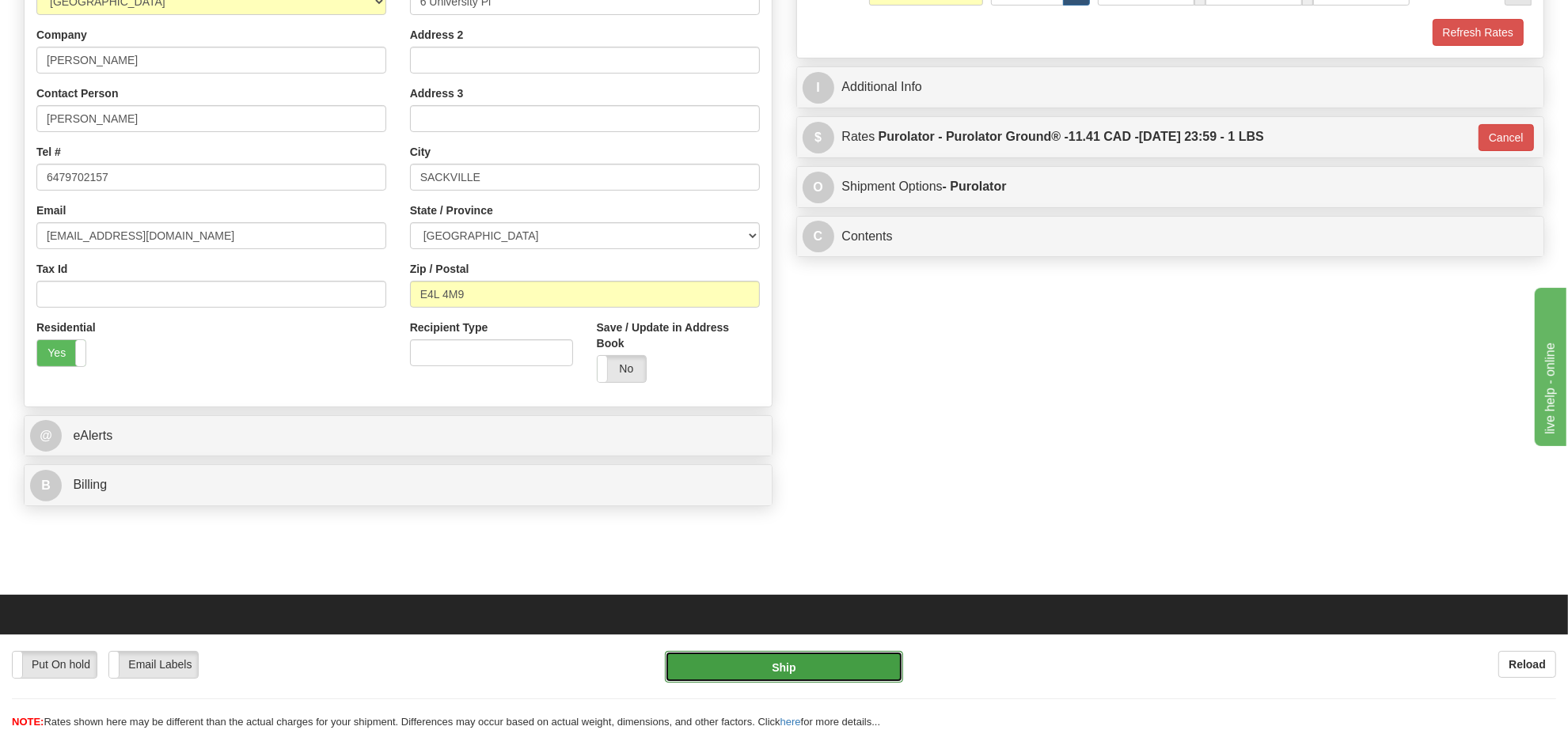
click at [829, 663] on button "Ship" at bounding box center [783, 667] width 237 height 32
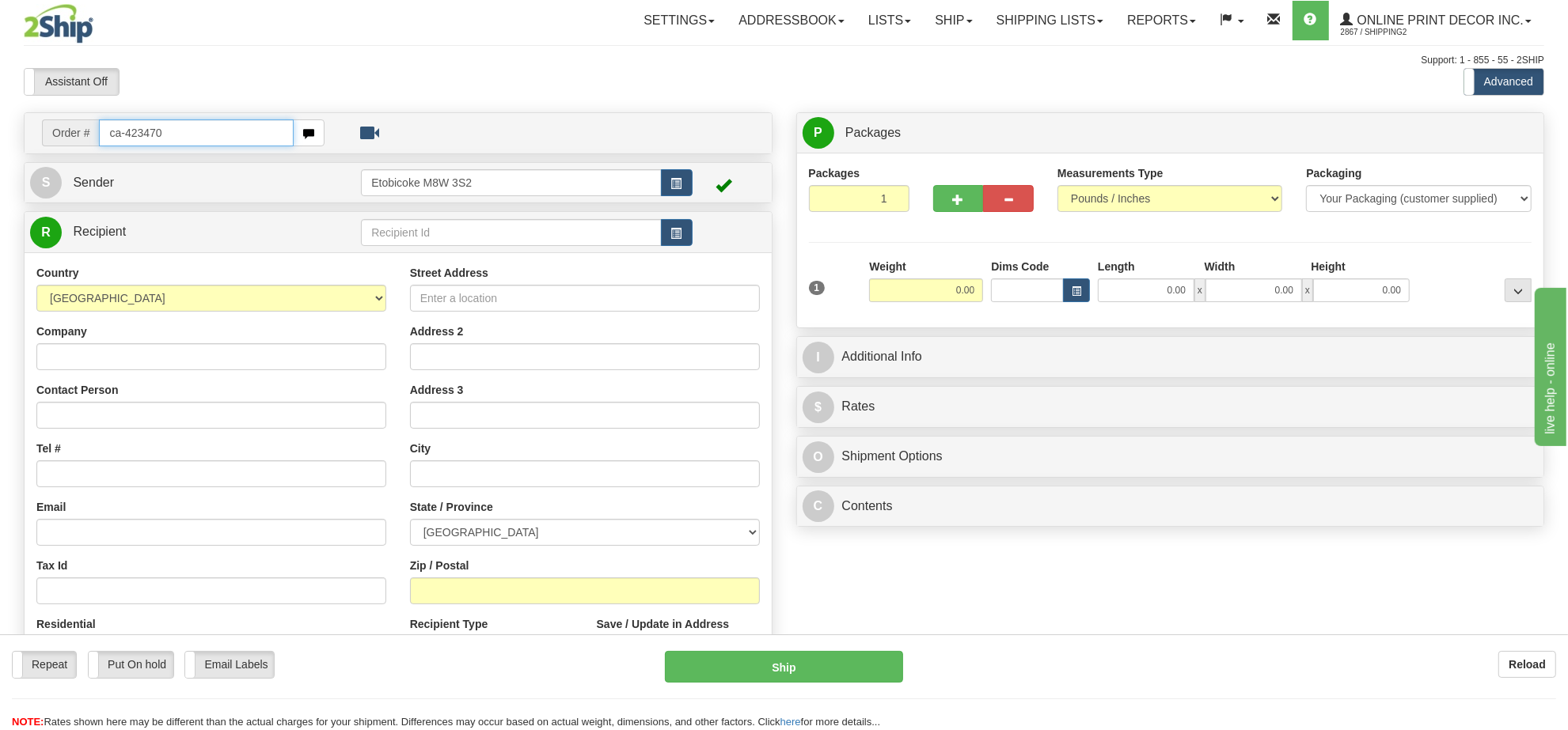
type input "ca-423470"
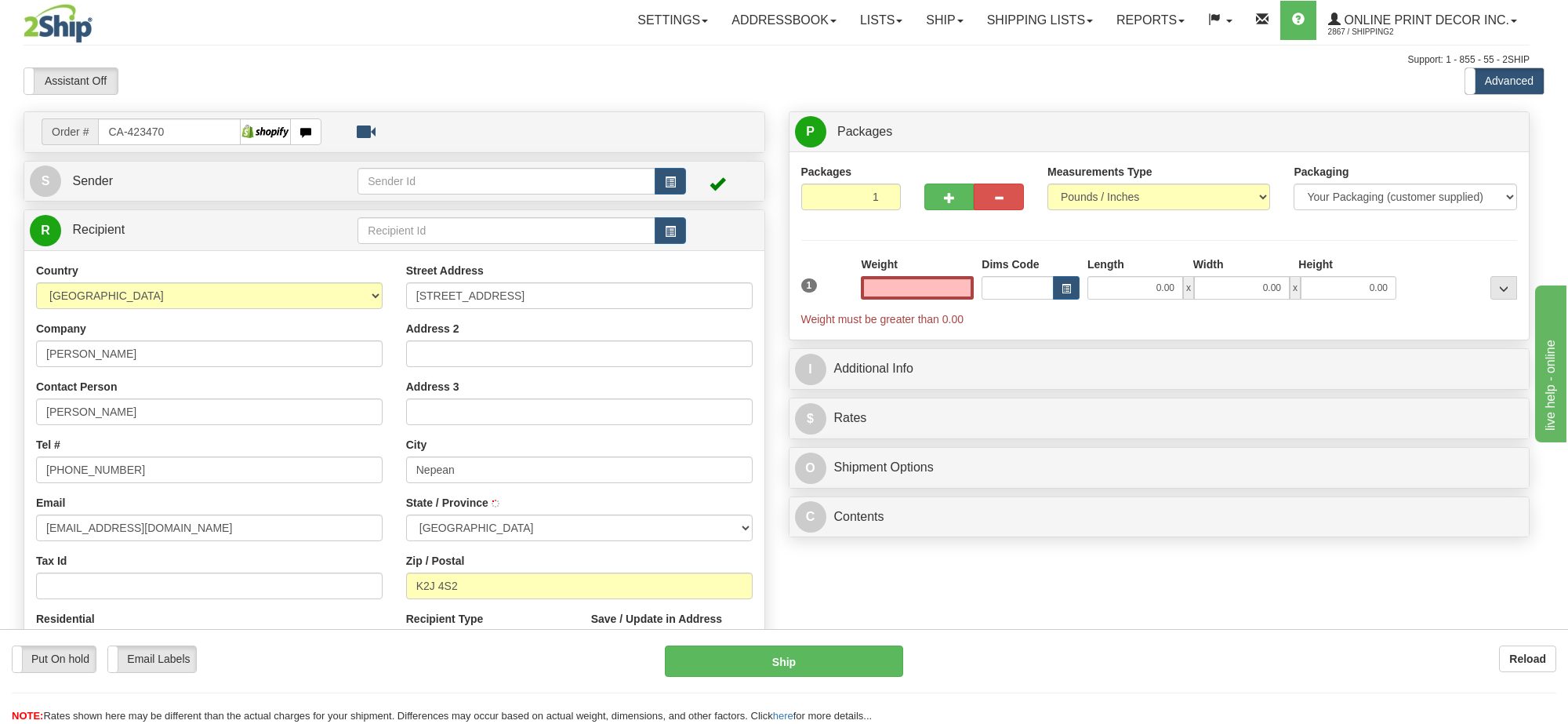
type input "NEPEAN"
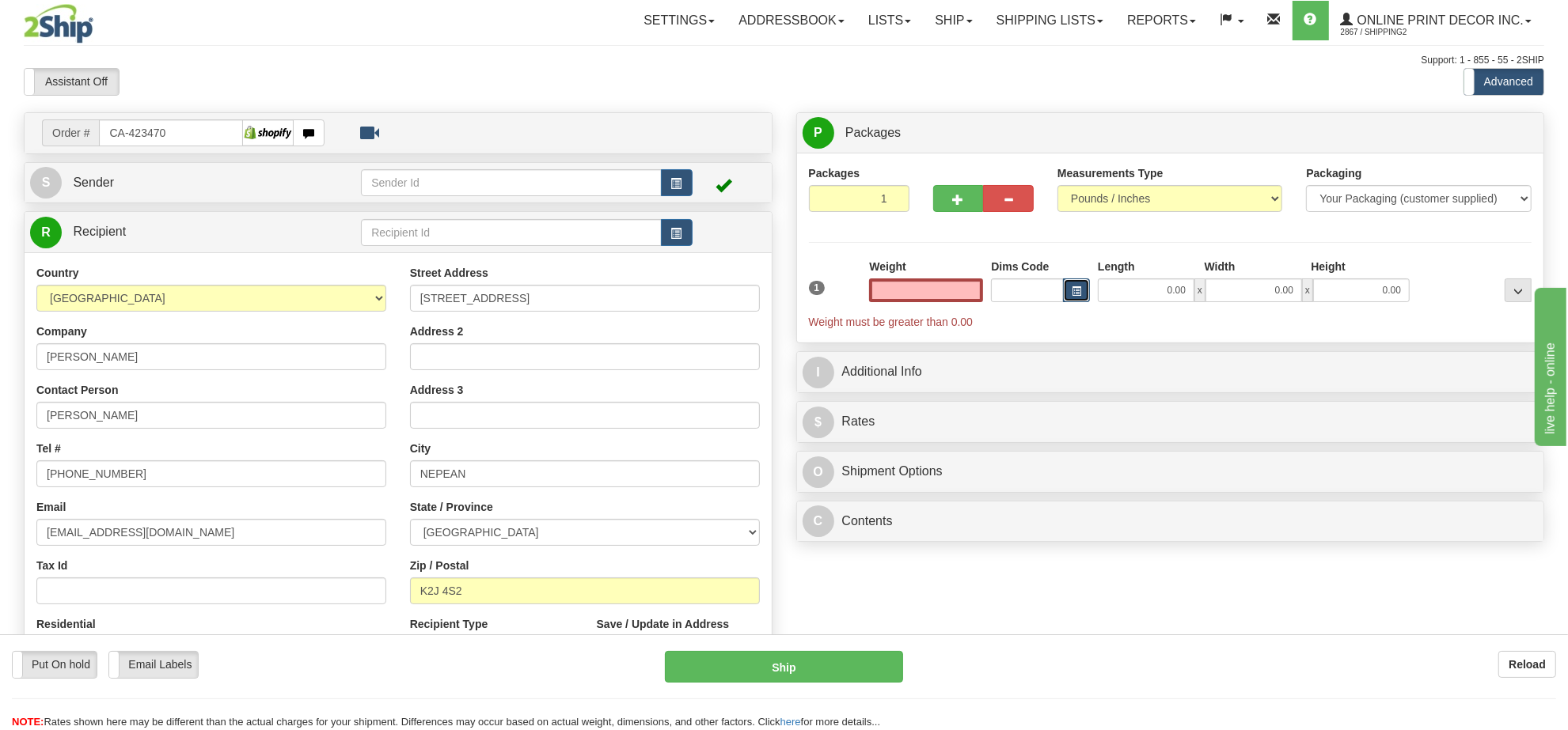
type input "0.00"
click at [1077, 296] on span "button" at bounding box center [1076, 291] width 9 height 8
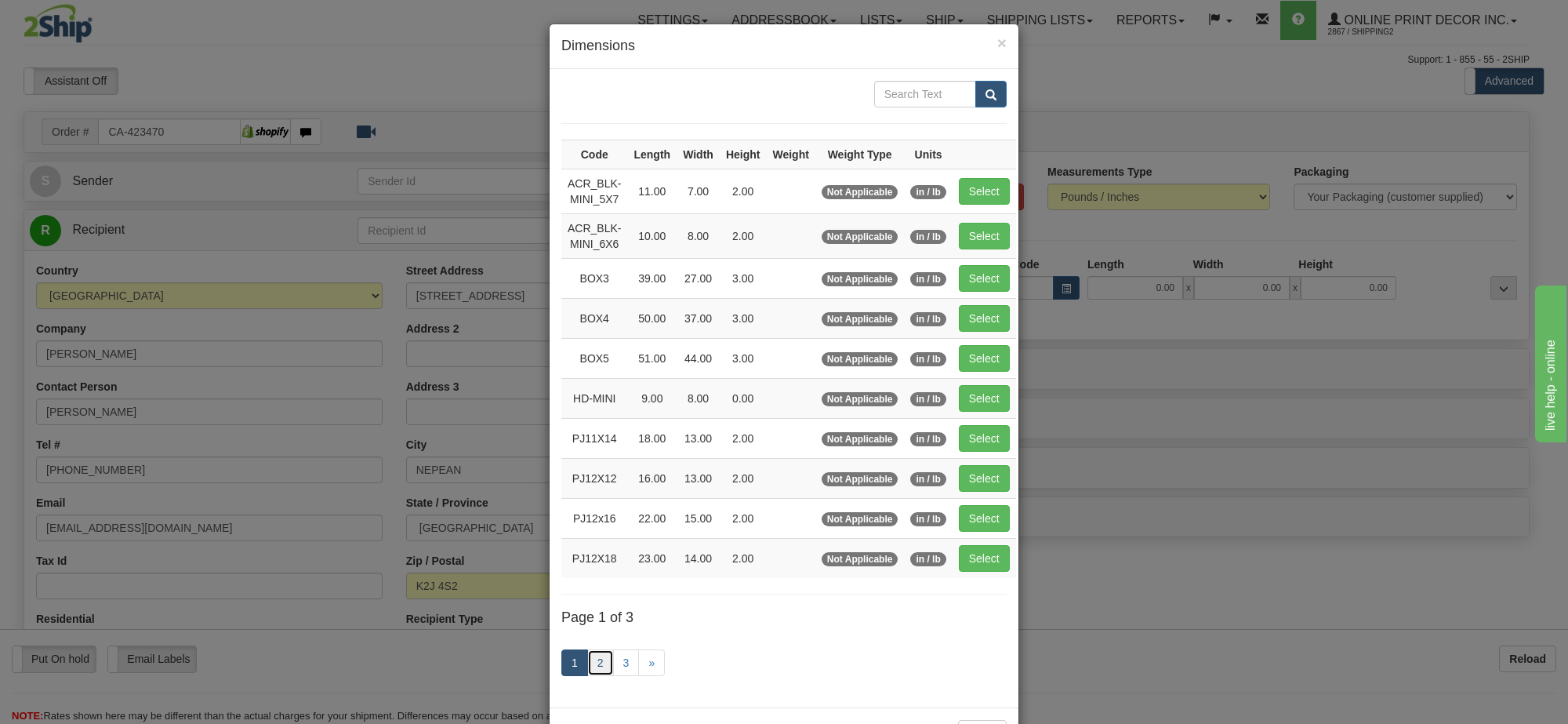
click at [588, 663] on link "2" at bounding box center [600, 662] width 27 height 27
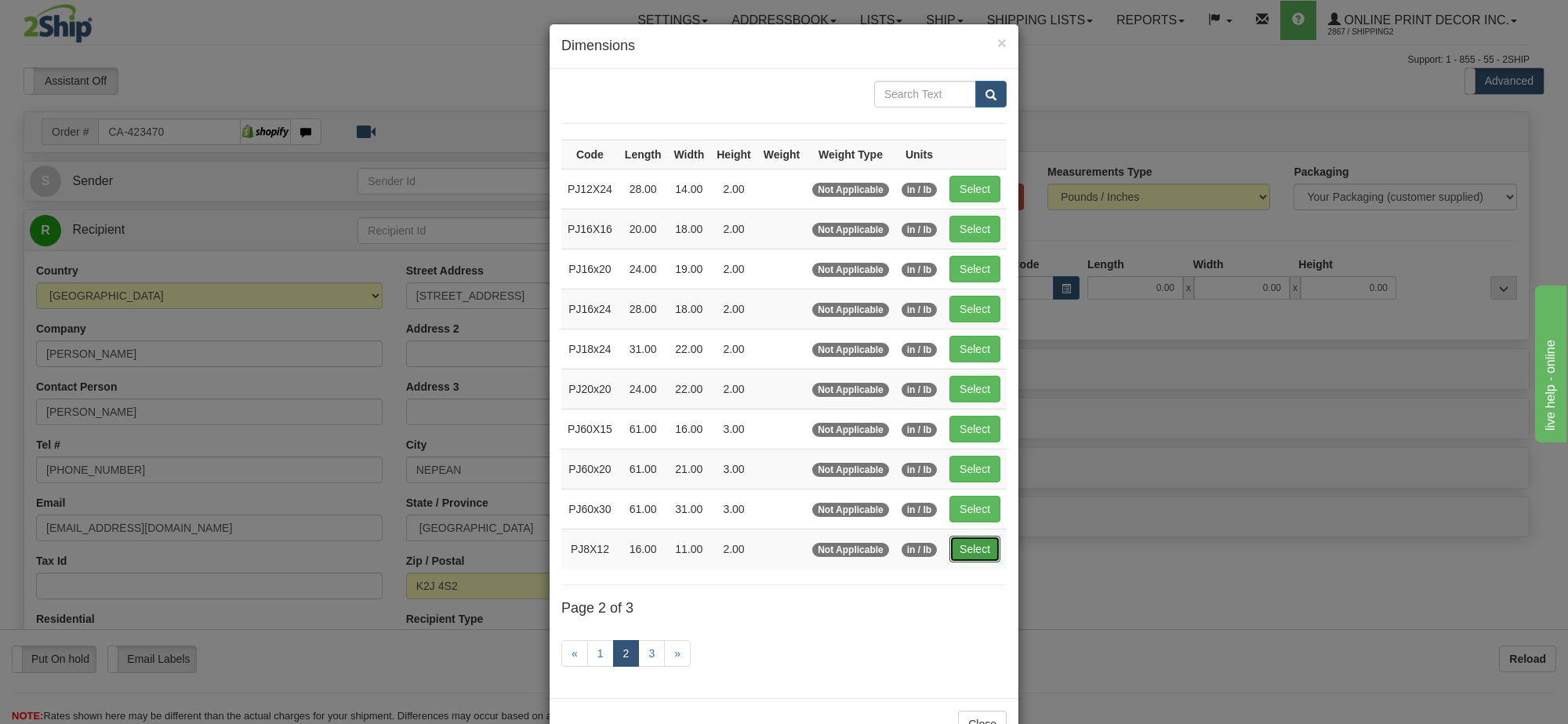
drag, startPoint x: 967, startPoint y: 559, endPoint x: 1106, endPoint y: 546, distance: 139.6
click at [981, 559] on button "Select" at bounding box center [974, 549] width 51 height 27
type input "PJ8X12"
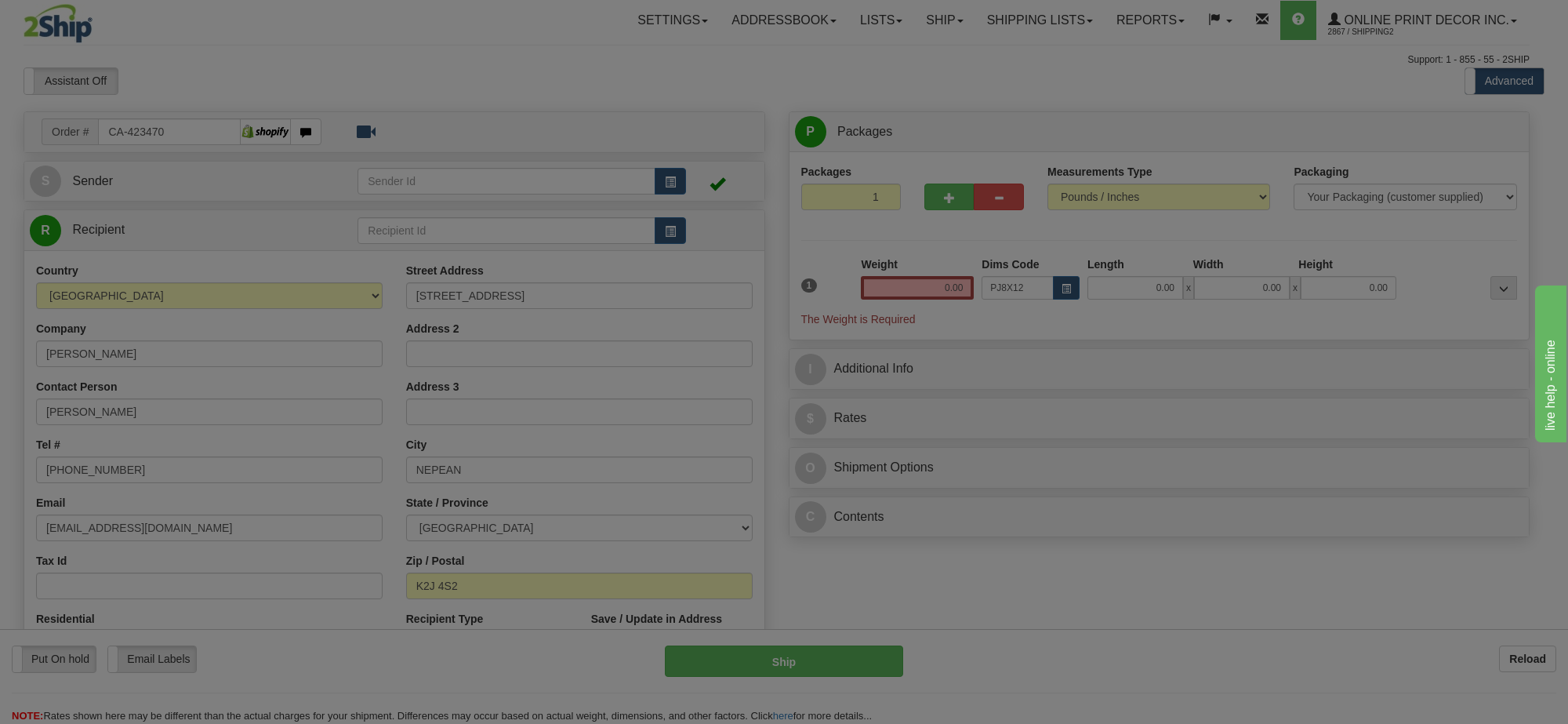
type input "16.00"
type input "11.00"
type input "2.00"
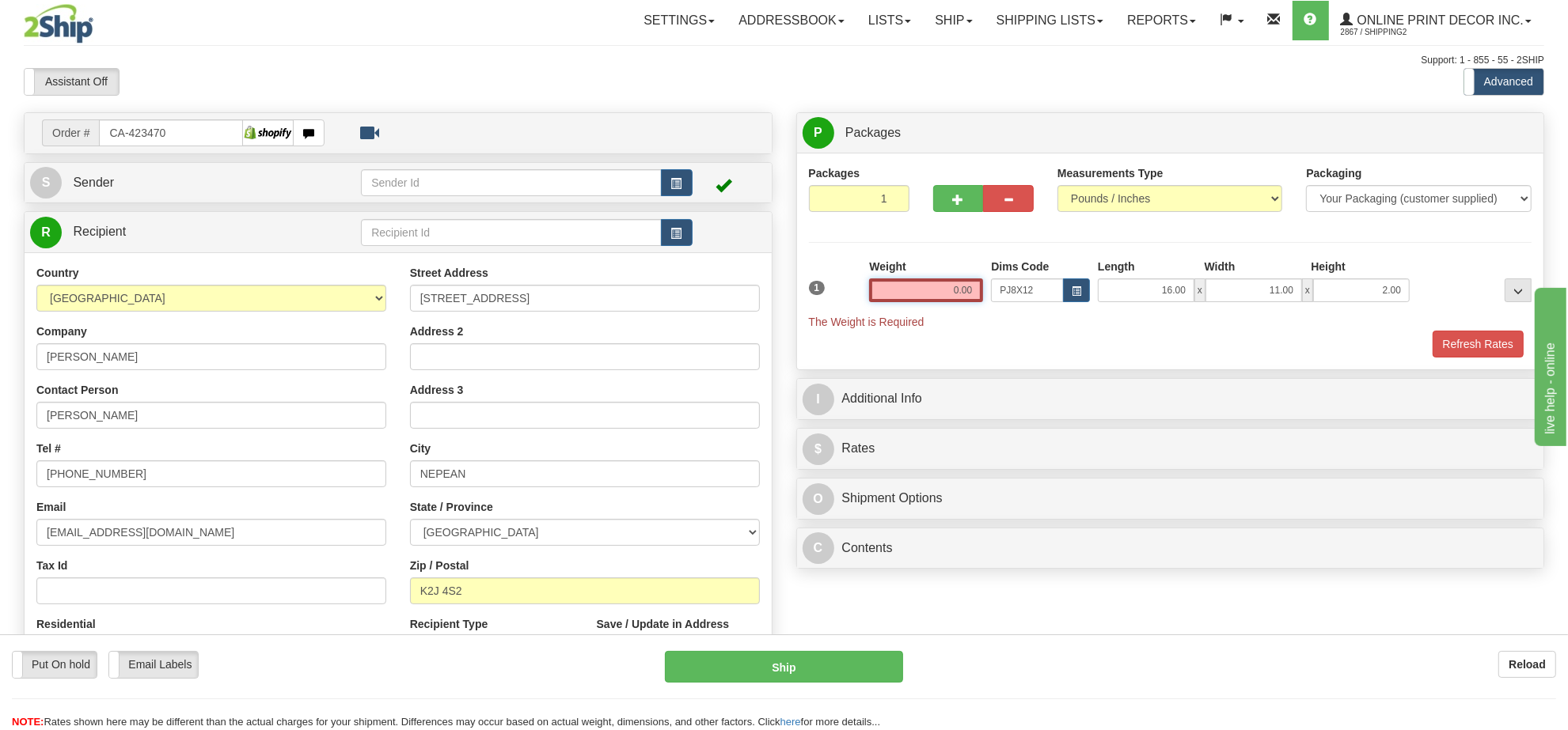
drag, startPoint x: 975, startPoint y: 293, endPoint x: 841, endPoint y: 272, distance: 135.6
click at [841, 272] on div "1 Weight 0.00 Dims Code x x" at bounding box center [1171, 294] width 731 height 72
type input "."
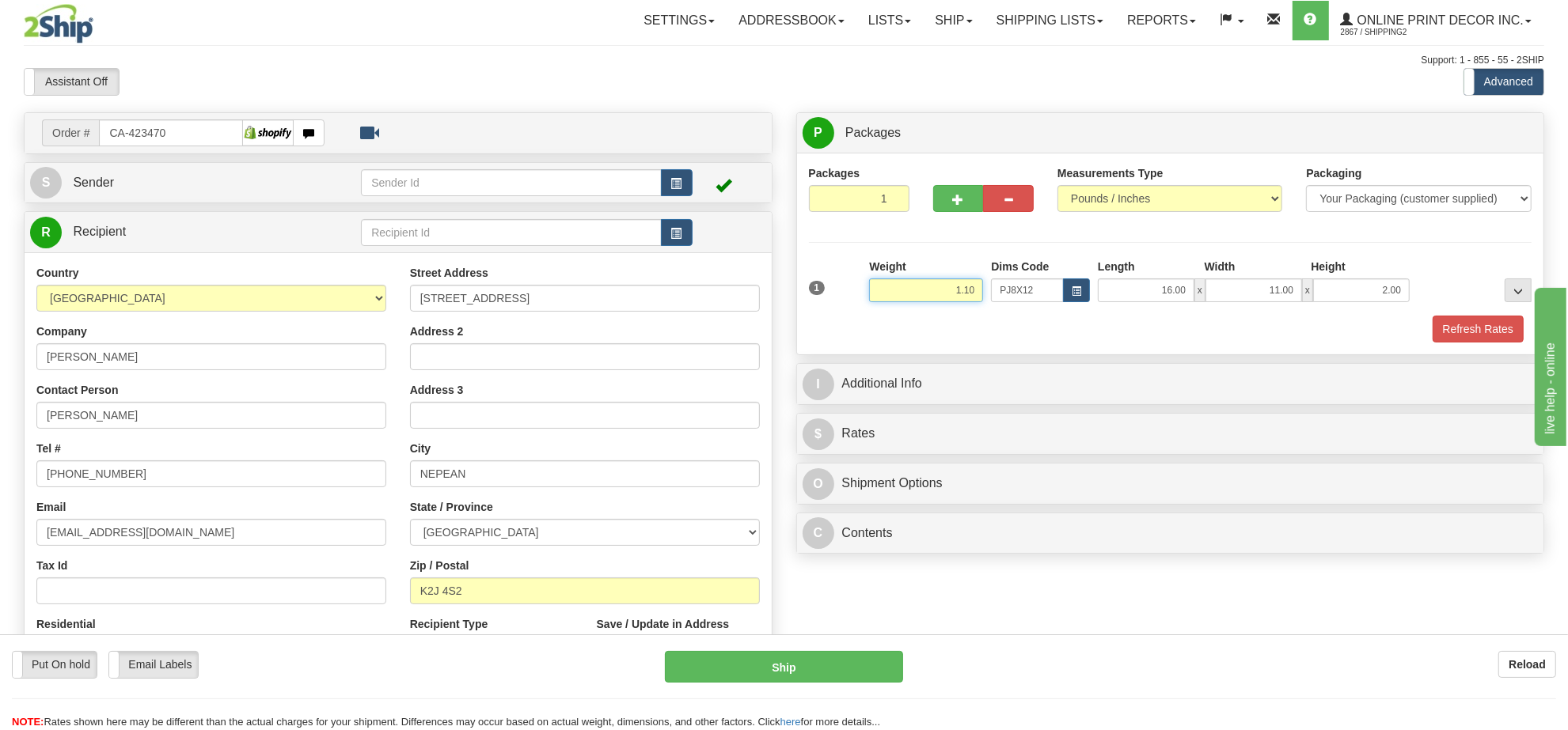
type input "1.10"
click at [1462, 328] on button "Refresh Rates" at bounding box center [1478, 328] width 91 height 27
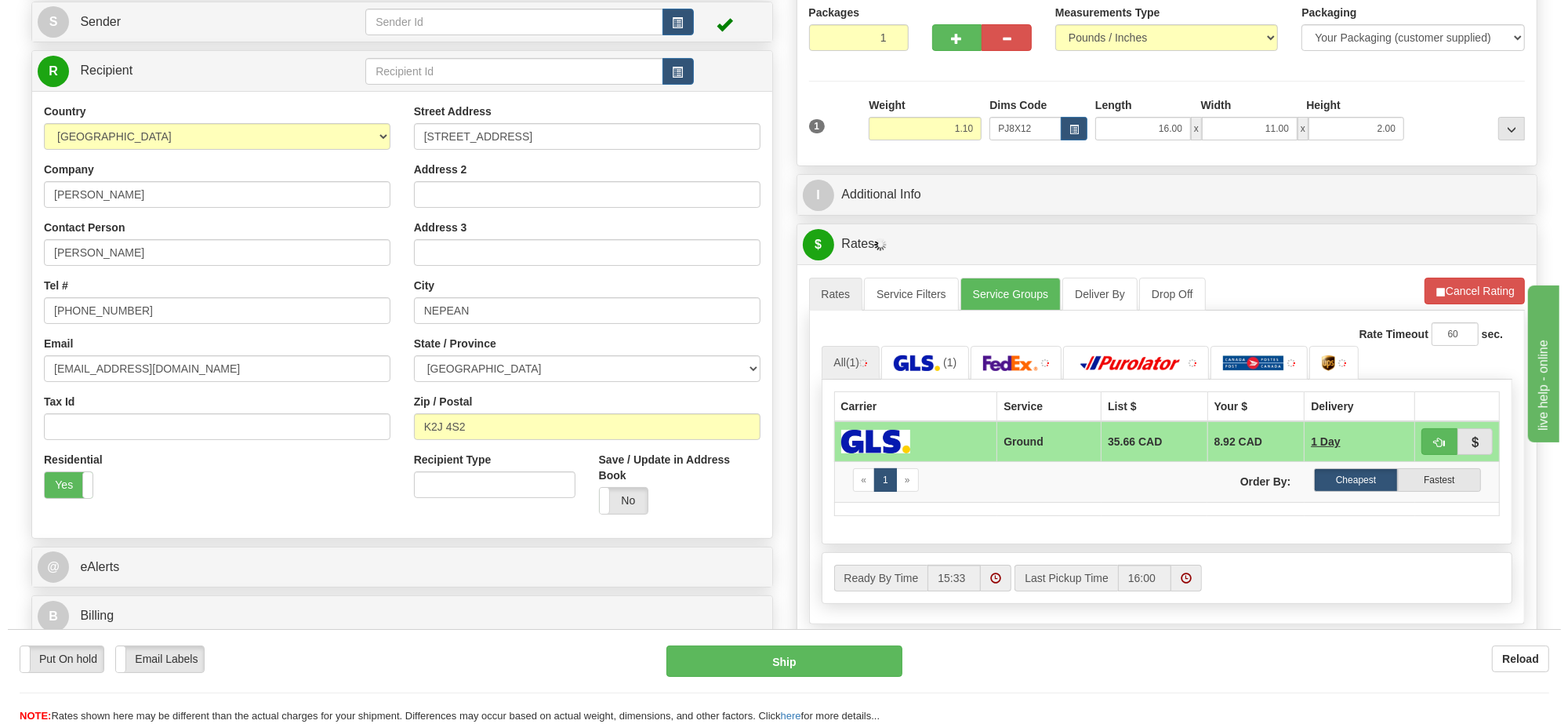
scroll to position [182, 0]
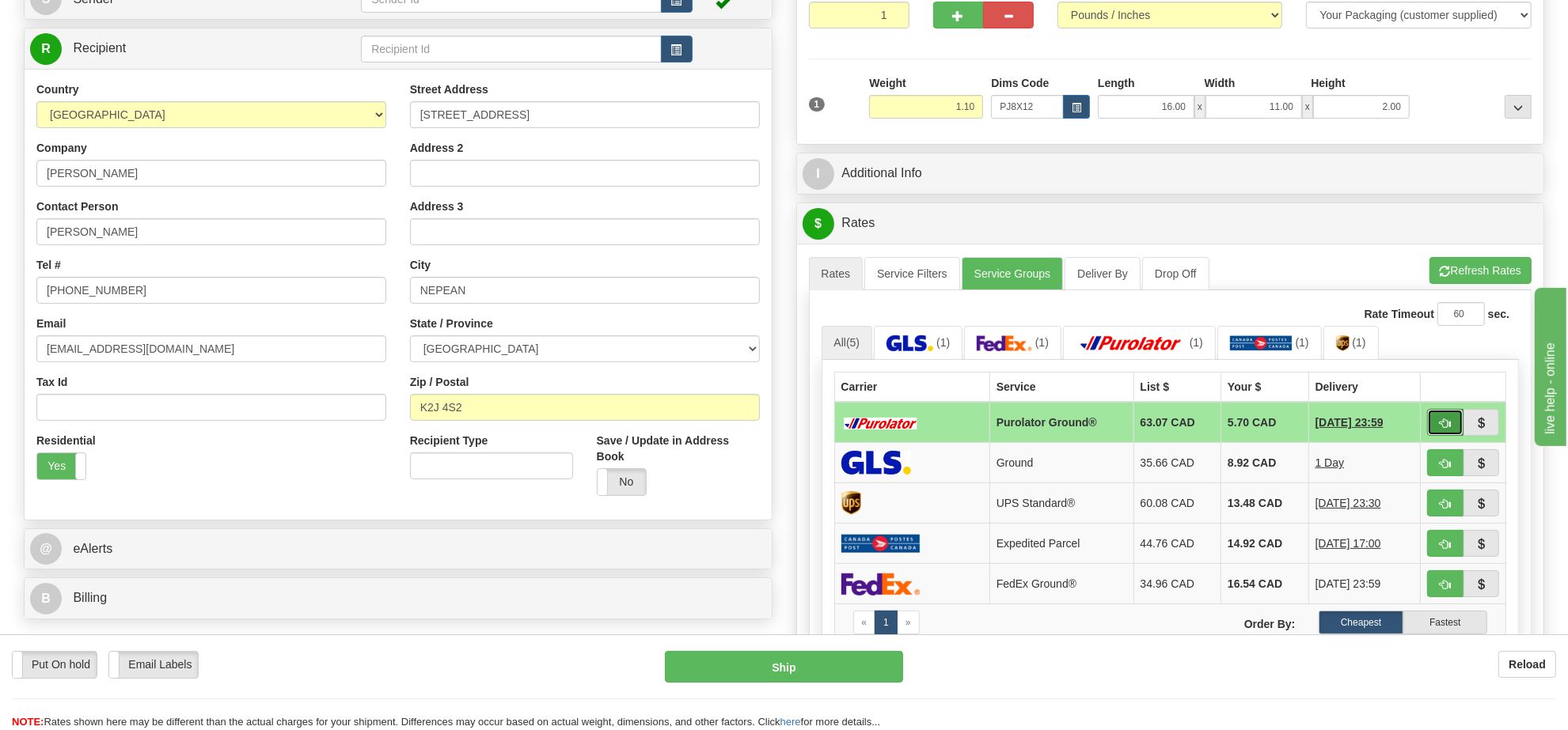
click at [1446, 429] on span "button" at bounding box center [1445, 423] width 11 height 10
type input "260"
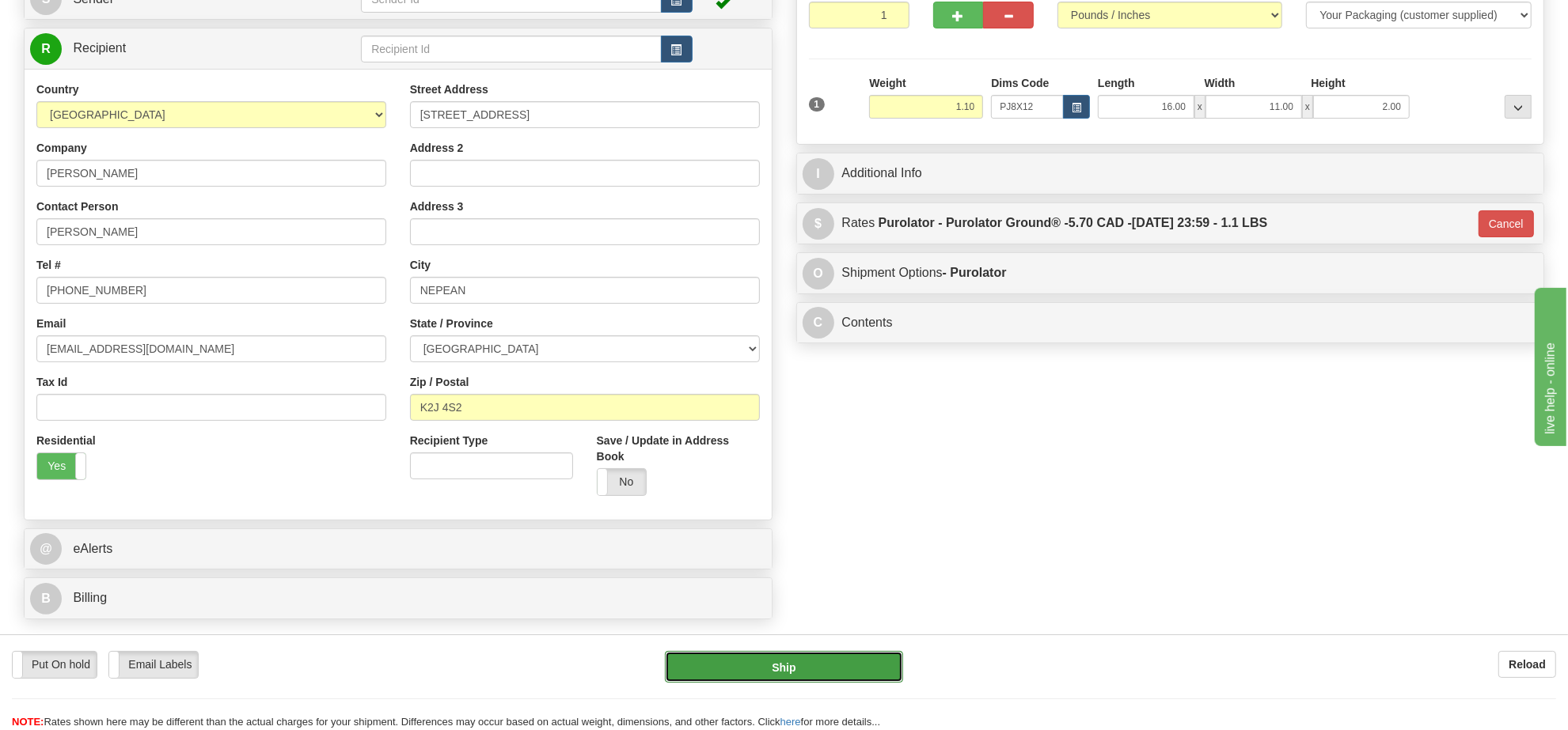
click at [762, 658] on button "Ship" at bounding box center [783, 667] width 237 height 32
